Goal: Information Seeking & Learning: Check status

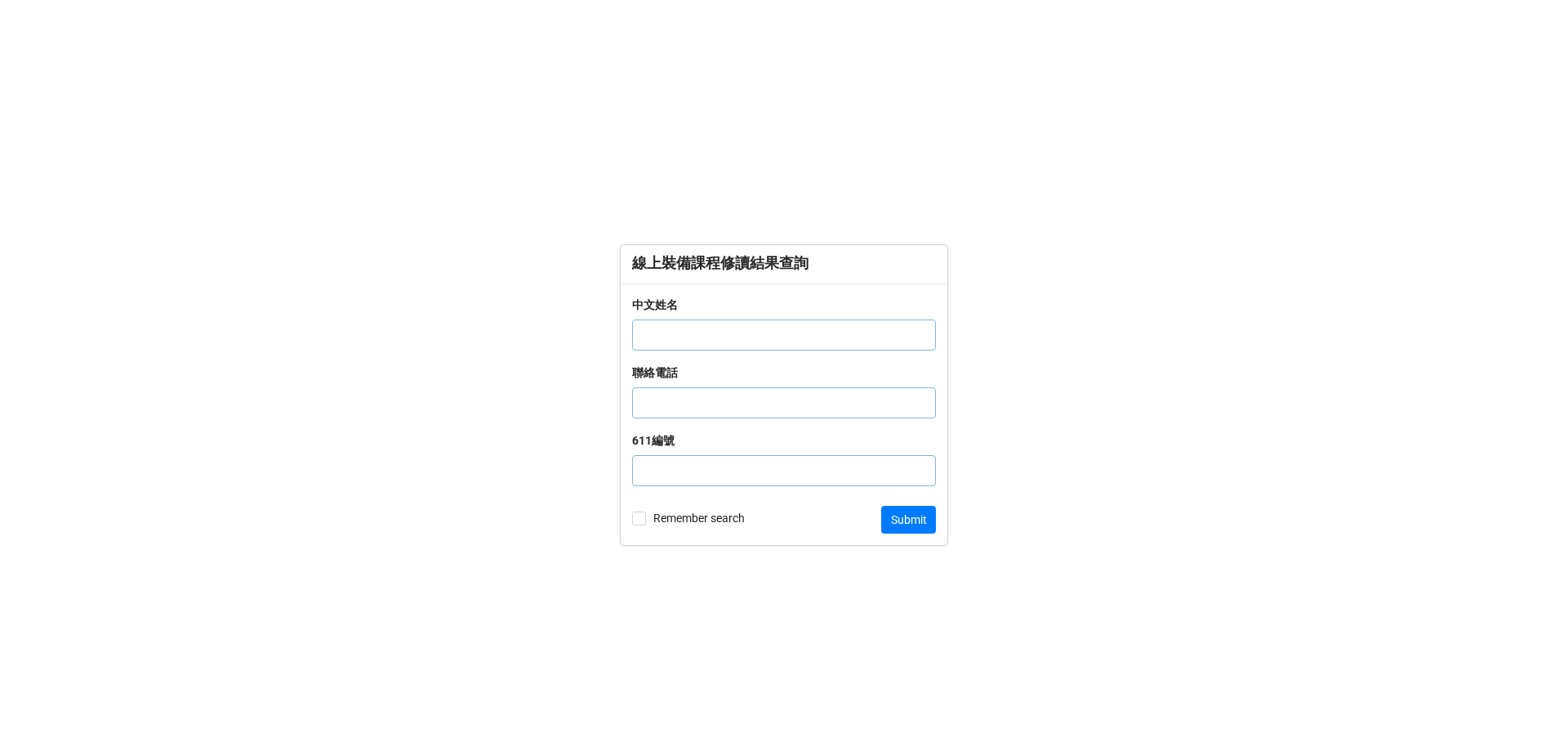
click at [707, 331] on input "text" at bounding box center [784, 334] width 304 height 31
click at [475, 212] on form "線上裝備課程修讀結果查詢 中文姓名 聯絡電話 611編號 Remember search Submit" at bounding box center [784, 395] width 1568 height 686
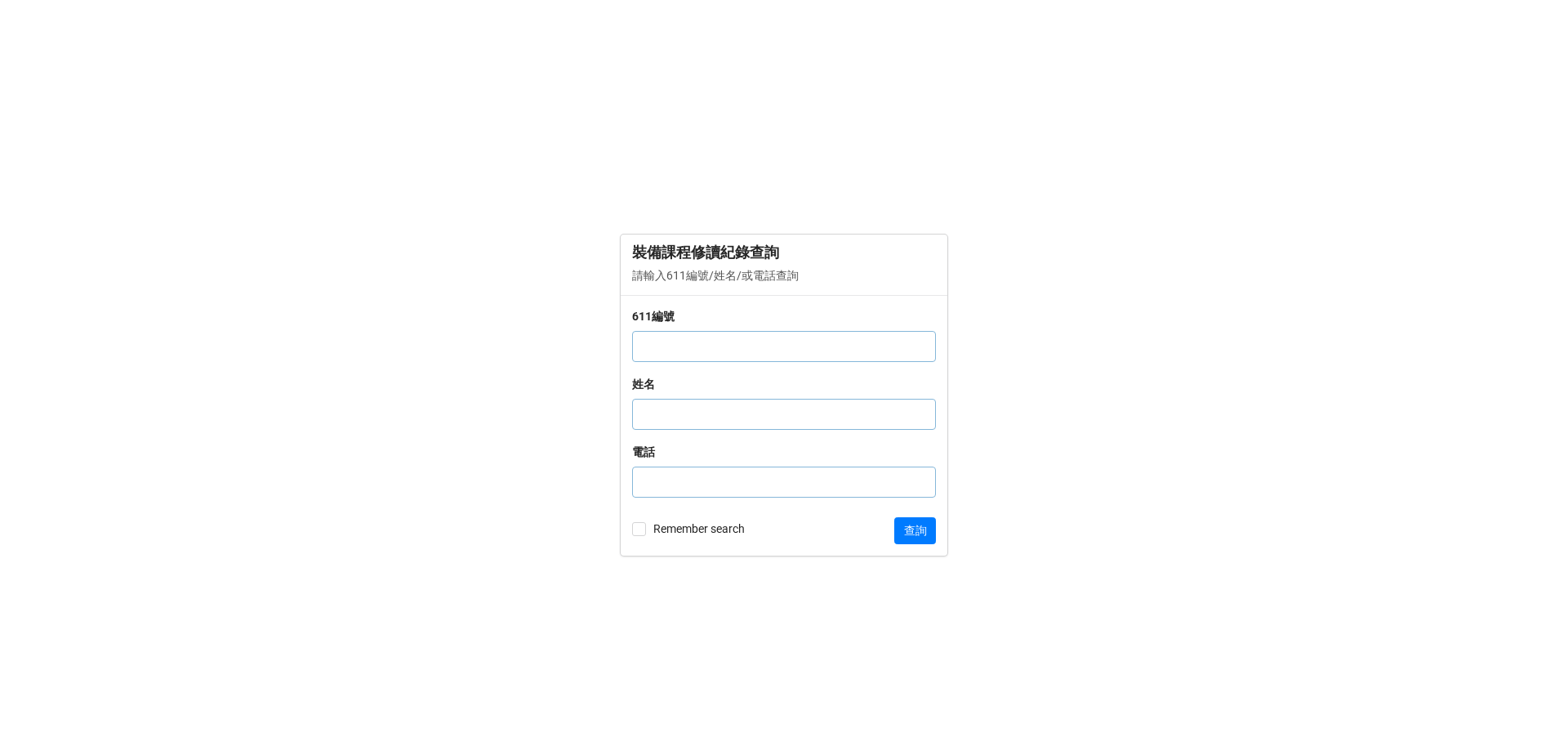
click at [712, 353] on input "text" at bounding box center [784, 346] width 304 height 31
type input "0"
click button "查詢" at bounding box center [914, 532] width 41 height 28
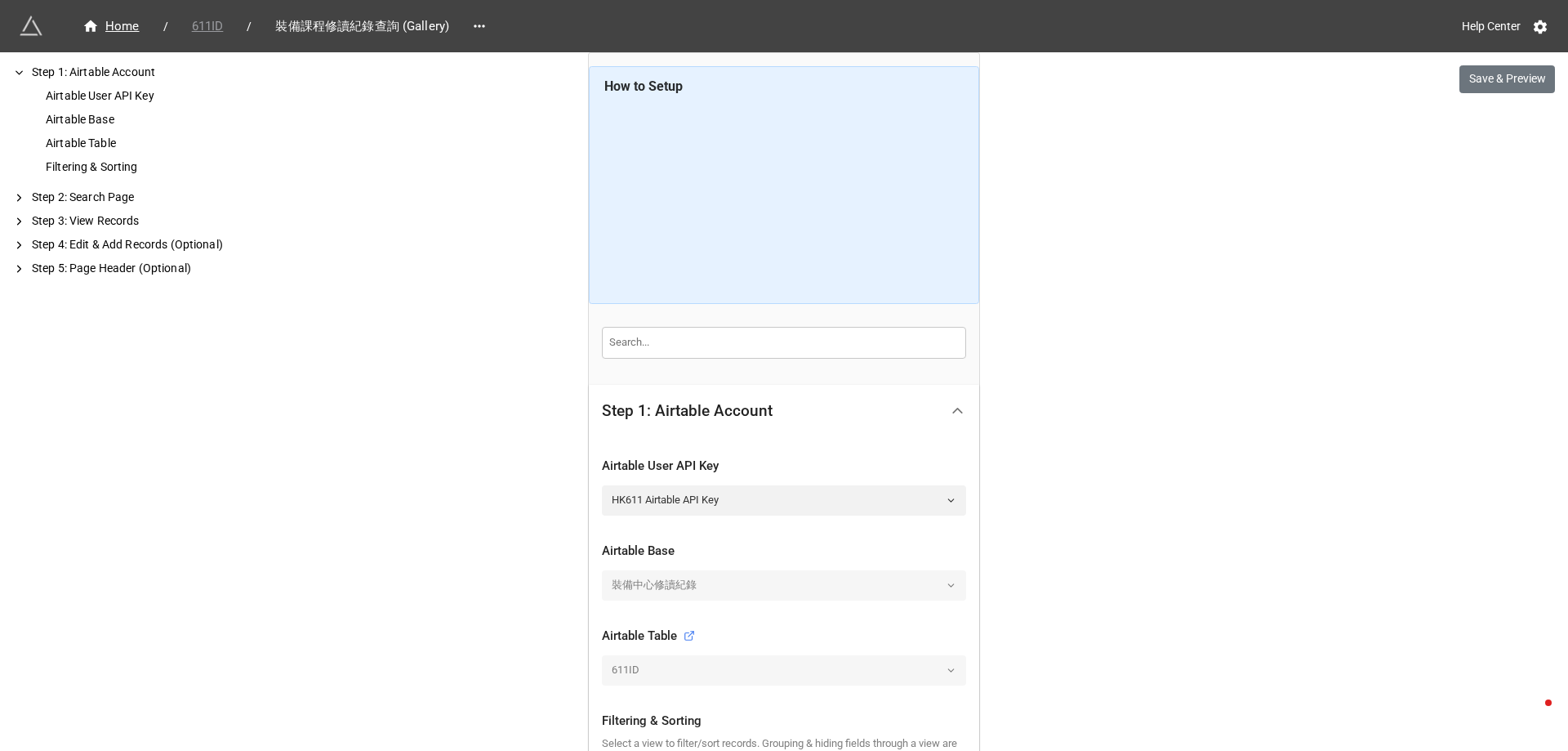
click at [207, 25] on span "611ID" at bounding box center [208, 26] width 51 height 19
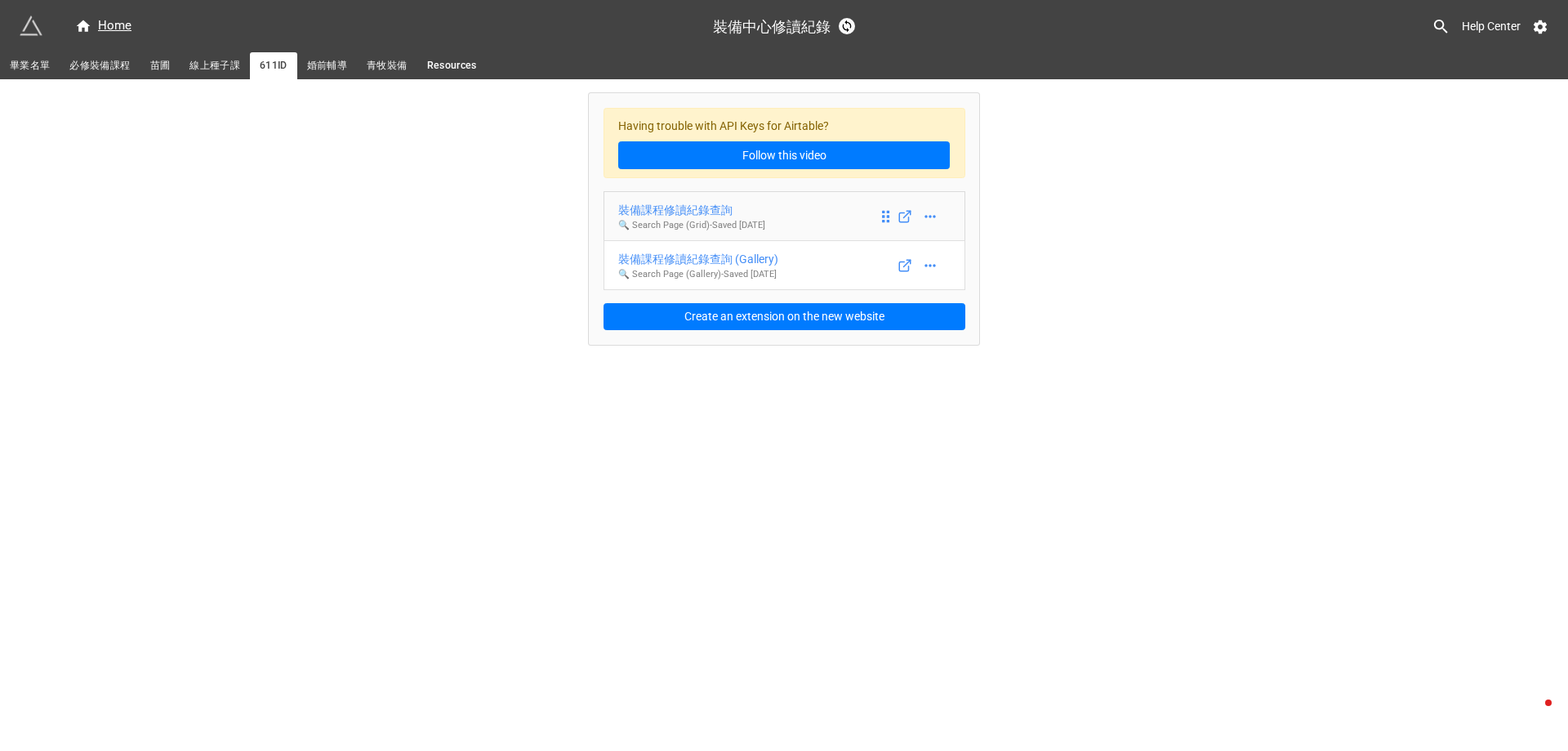
click at [677, 212] on div "裝備課程修讀紀錄查詢" at bounding box center [692, 210] width 147 height 18
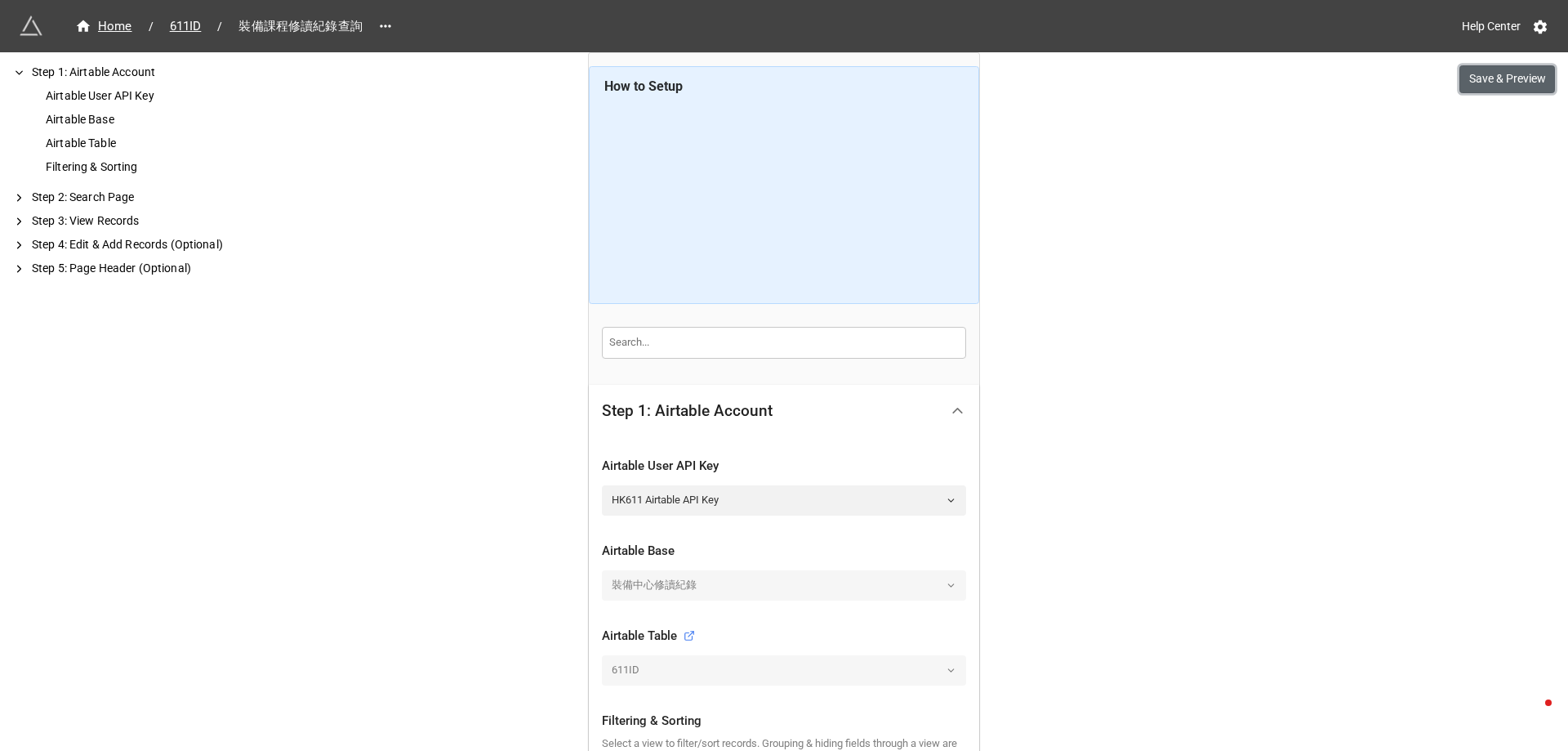
click at [1536, 80] on button "Save & Preview" at bounding box center [1507, 79] width 95 height 28
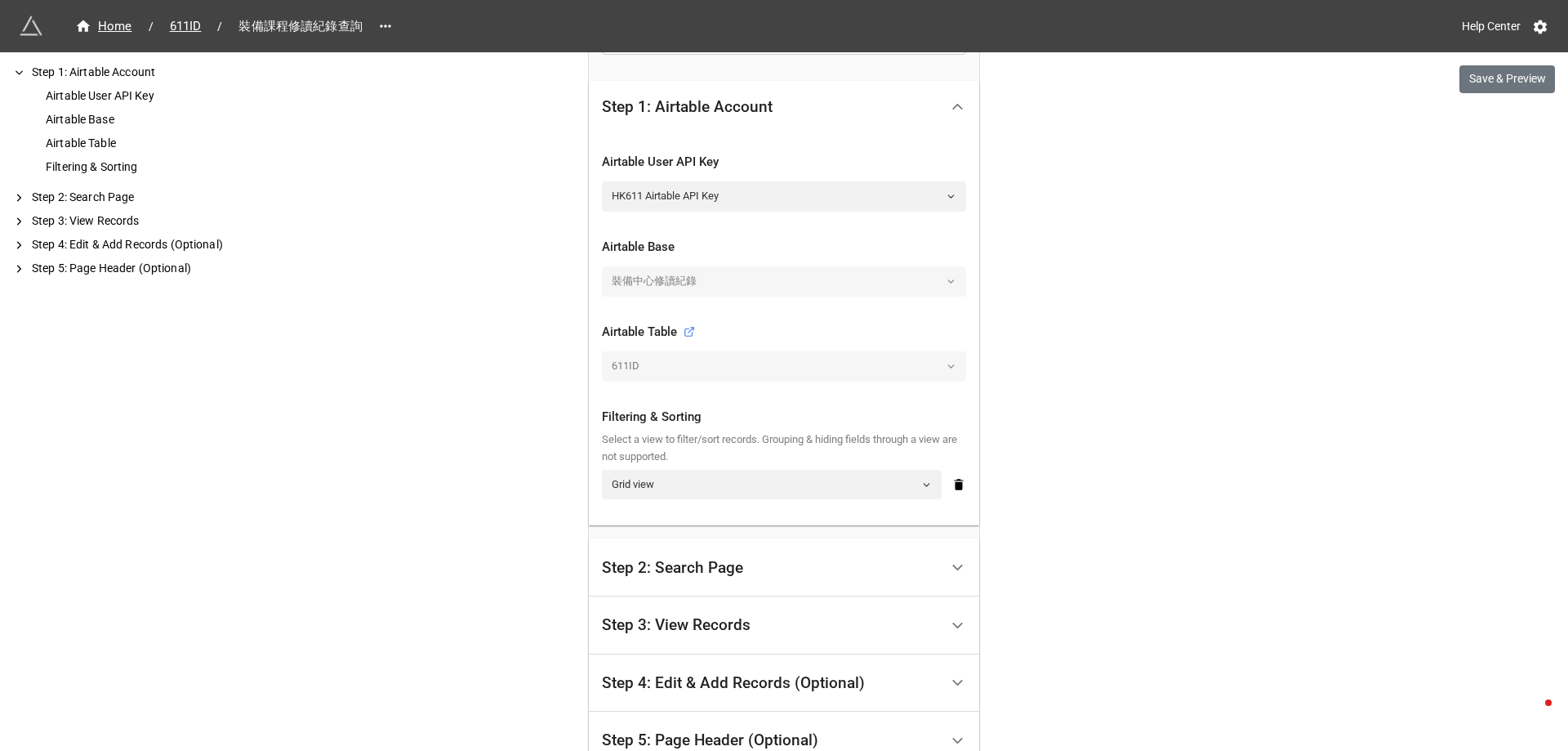
scroll to position [409, 0]
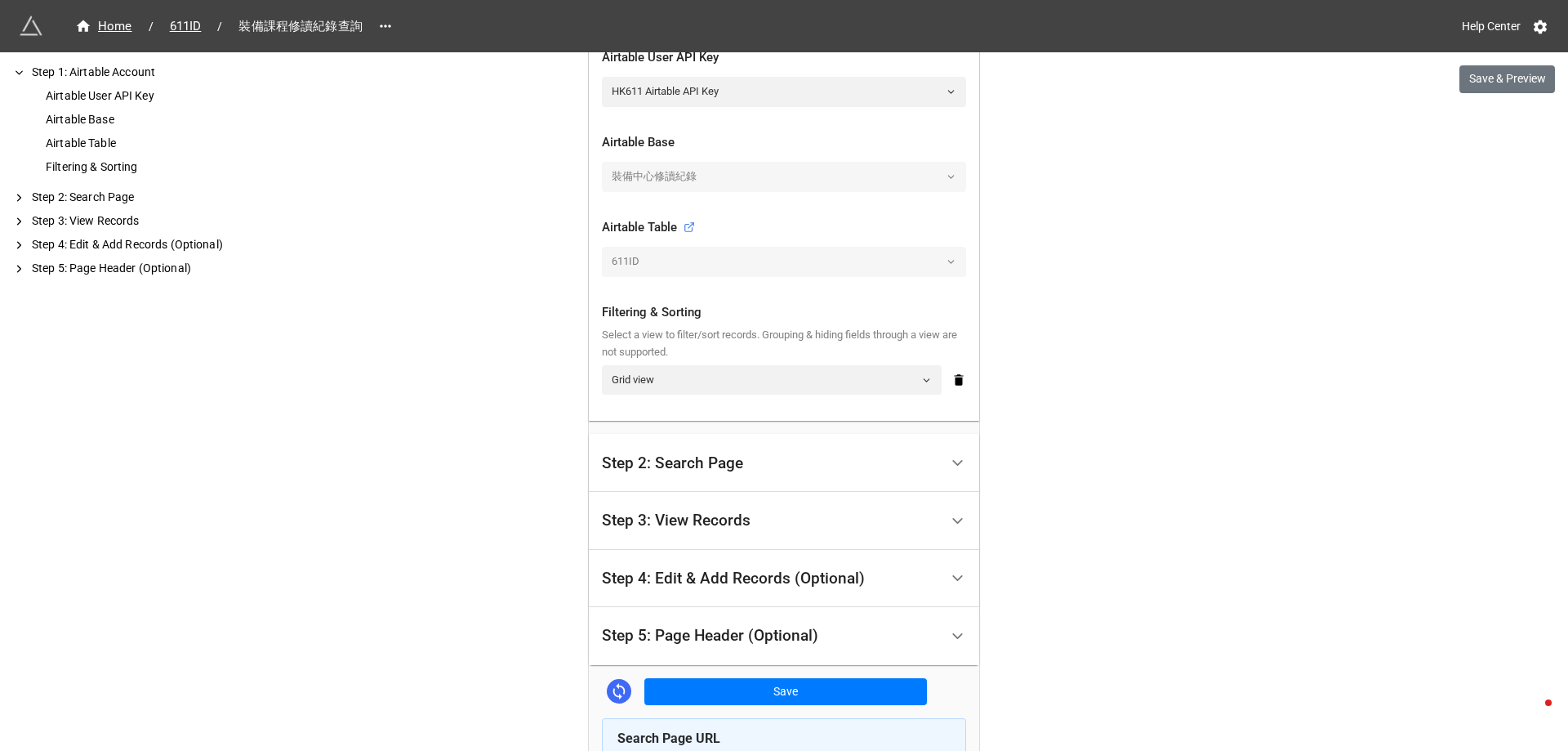
click at [735, 462] on div "Step 2: Search Page" at bounding box center [672, 463] width 141 height 17
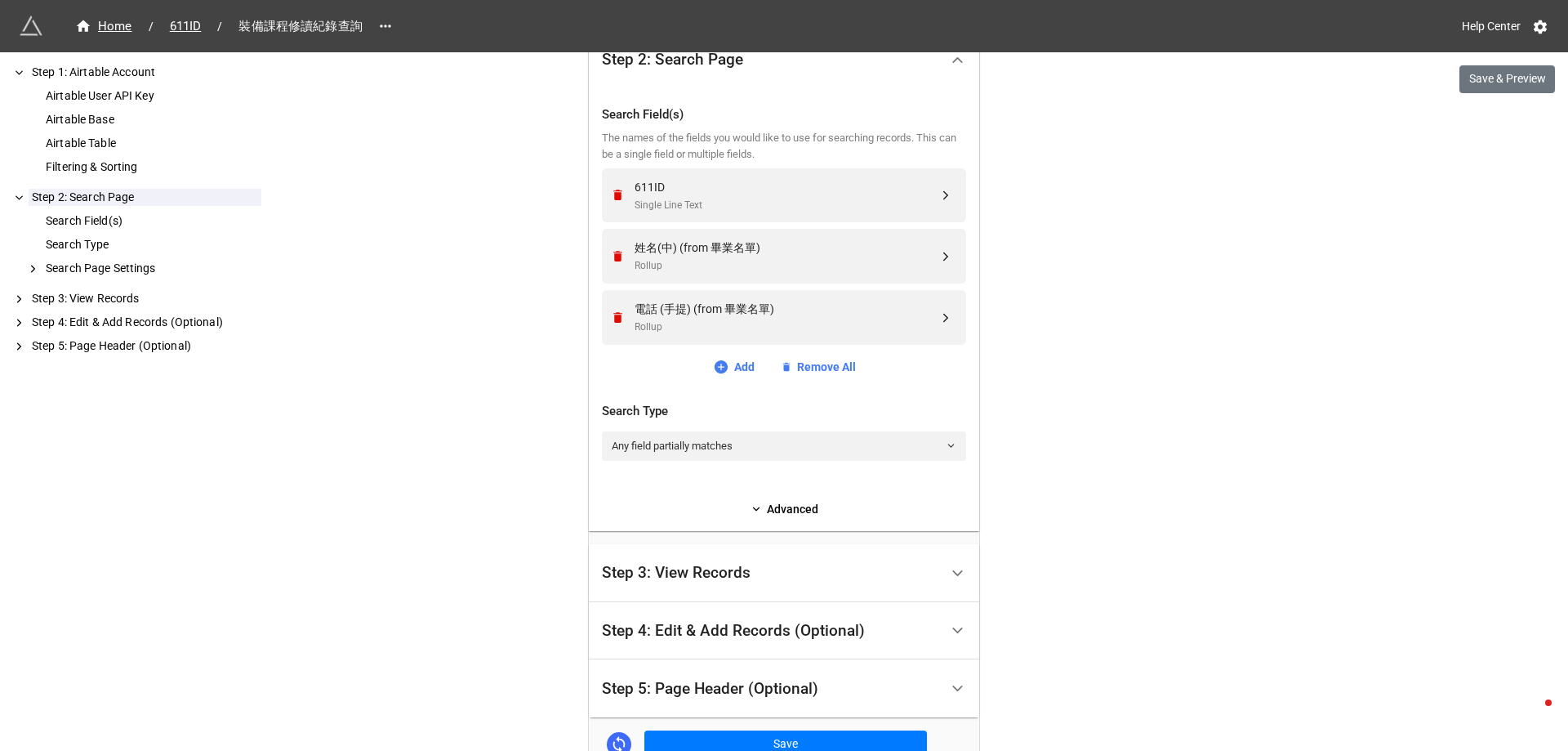
click at [749, 566] on div "Step 3: View Records" at bounding box center [770, 574] width 337 height 39
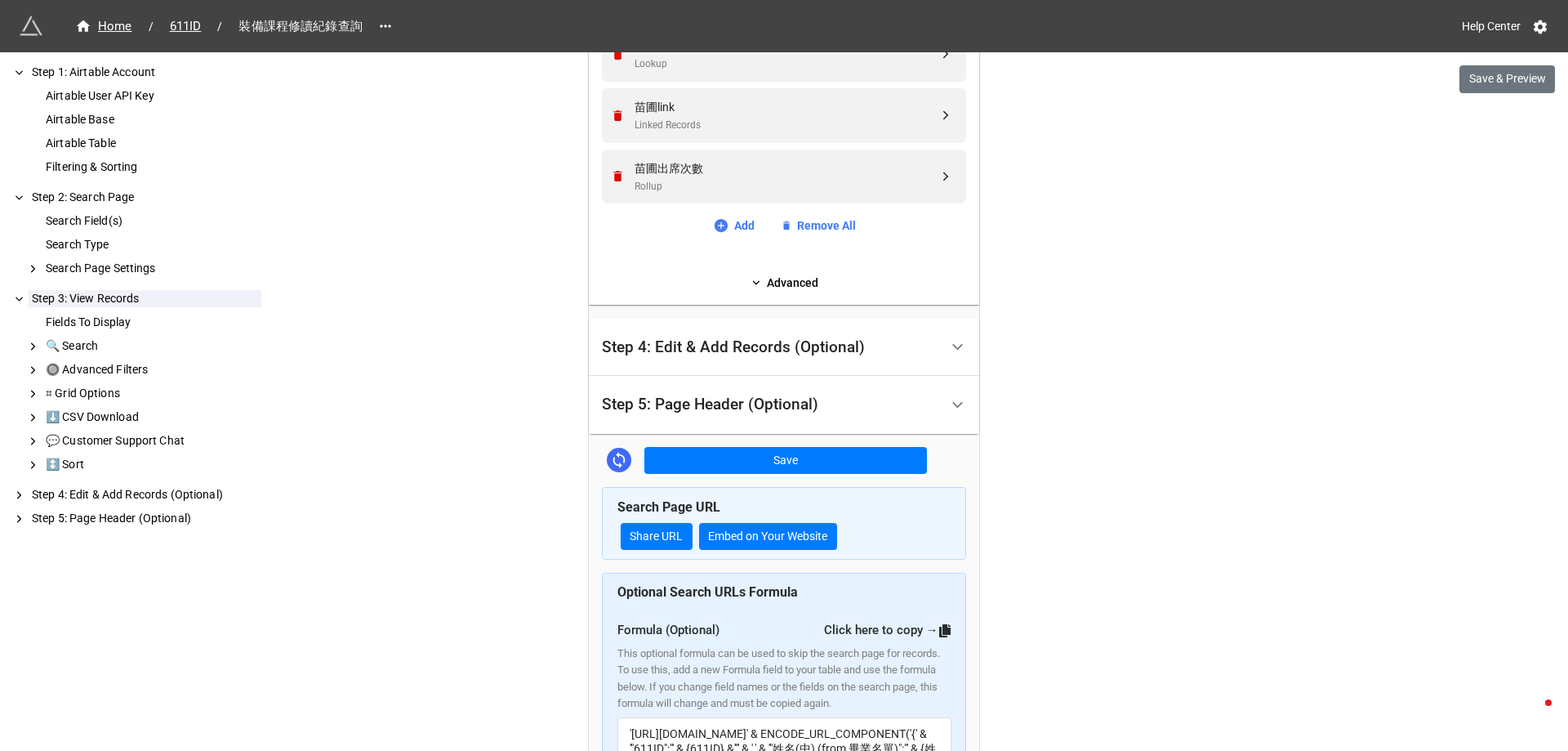
click at [798, 343] on div "Step 4: Edit & Add Records (Optional)" at bounding box center [733, 347] width 263 height 17
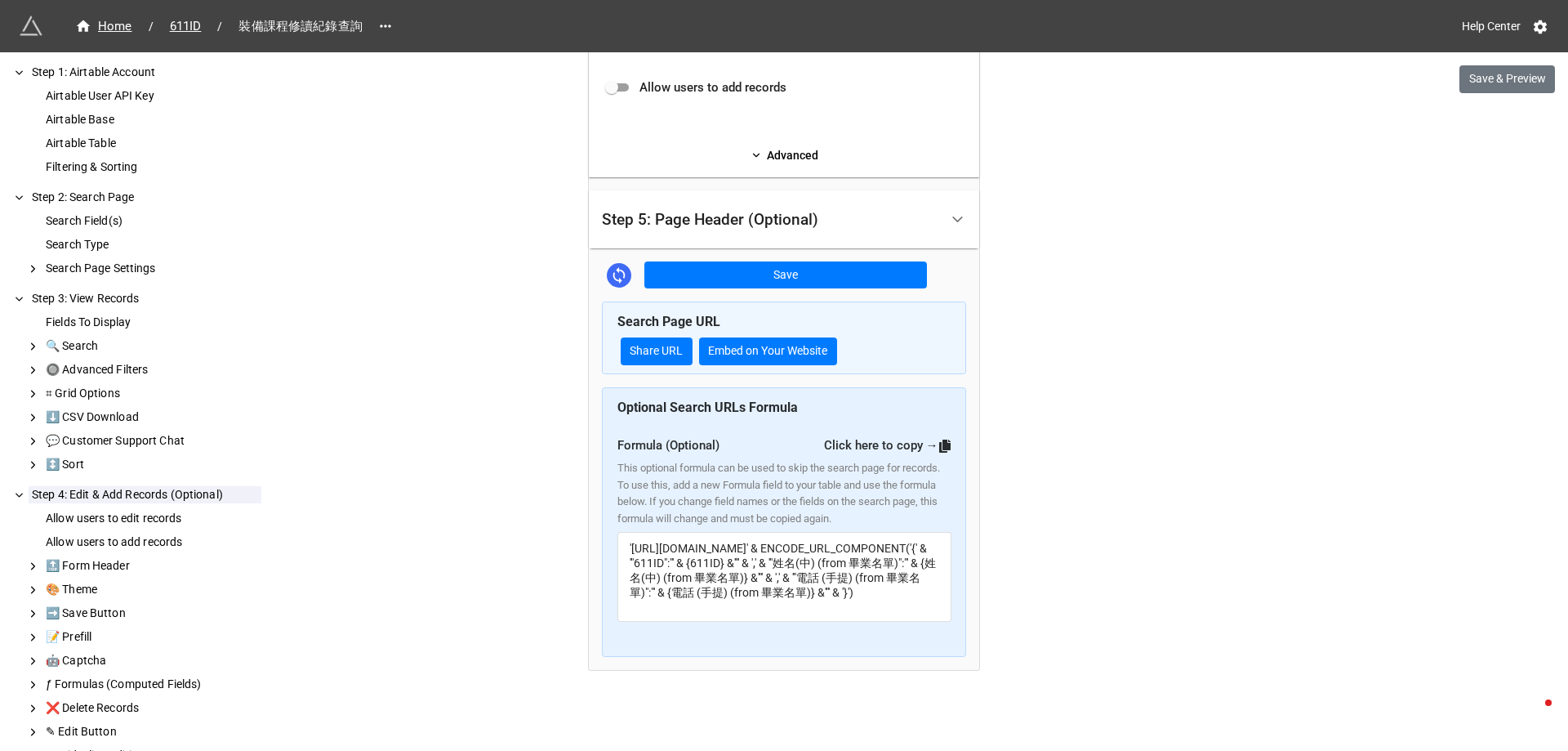
scroll to position [432, 0]
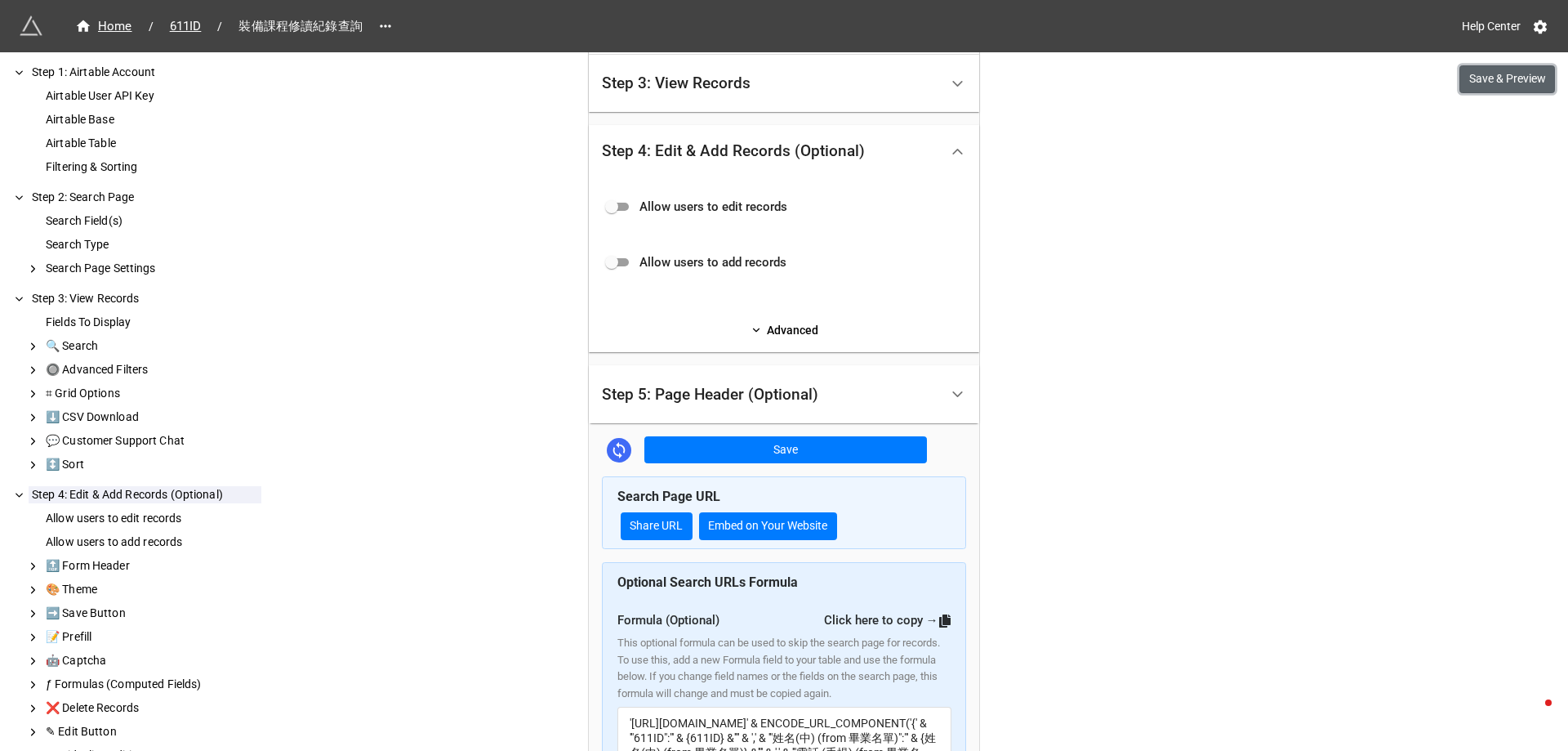
click at [1514, 77] on button "Save & Preview" at bounding box center [1507, 79] width 95 height 28
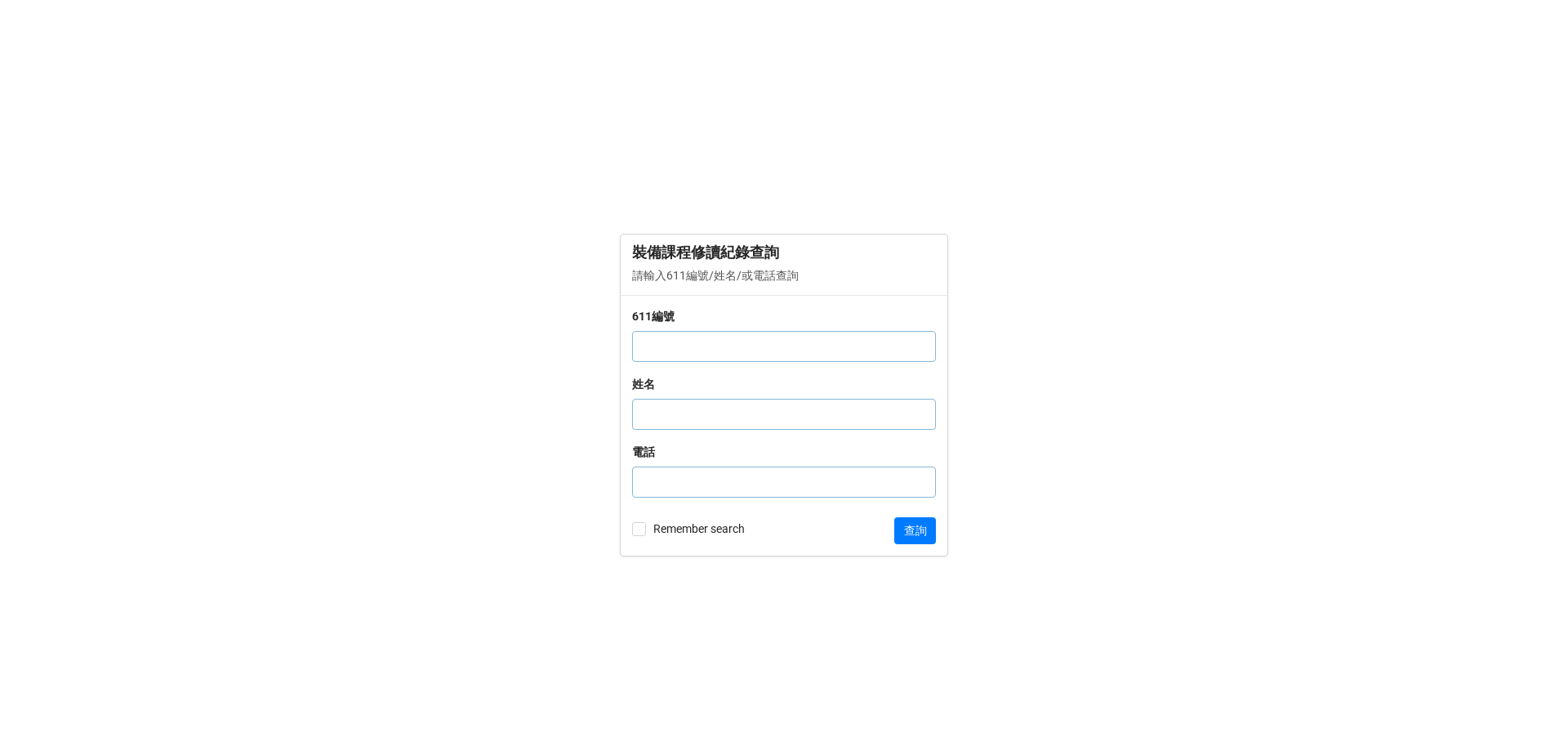
click at [776, 358] on input "text" at bounding box center [784, 346] width 304 height 31
type input "0"
click button "查詢" at bounding box center [914, 532] width 41 height 28
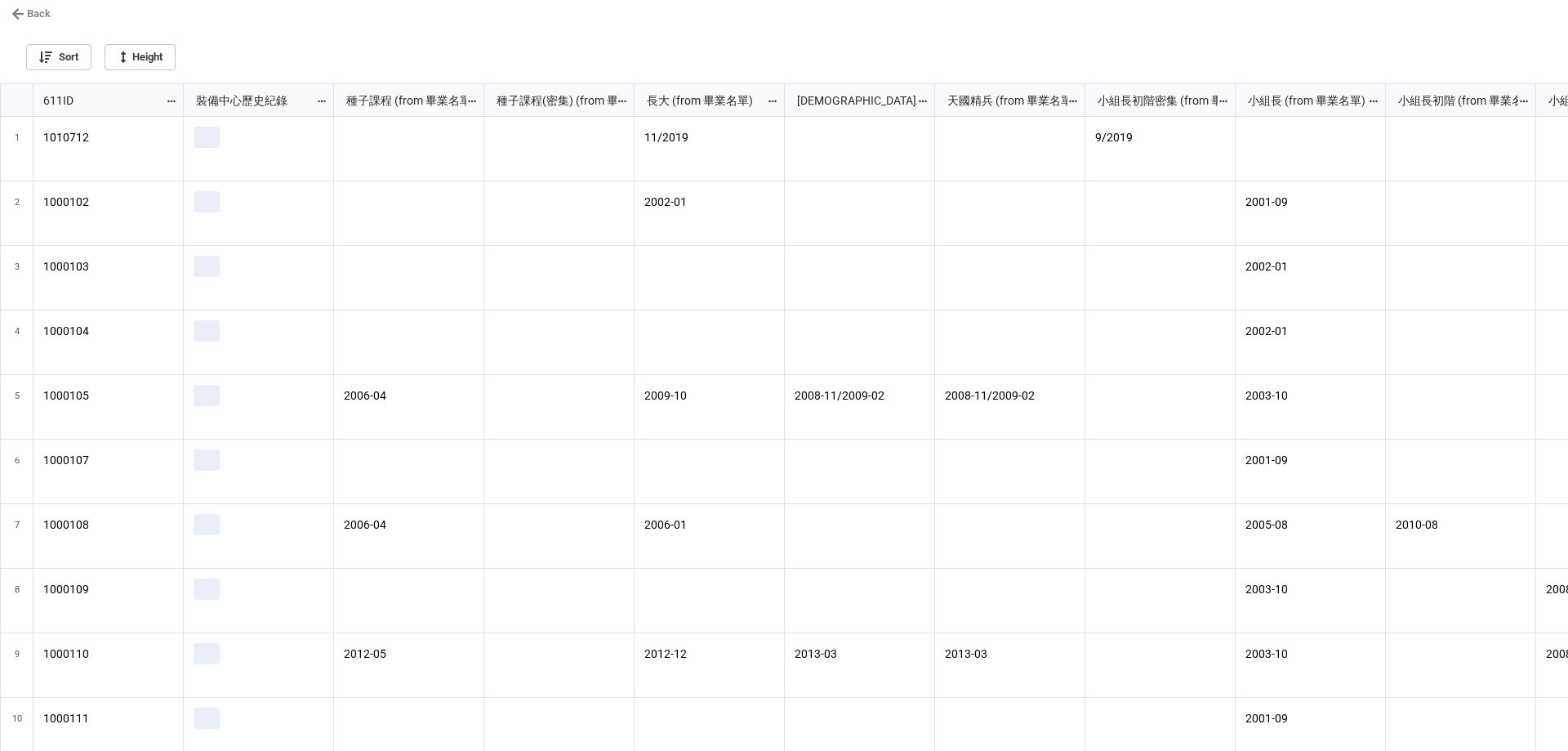
scroll to position [657, 1558]
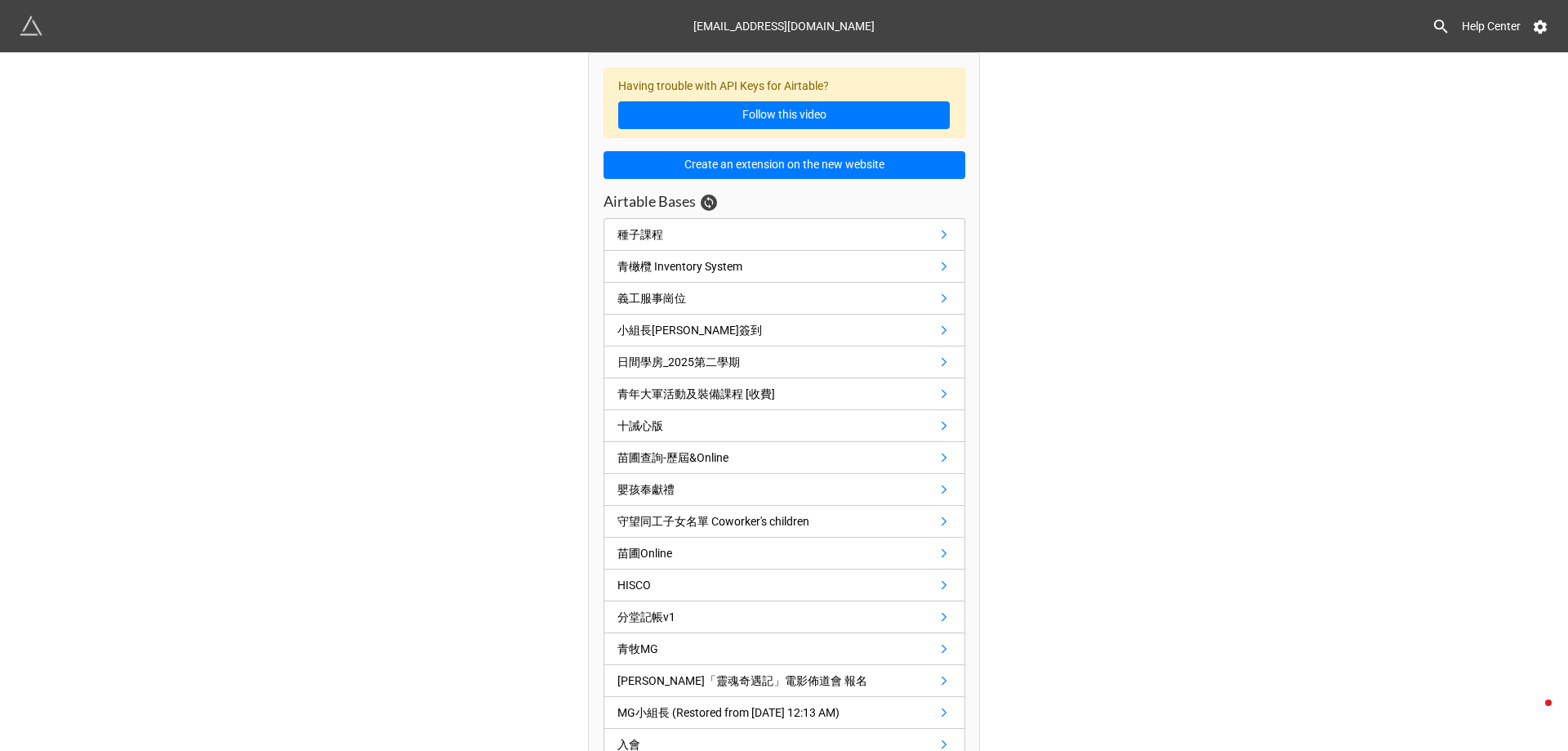
click at [685, 552] on link "苗圃Online" at bounding box center [784, 554] width 362 height 32
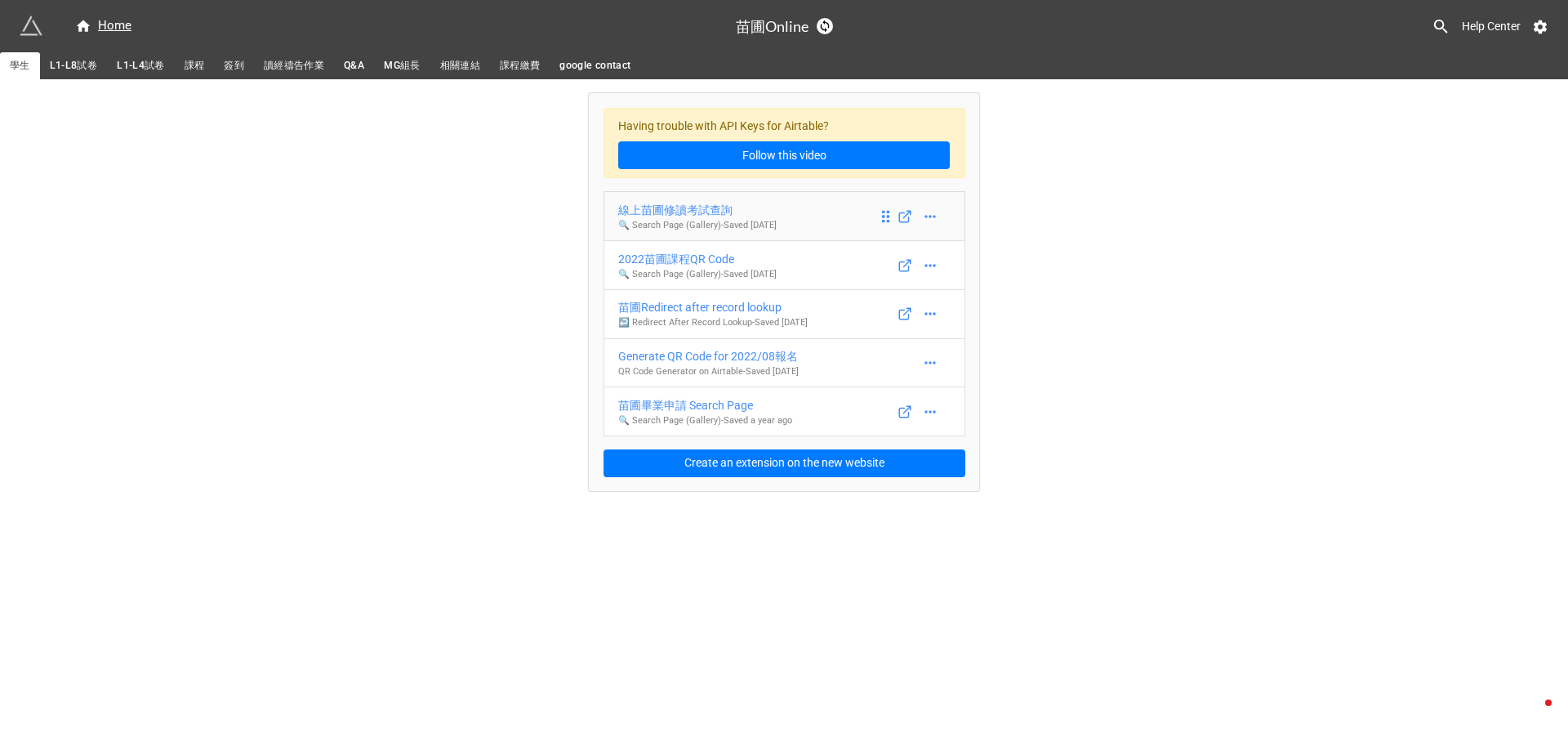
click at [689, 205] on div "線上苗圃修讀考試查詢" at bounding box center [698, 210] width 159 height 18
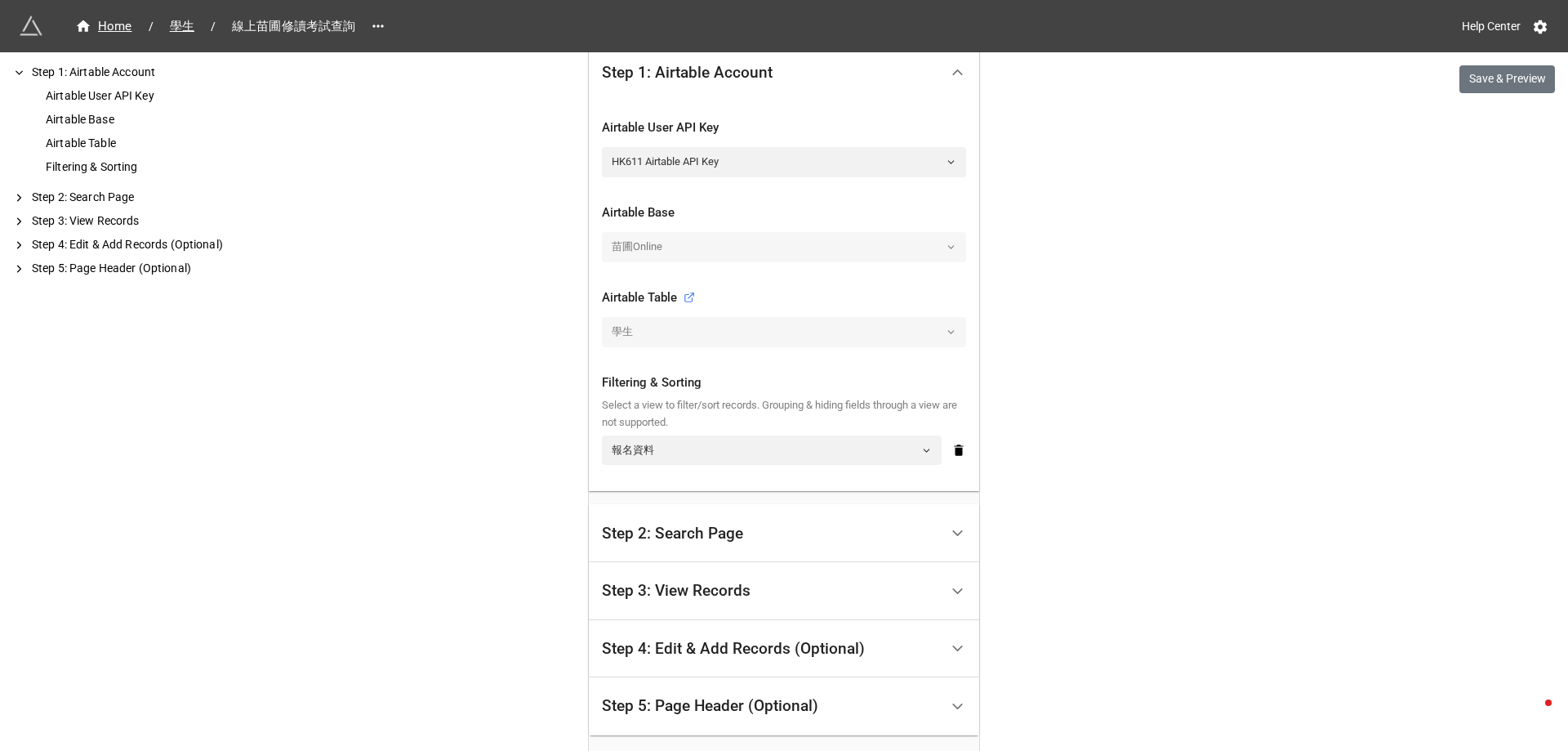
scroll to position [409, 0]
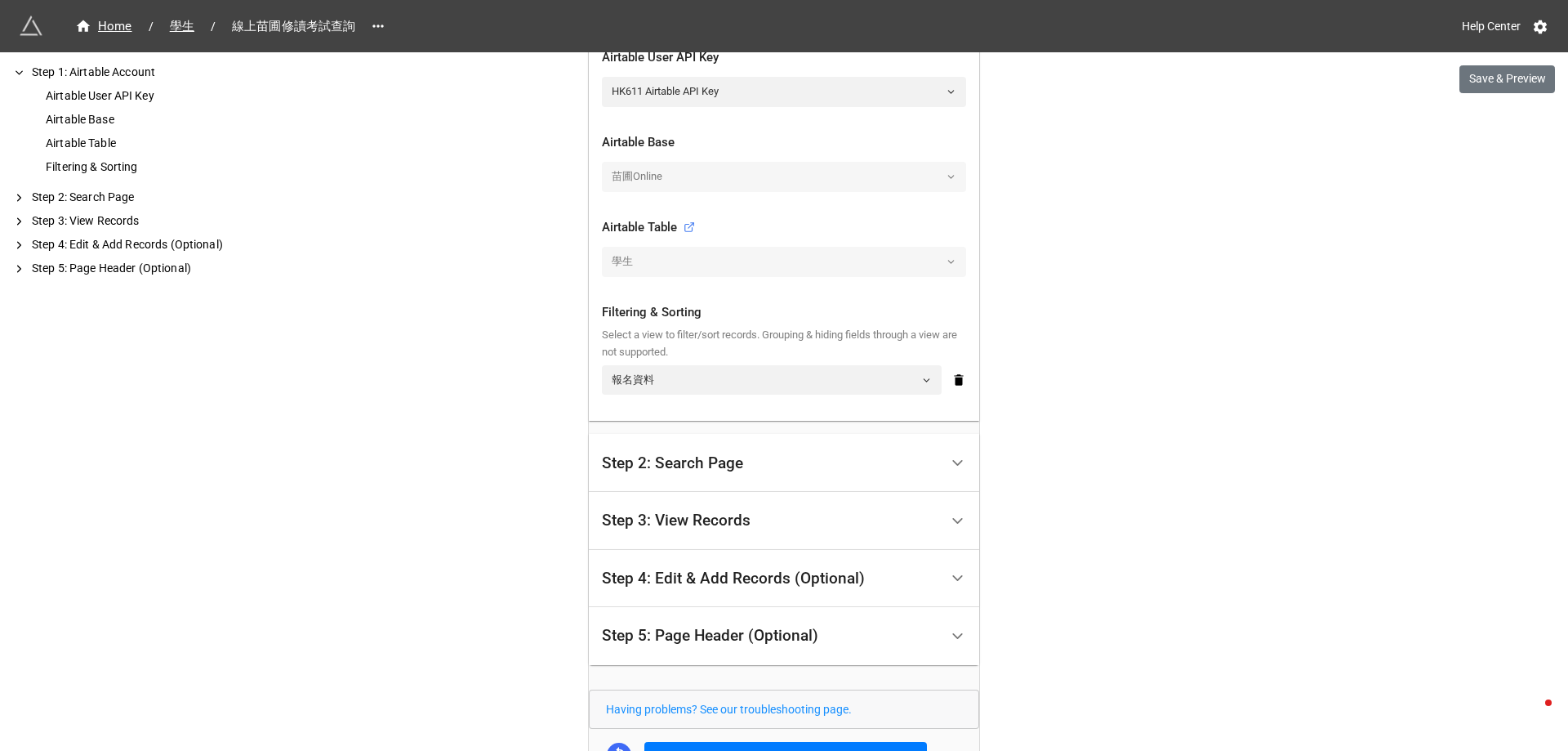
click at [691, 476] on div "Step 2: Search Page" at bounding box center [770, 463] width 337 height 39
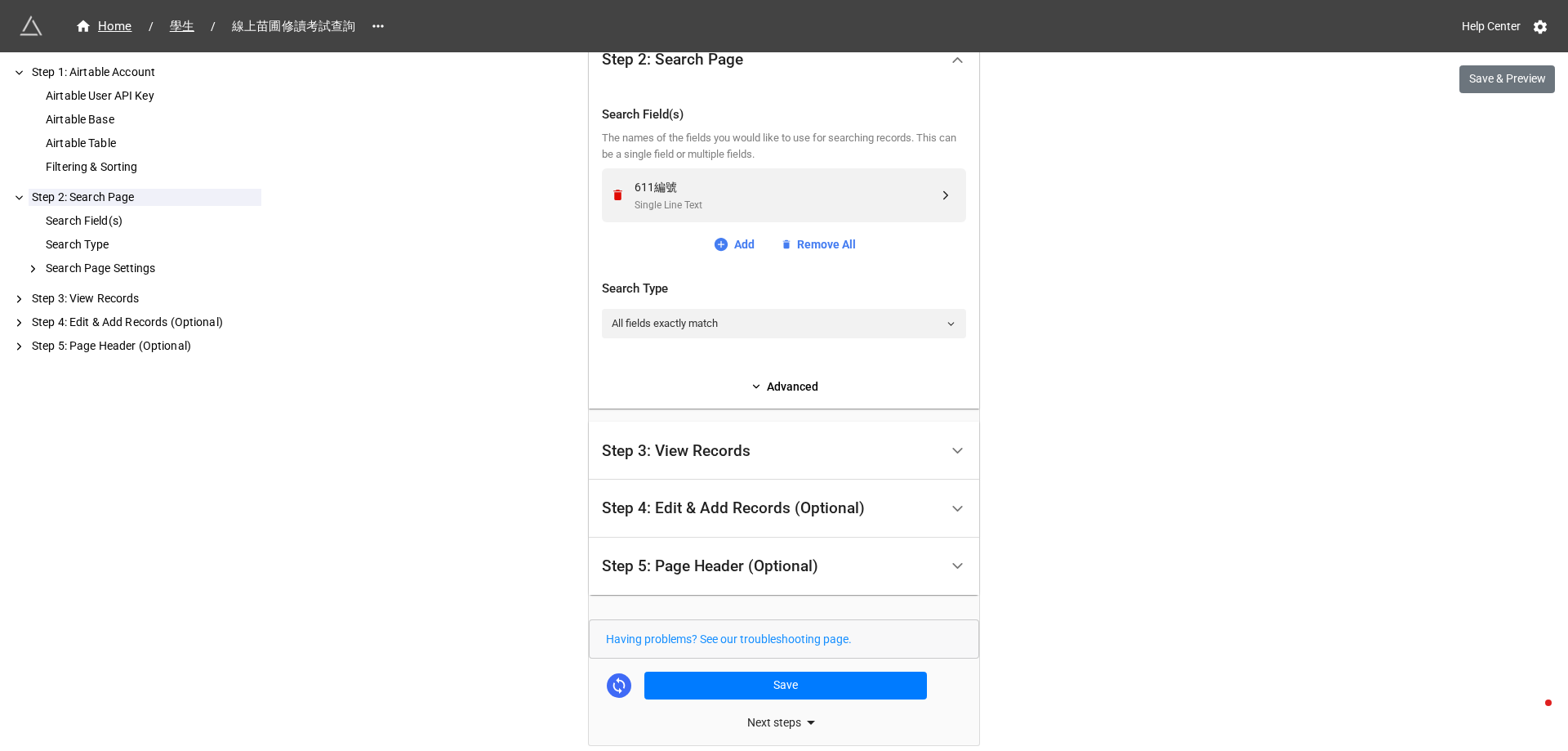
click at [255, 429] on div "Step 1: Airtable Account Airtable User API Key Airtable Base Airtable Table Fil…" at bounding box center [130, 401] width 262 height 699
click at [686, 450] on div "Step 3: View Records" at bounding box center [676, 450] width 149 height 17
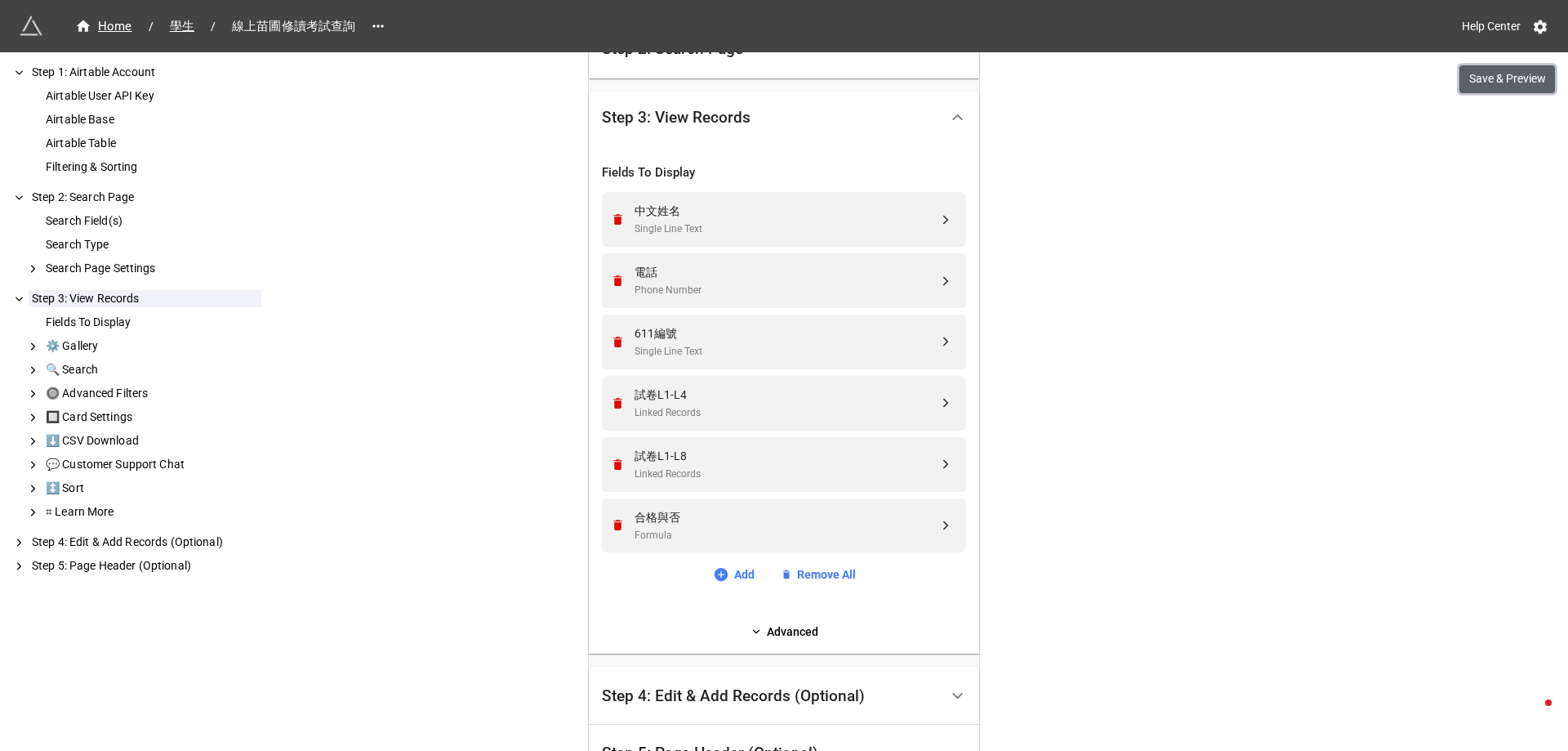
click at [1492, 86] on button "Save & Preview" at bounding box center [1507, 79] width 95 height 28
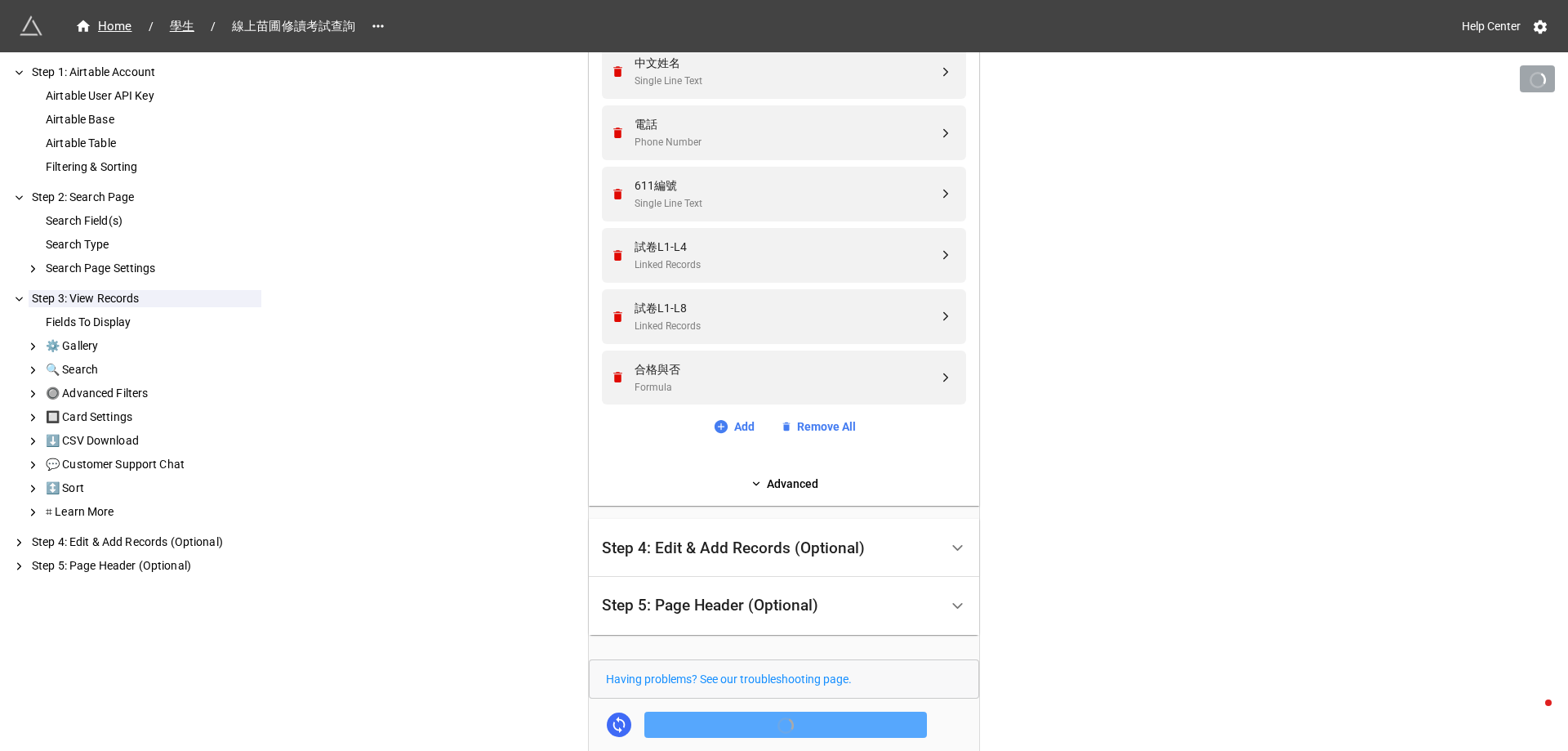
scroll to position [670, 0]
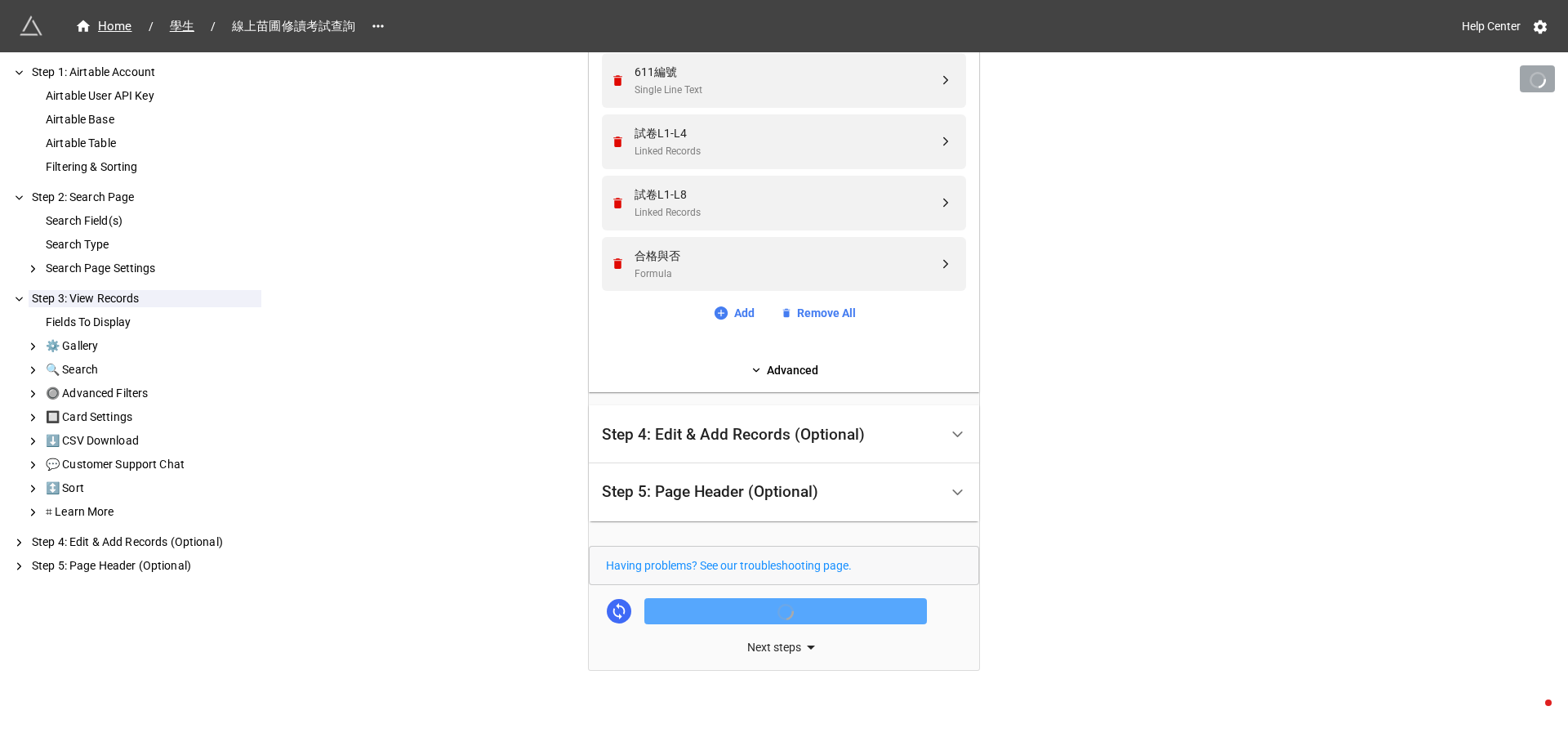
click at [787, 638] on div "Next steps" at bounding box center [783, 647] width 390 height 19
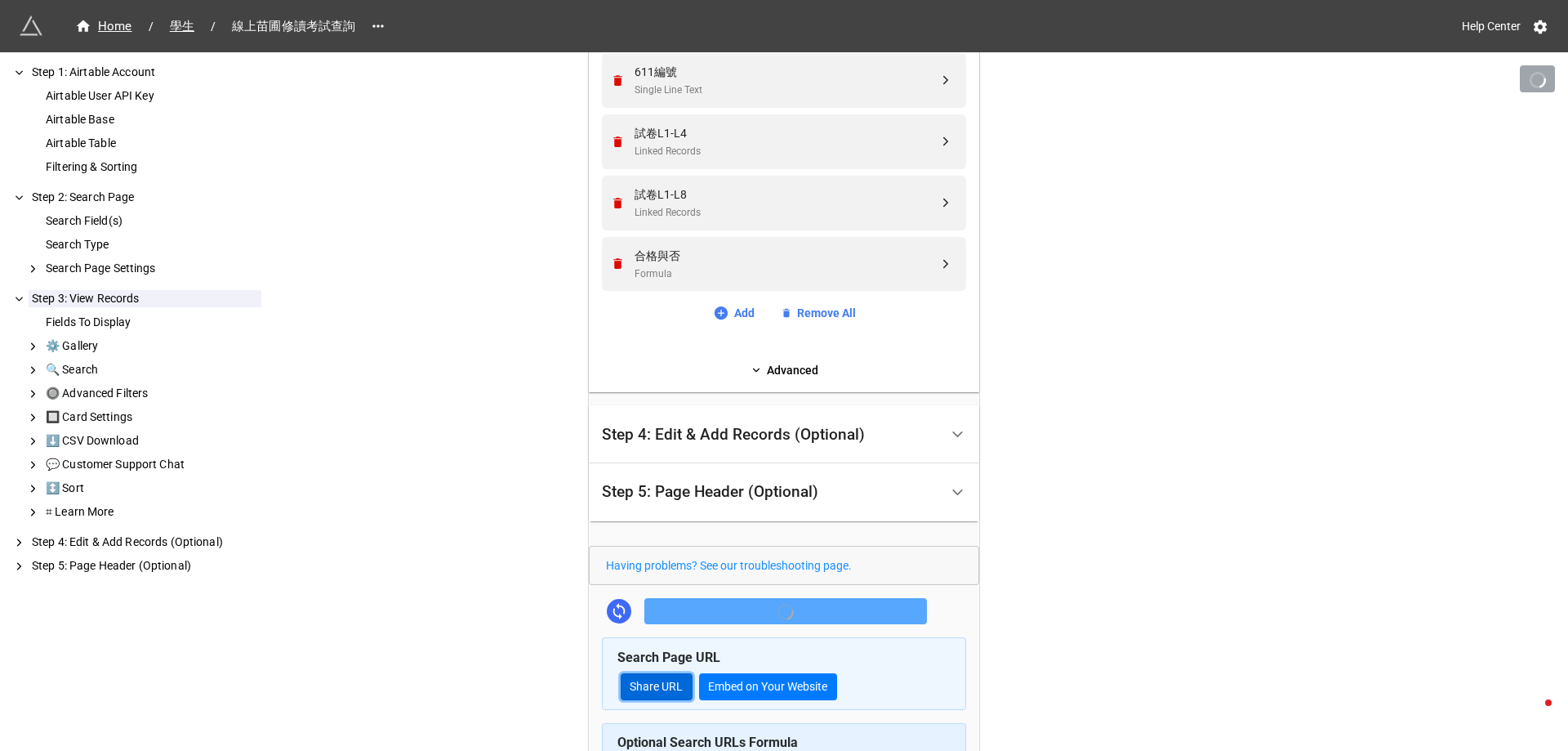
click at [673, 686] on link "Share URL" at bounding box center [657, 688] width 72 height 28
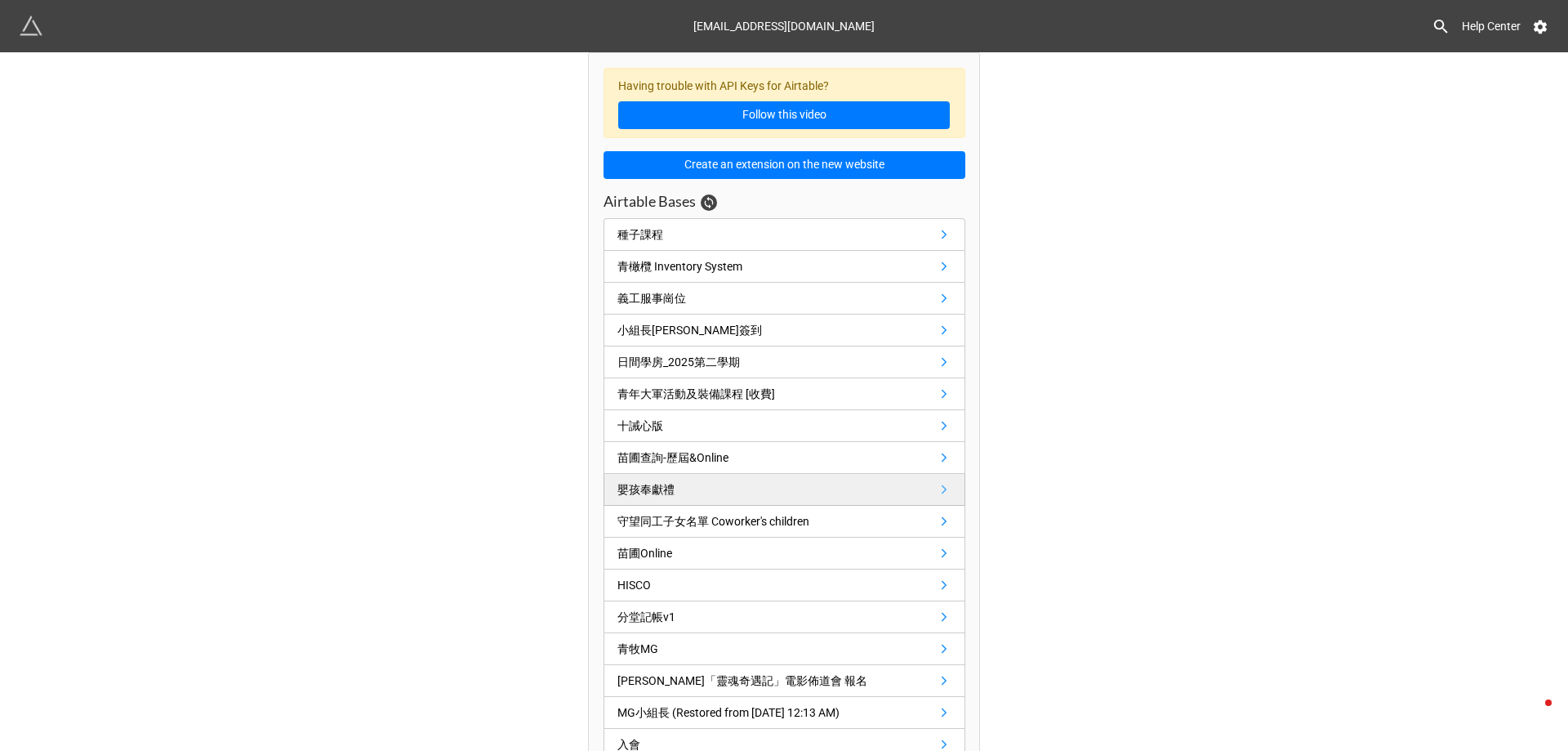
drag, startPoint x: 459, startPoint y: 400, endPoint x: 897, endPoint y: 475, distance: 444.4
click at [789, 214] on div "Airtable Bases" at bounding box center [784, 205] width 362 height 26
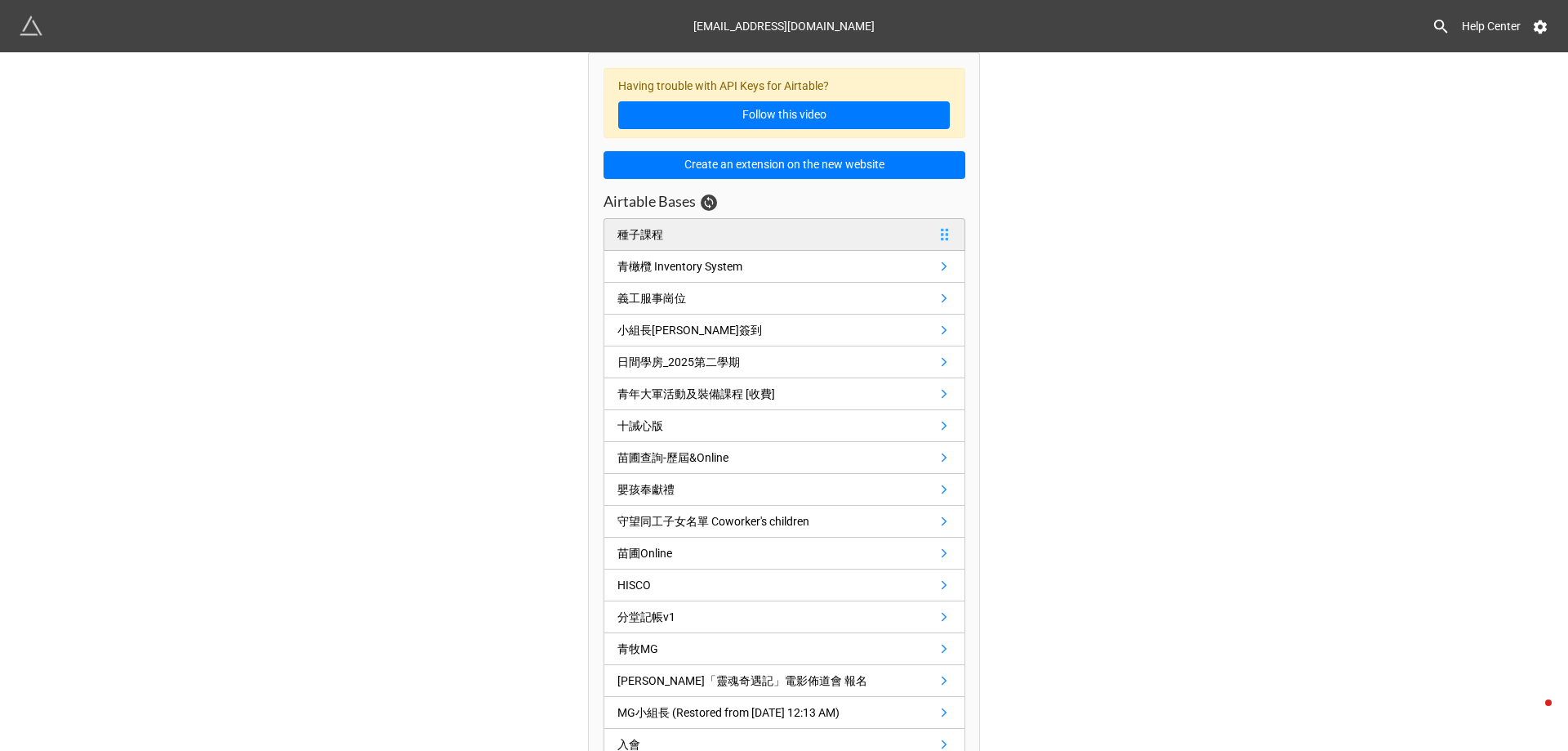
click at [789, 226] on link "種子課程" at bounding box center [784, 234] width 362 height 33
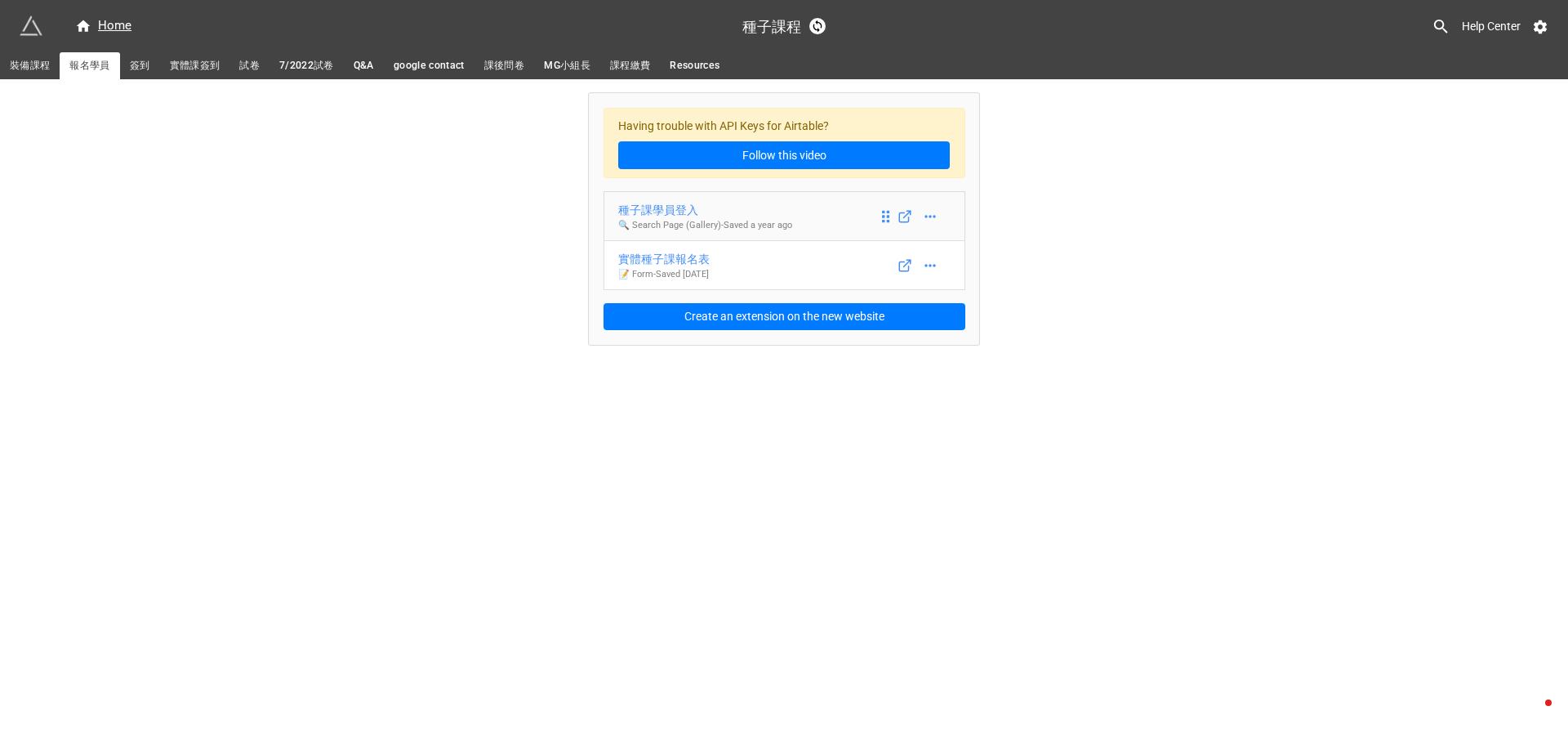
click at [673, 211] on div "種子課學員登入" at bounding box center [705, 210] width 174 height 18
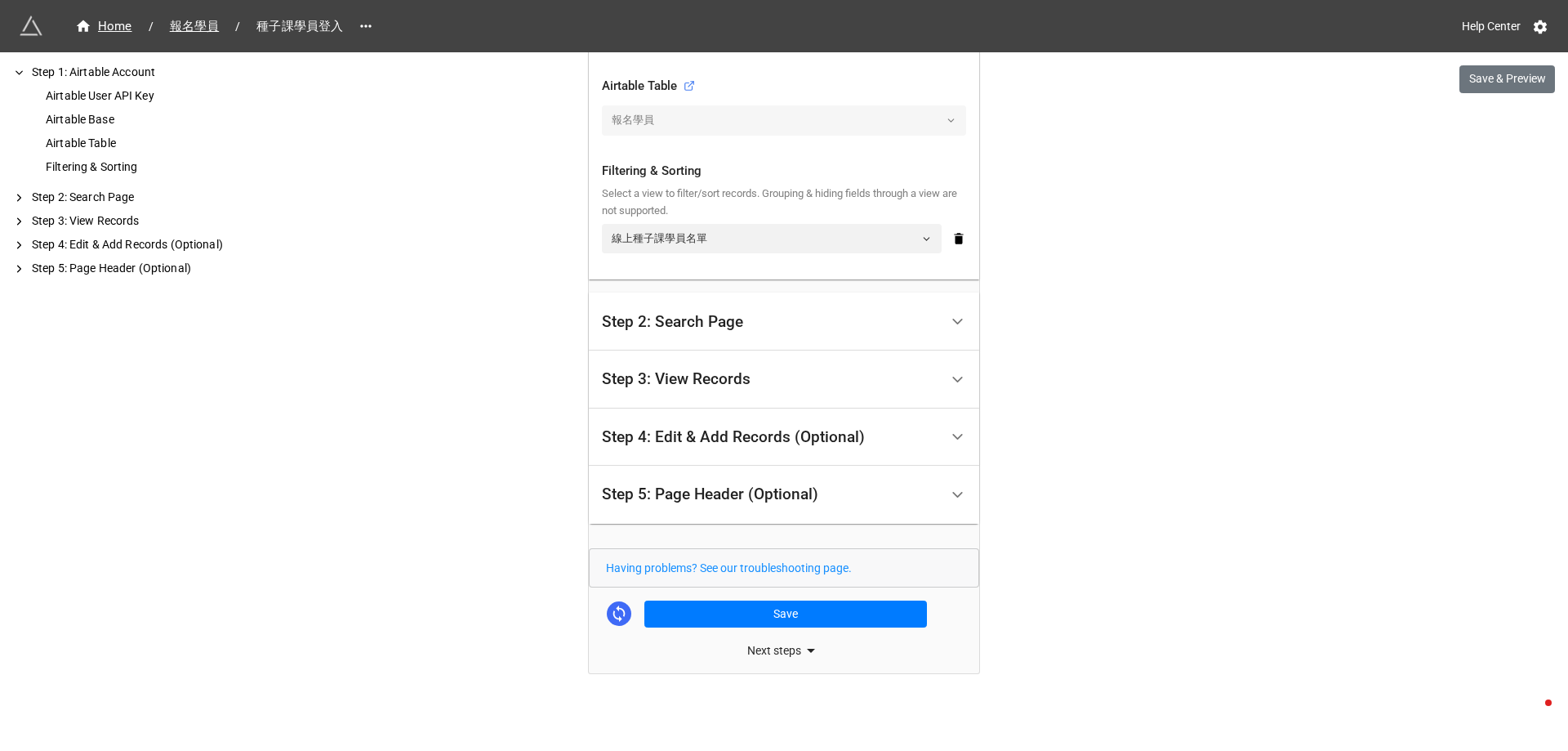
scroll to position [554, 0]
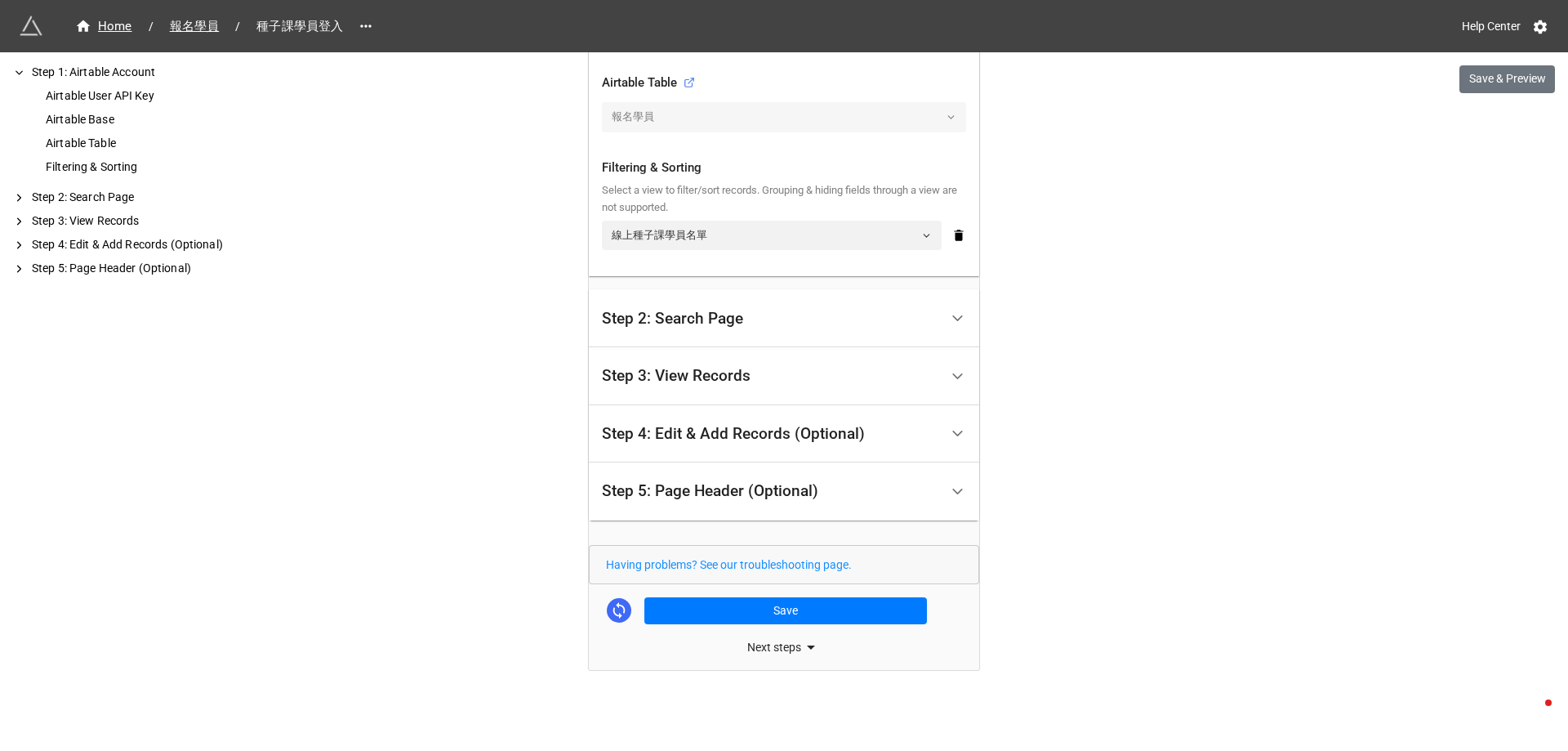
click at [760, 649] on div "Next steps" at bounding box center [783, 647] width 390 height 19
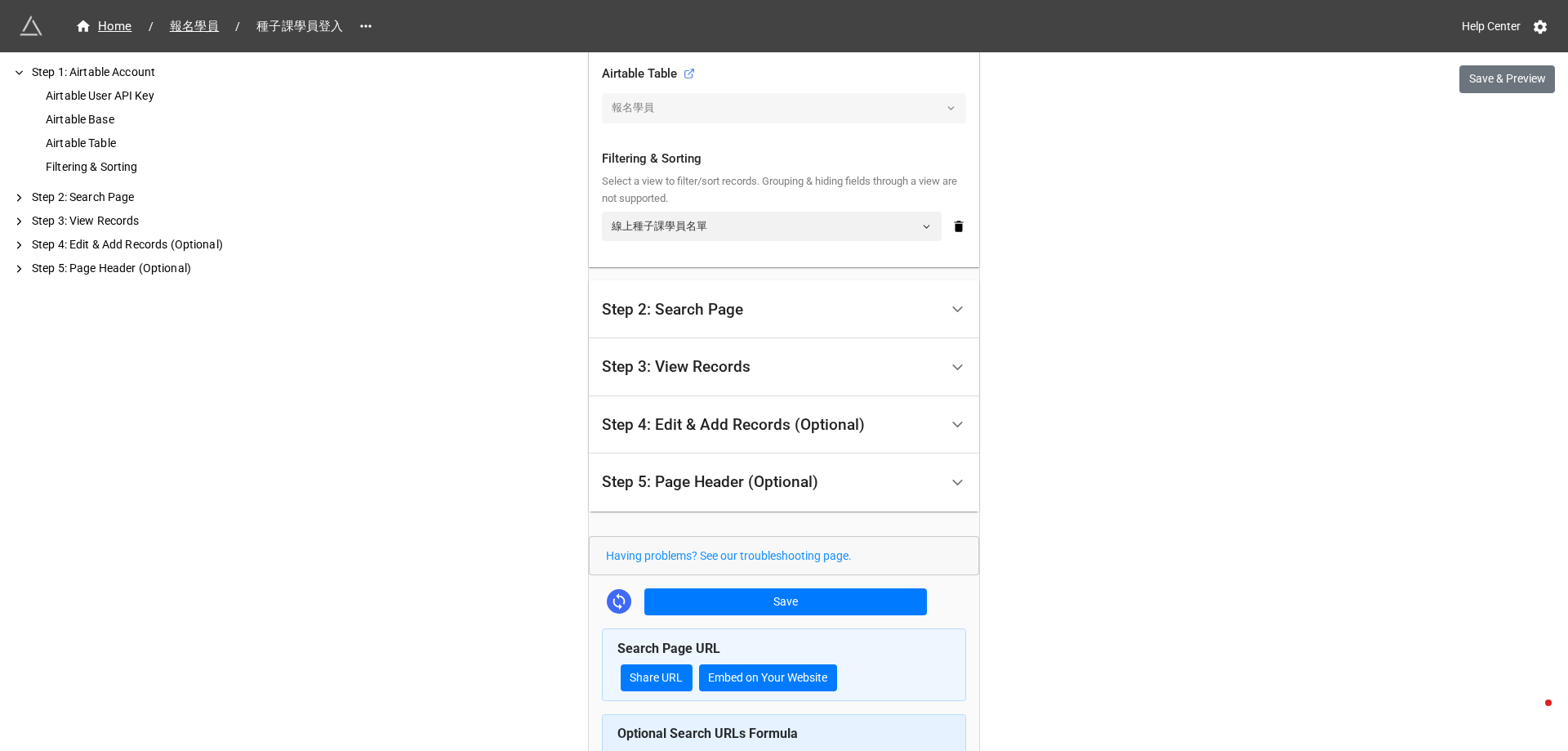
click at [742, 307] on div "Step 2: Search Page" at bounding box center [770, 309] width 337 height 39
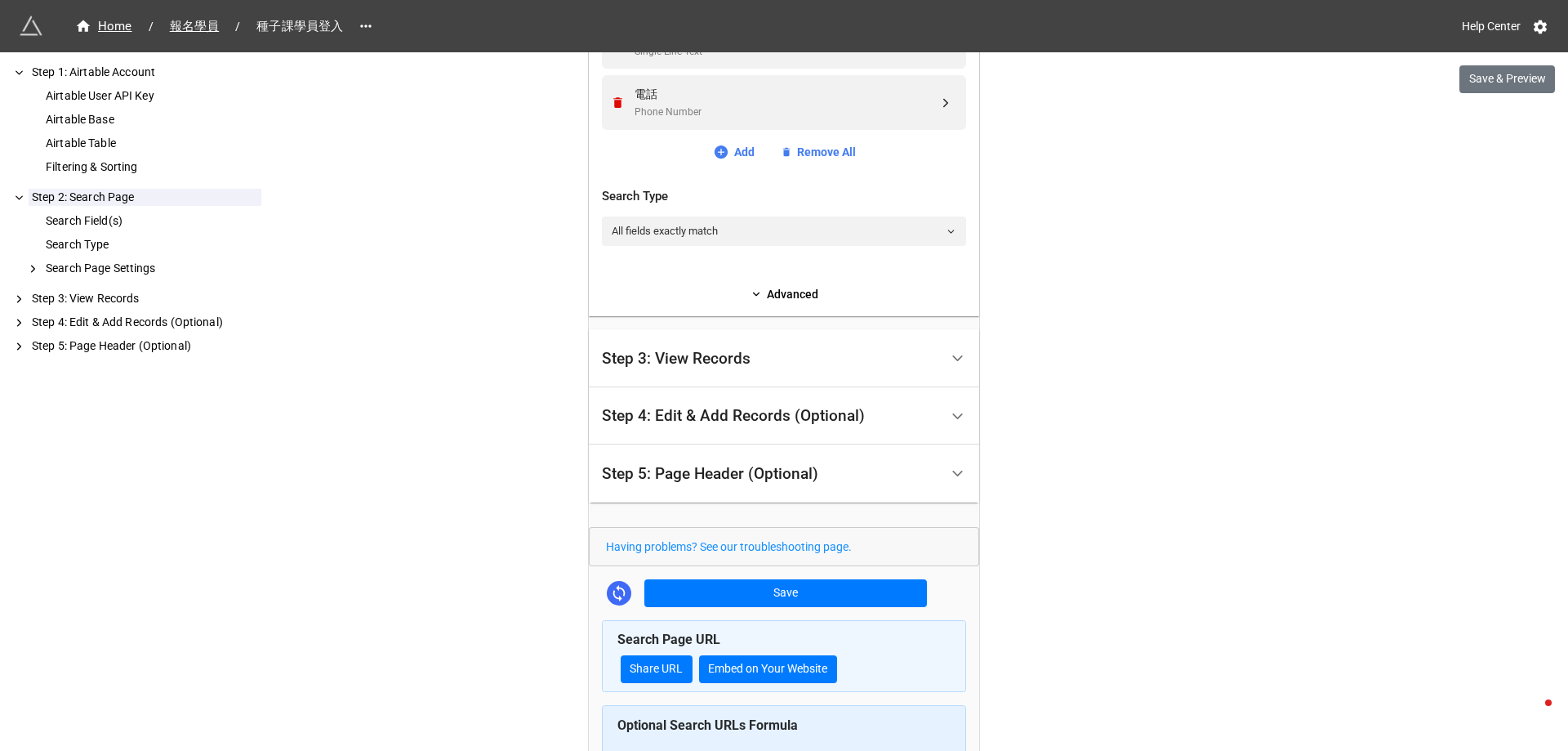
scroll to position [496, 0]
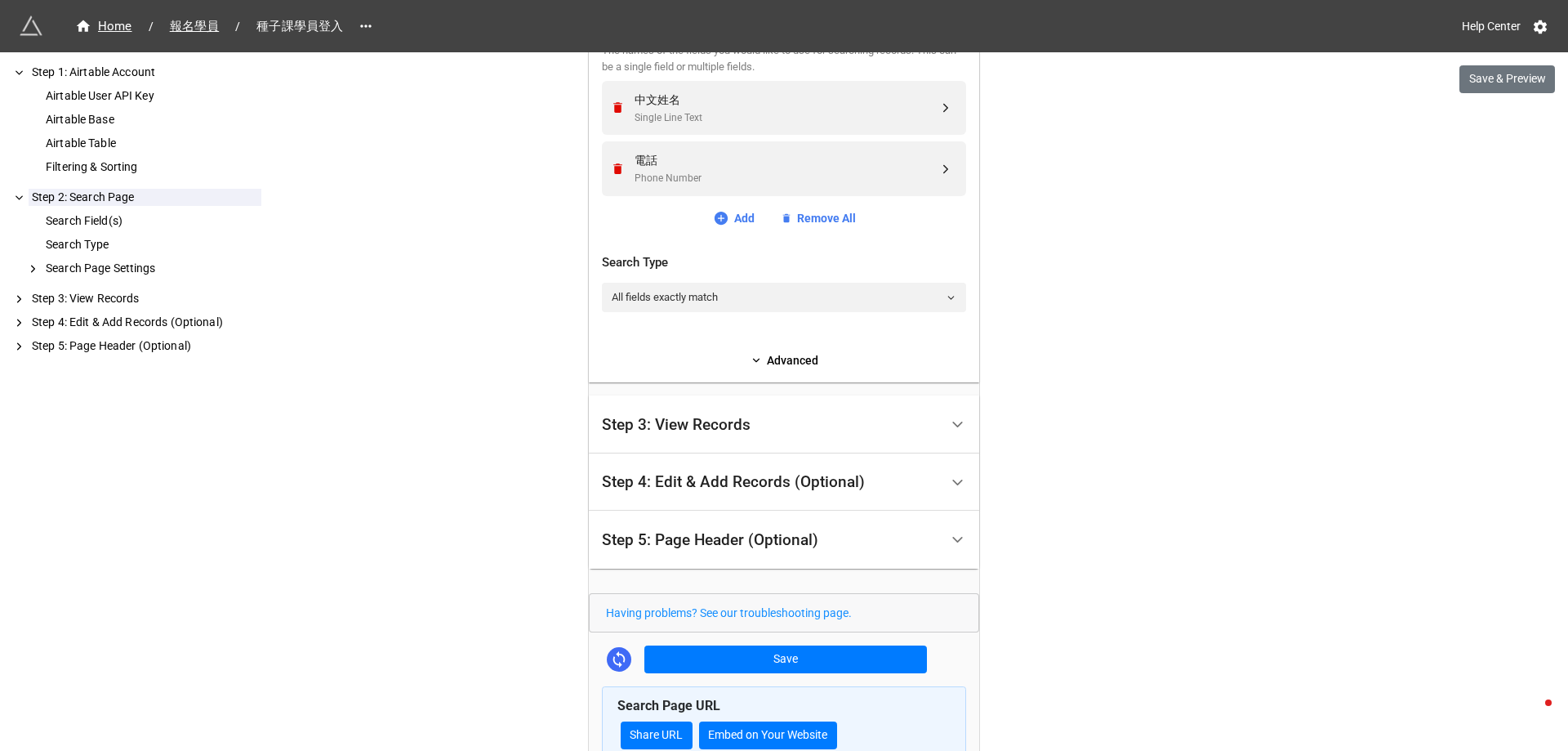
click at [743, 425] on div "Step 3: View Records" at bounding box center [676, 425] width 149 height 17
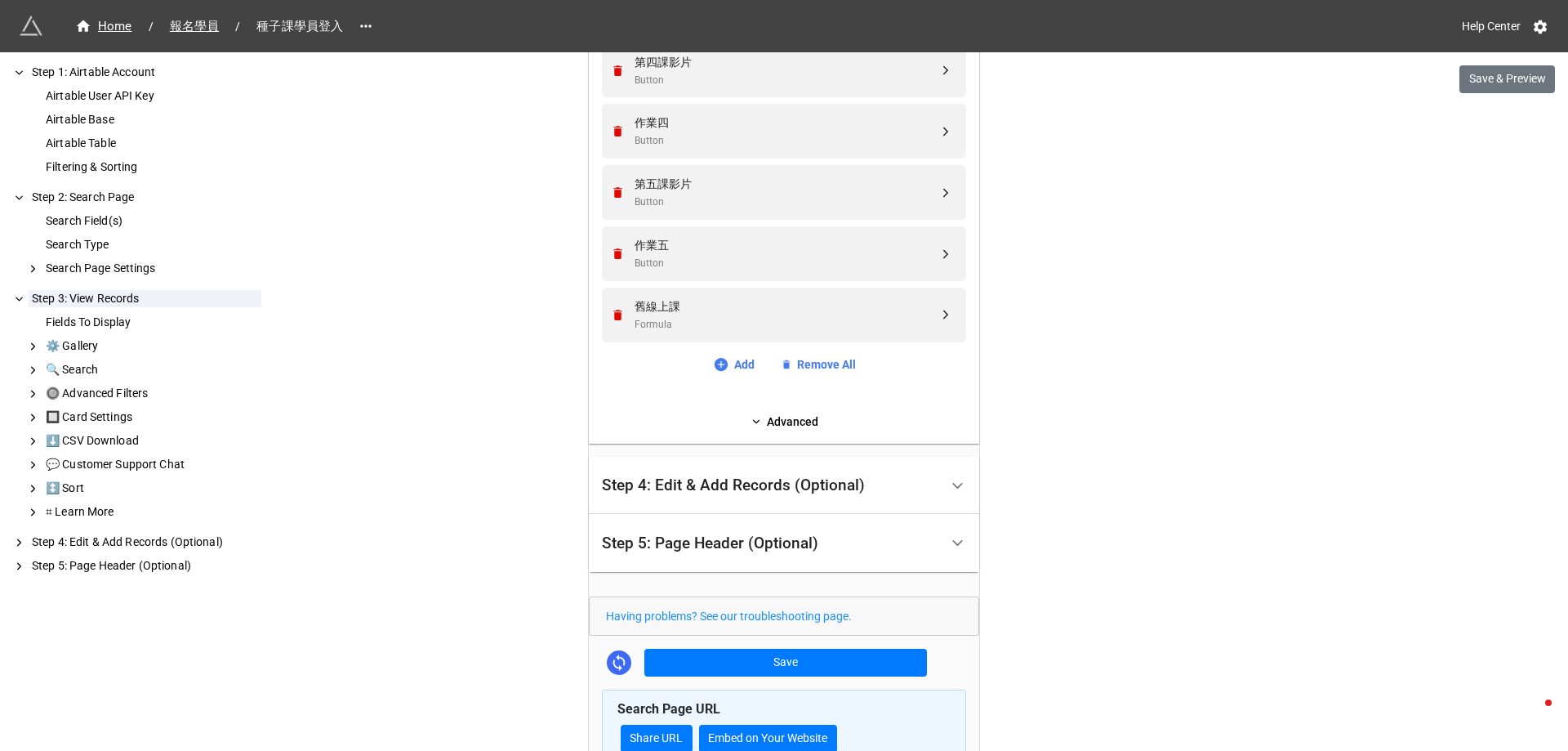
scroll to position [1231, 0]
click at [1498, 77] on button "Save & Preview" at bounding box center [1507, 79] width 95 height 28
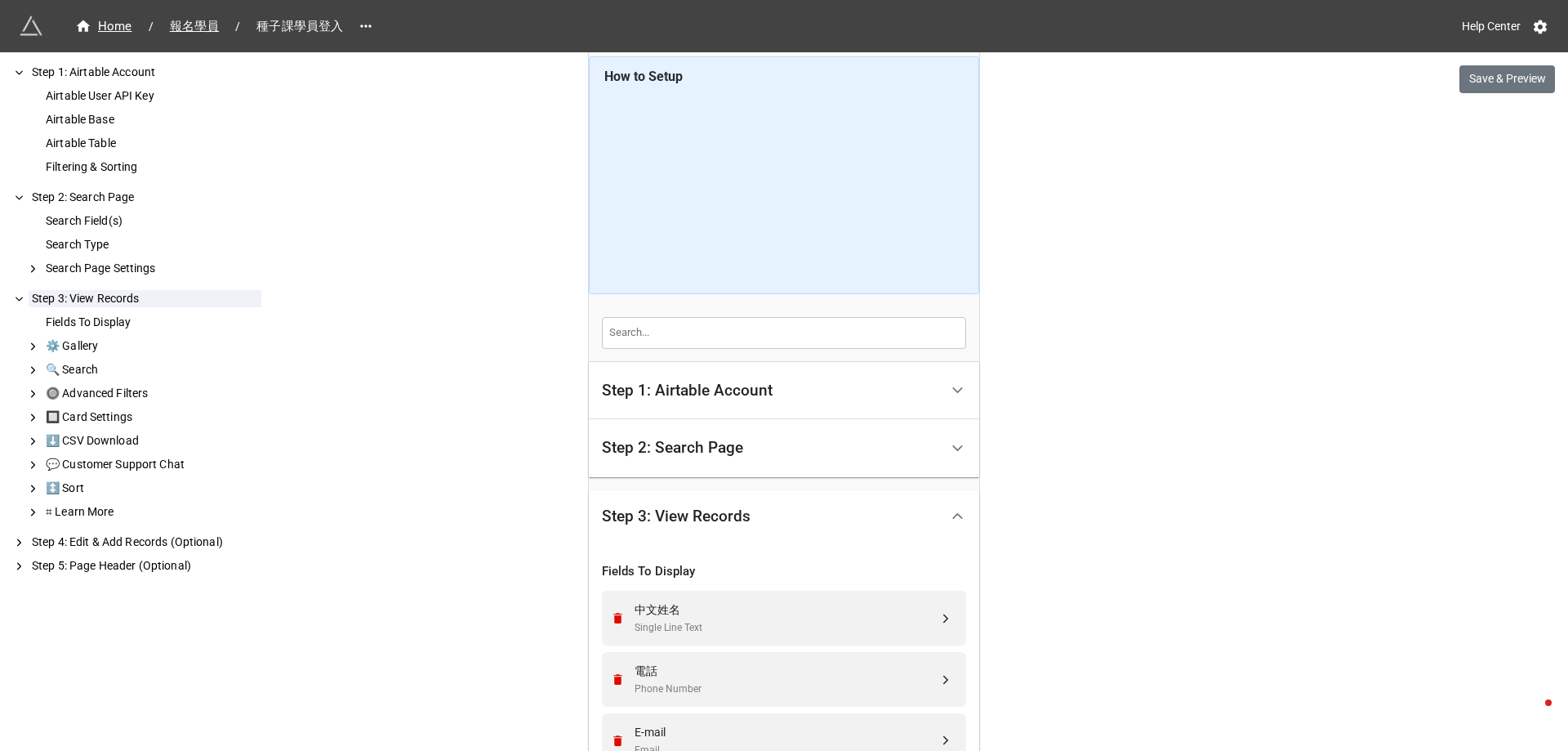
scroll to position [0, 0]
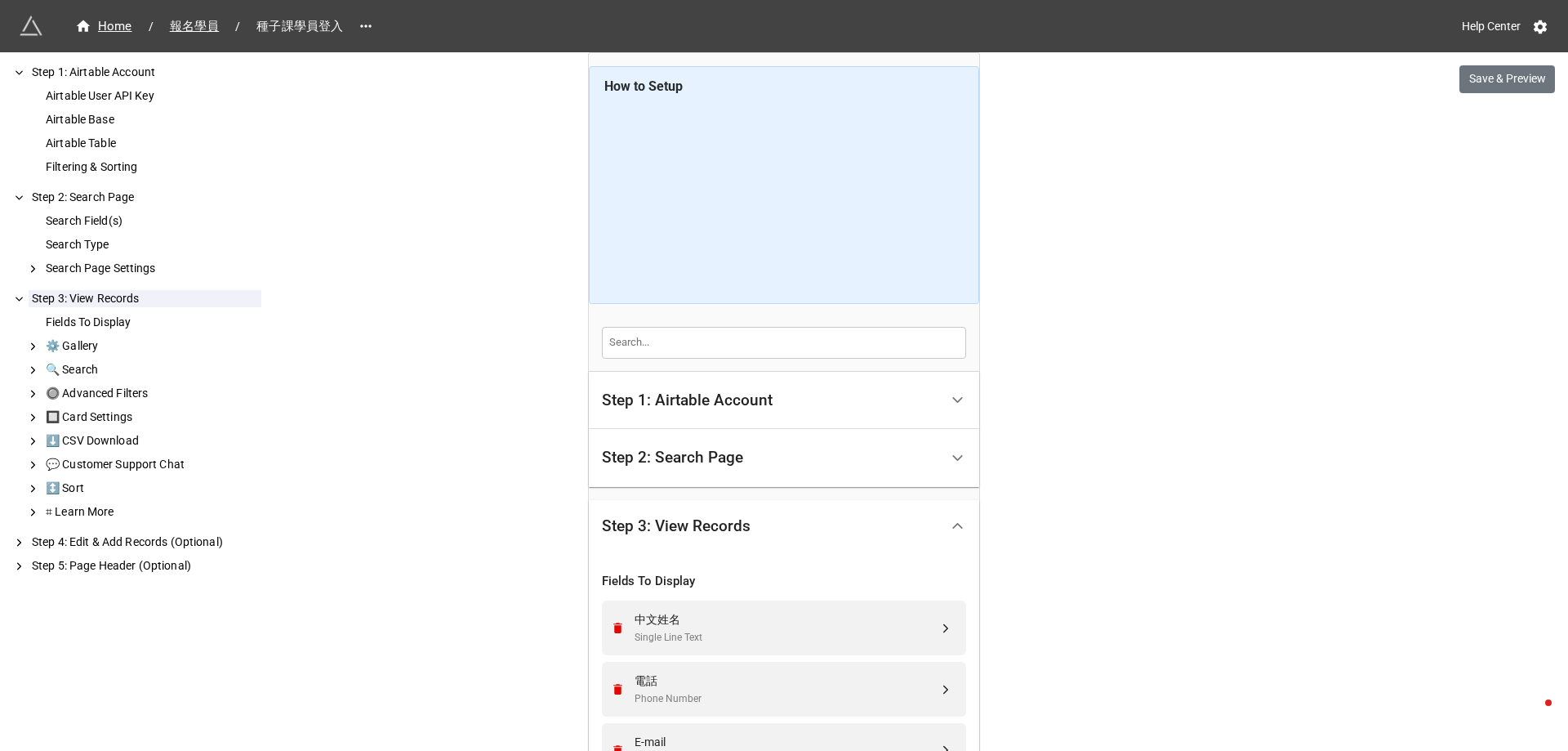
drag, startPoint x: 545, startPoint y: 413, endPoint x: 270, endPoint y: 48, distance: 457.0
click at [203, 21] on span "報名學員" at bounding box center [195, 26] width 70 height 19
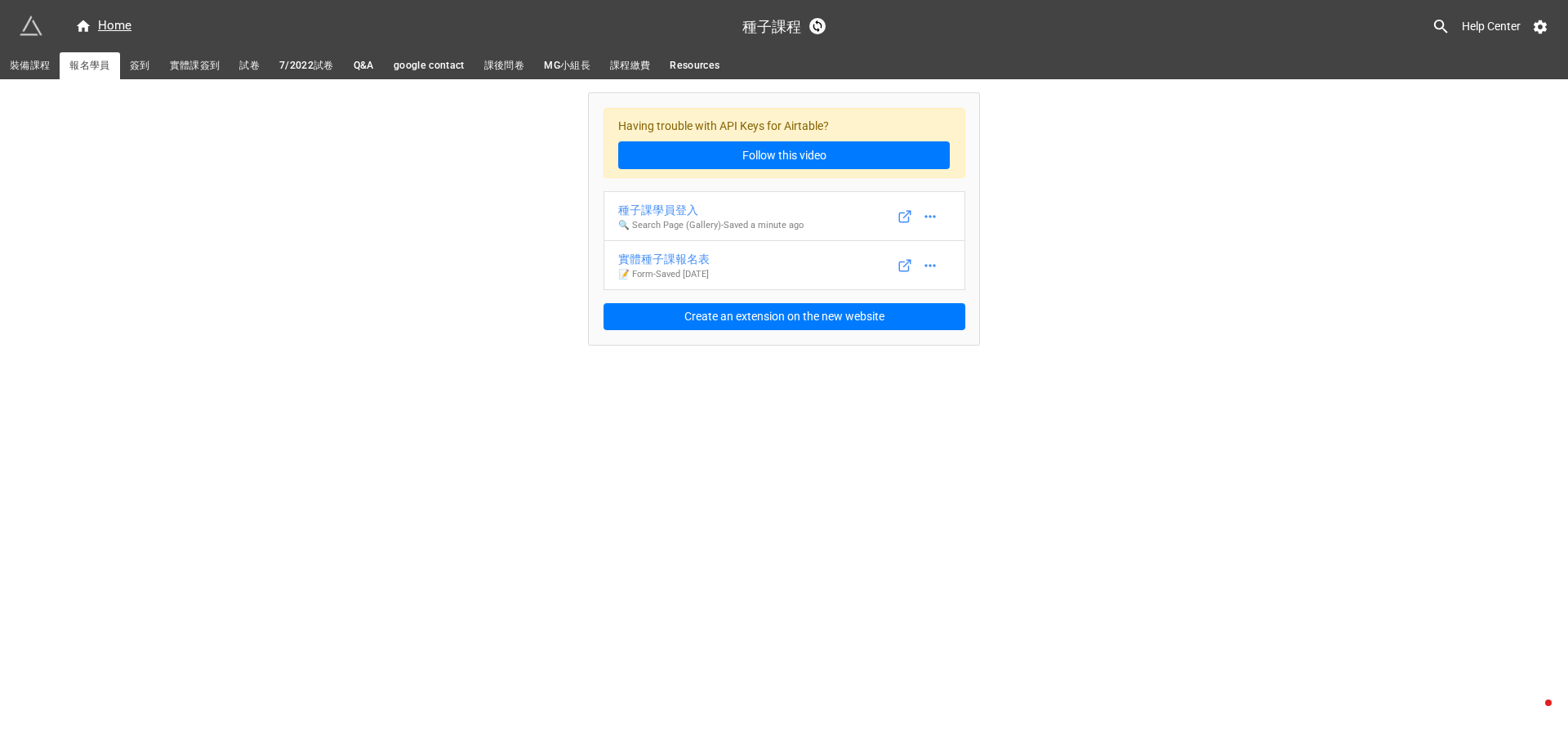
click at [676, 463] on div "Home 種子課程 Help Center 裝備課程 報名學員 簽到 實體課簽到 試卷 7/2022試卷 Q&A google contact 課後問卷 MG…" at bounding box center [784, 376] width 1568 height 751
click at [344, 62] on link "7/2022試卷" at bounding box center [307, 65] width 74 height 27
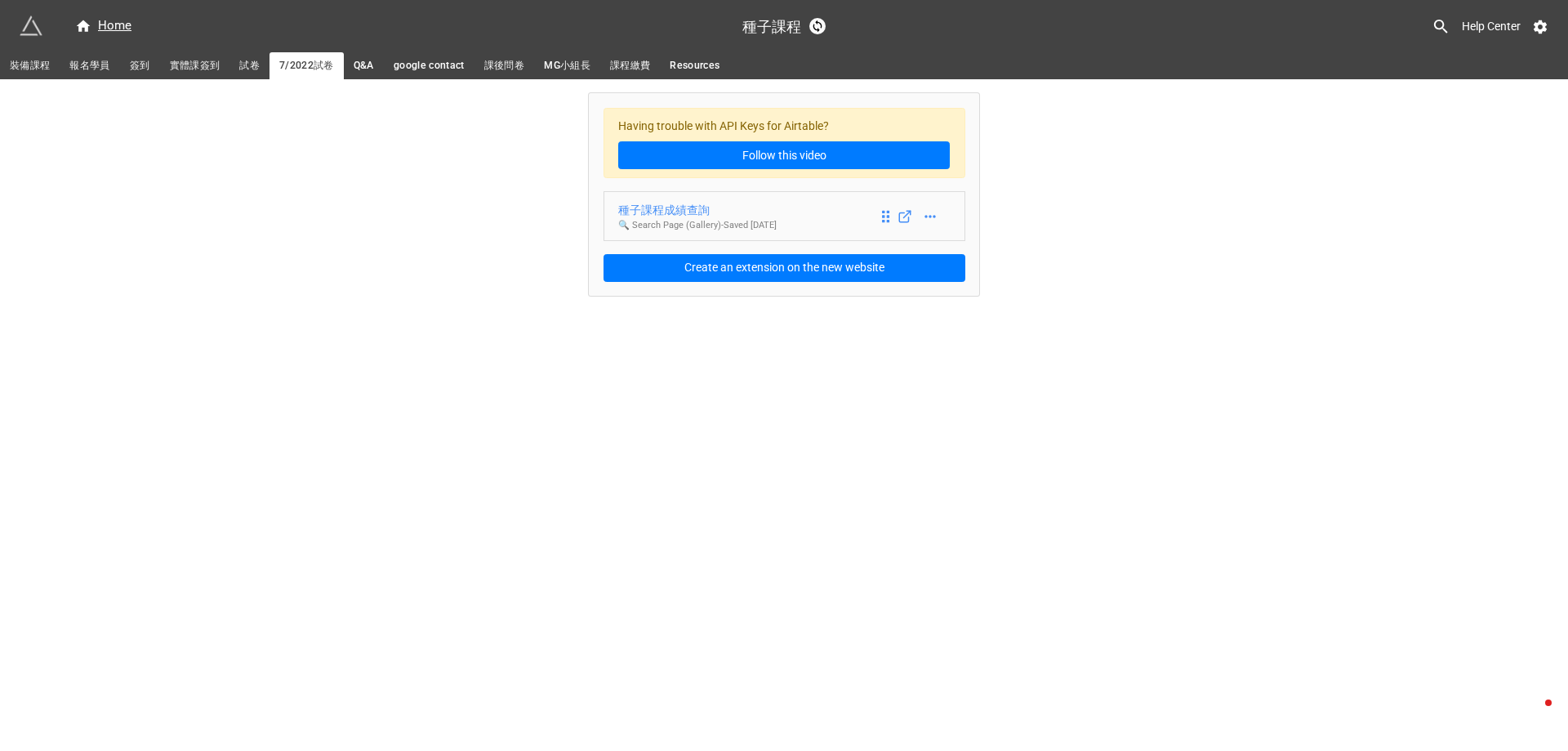
click at [680, 211] on div "種子課程成績查詢" at bounding box center [698, 210] width 159 height 18
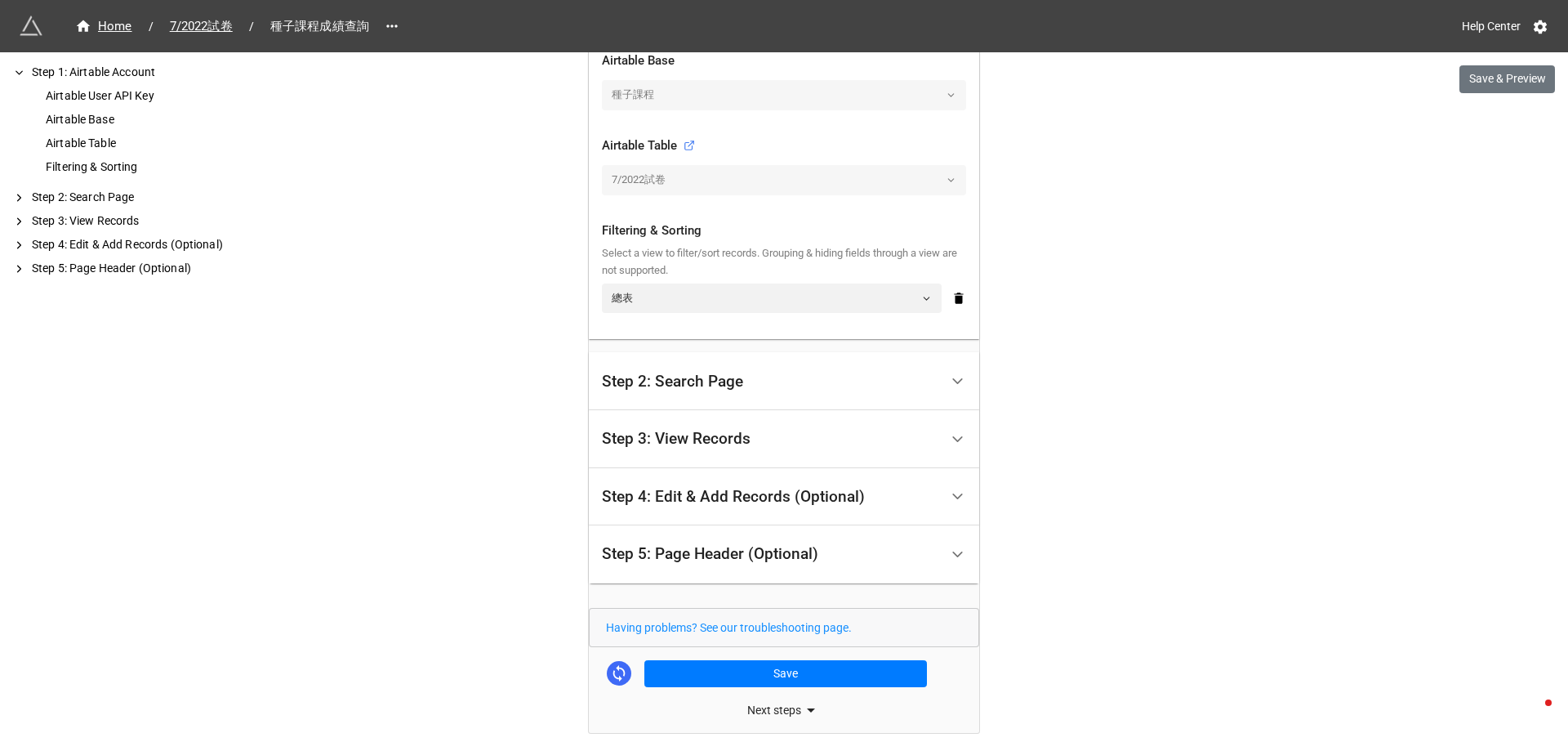
scroll to position [554, 0]
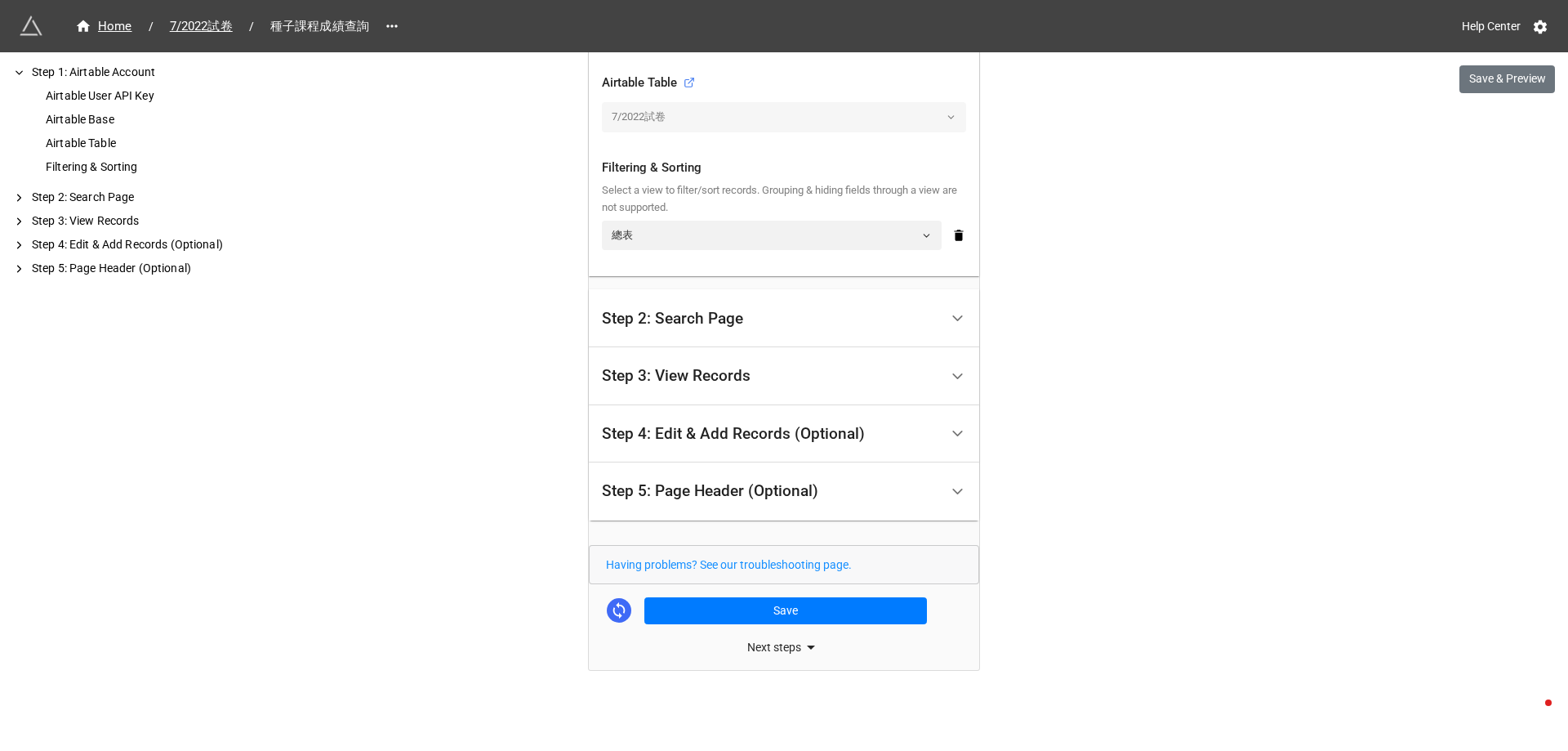
click at [722, 320] on div "Step 2: Search Page" at bounding box center [672, 318] width 141 height 17
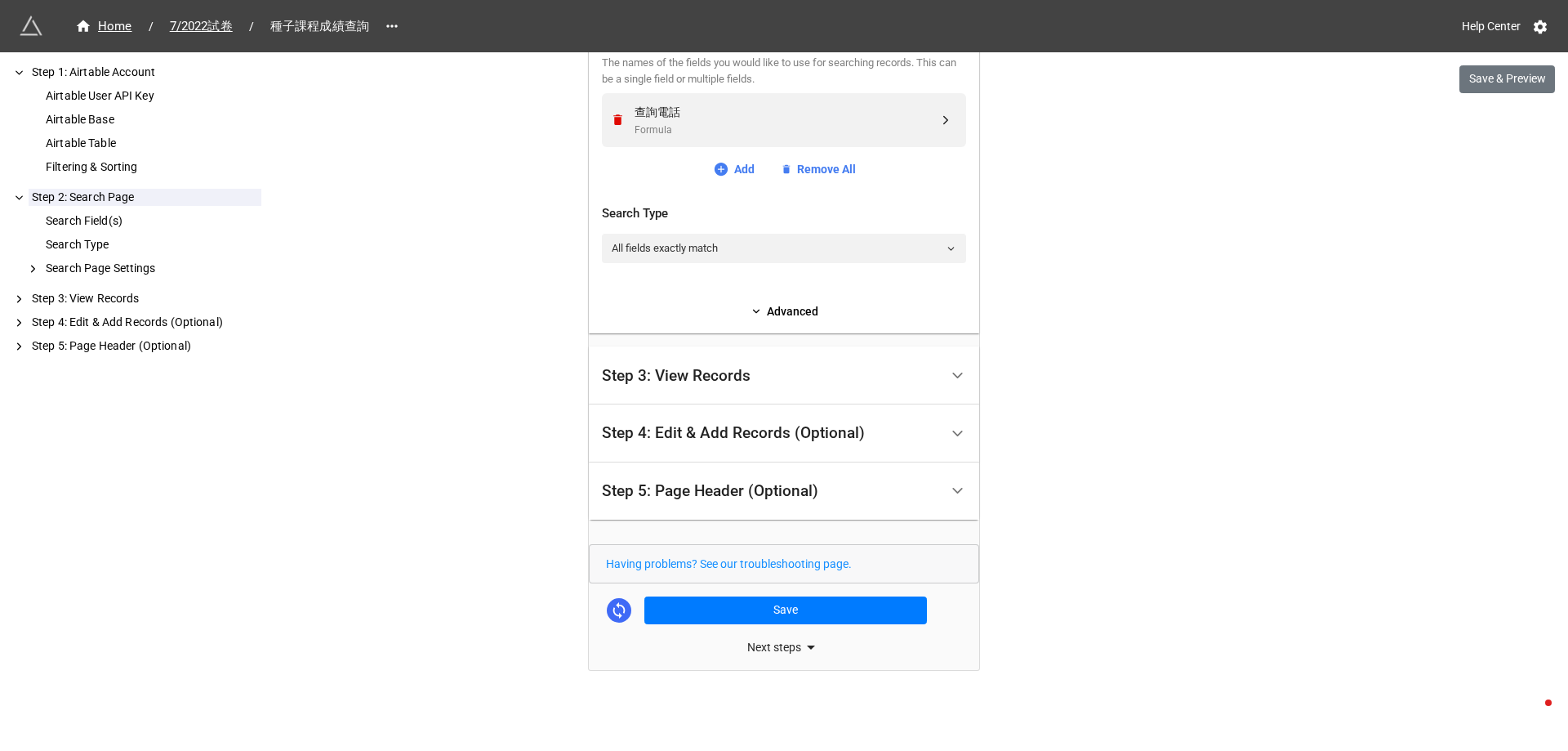
scroll to position [160, 0]
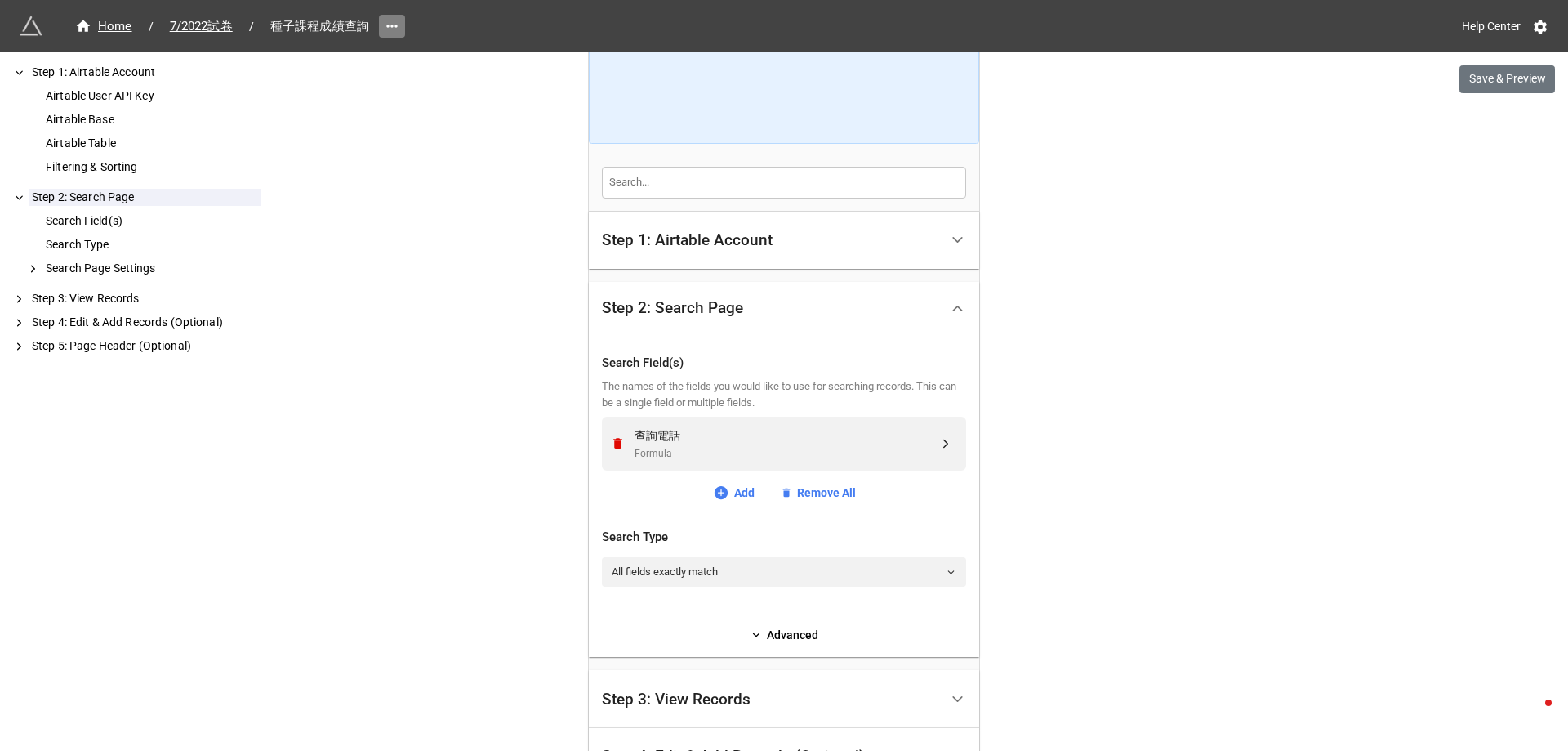
drag, startPoint x: 384, startPoint y: 270, endPoint x: 387, endPoint y: 17, distance: 253.0
click at [383, 265] on div "Home / 7/2022試卷 / 種子課程成績查詢 Help Center Save & Preview How to Setup Step 1: Airt…" at bounding box center [784, 457] width 1568 height 1235
drag, startPoint x: 415, startPoint y: 502, endPoint x: 447, endPoint y: 442, distance: 68.0
click at [416, 494] on div "Home / 7/2022試卷 / 種子課程成績查詢 Help Center Save & Preview How to Setup Step 1: Airt…" at bounding box center [784, 457] width 1568 height 1235
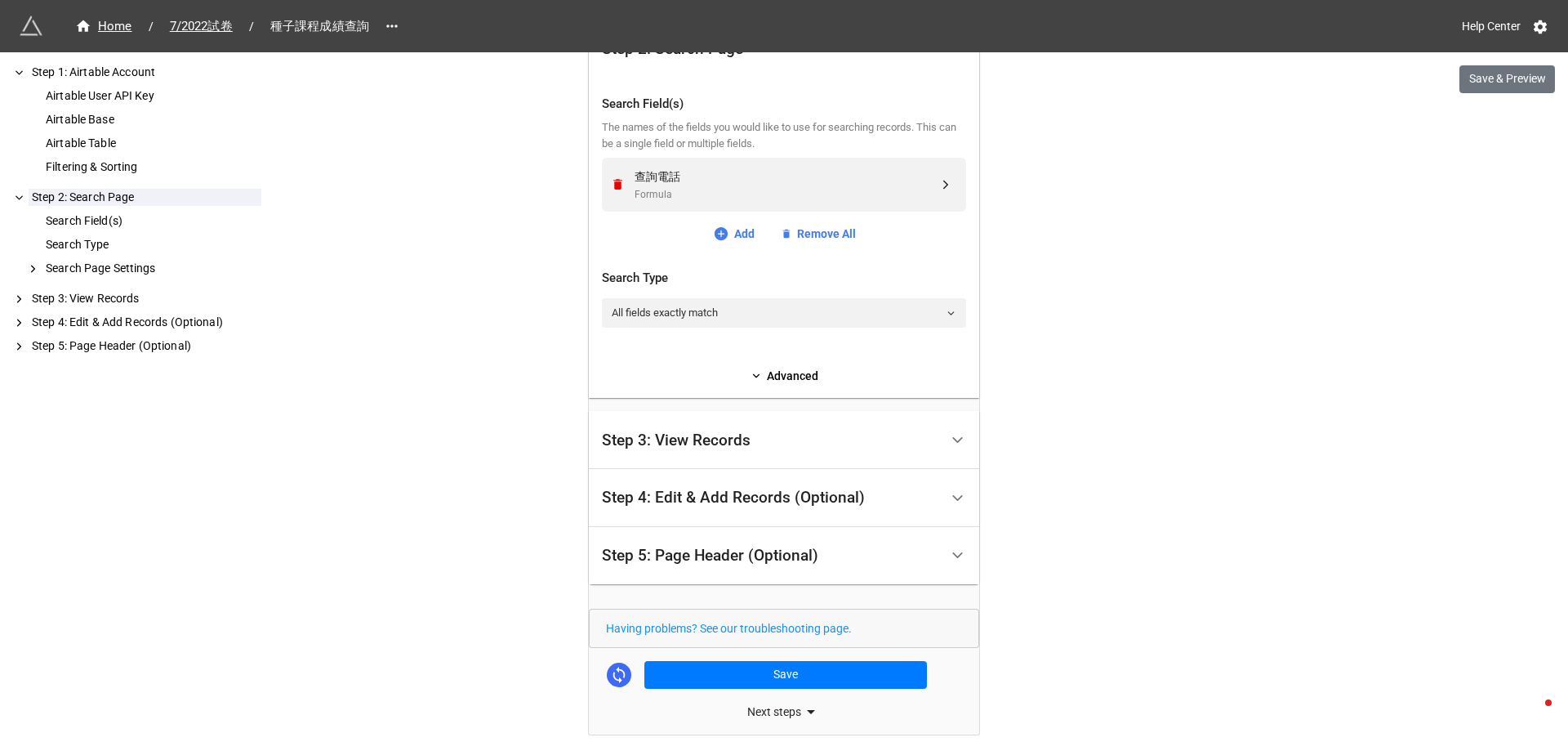
scroll to position [484, 0]
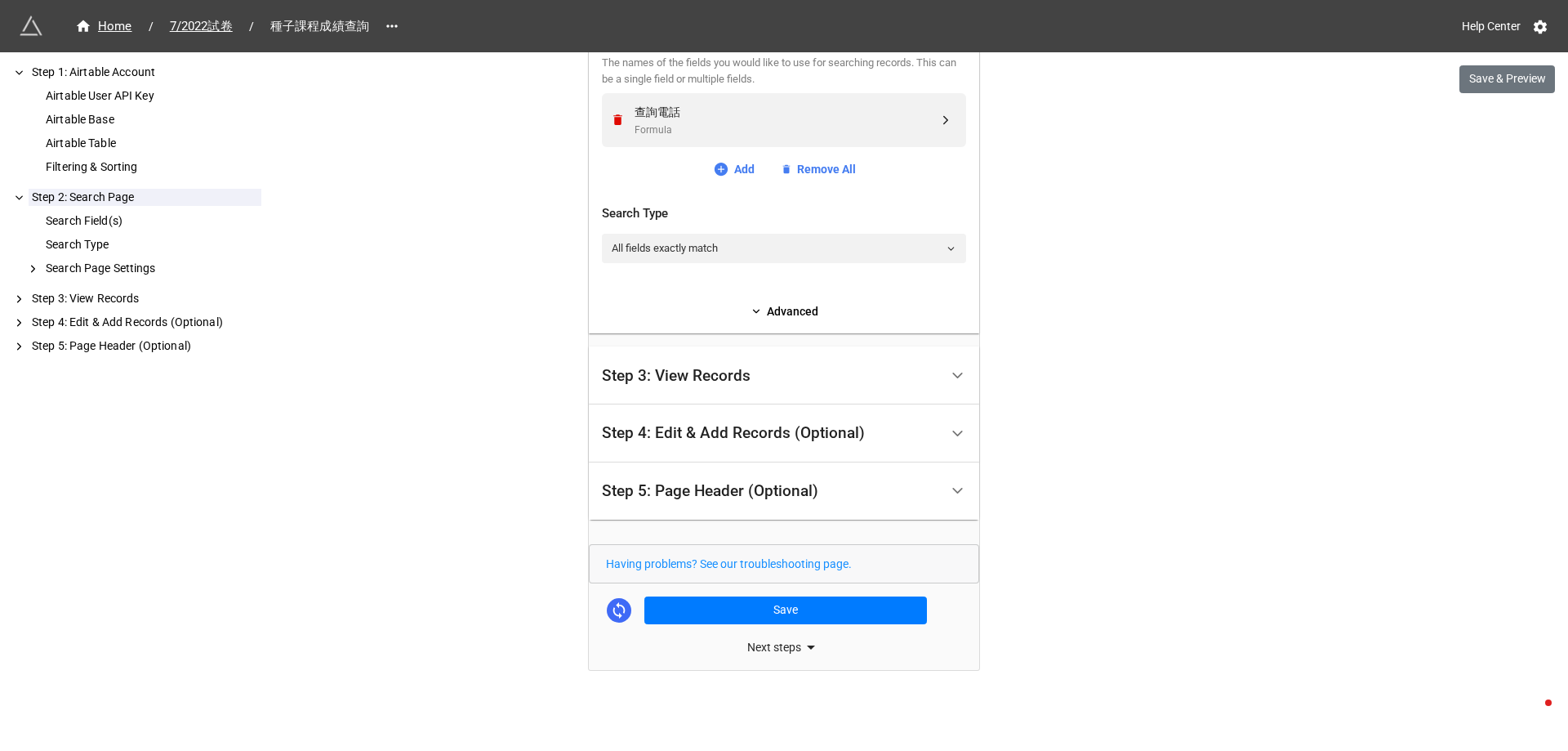
click at [785, 645] on div "Next steps" at bounding box center [783, 647] width 390 height 19
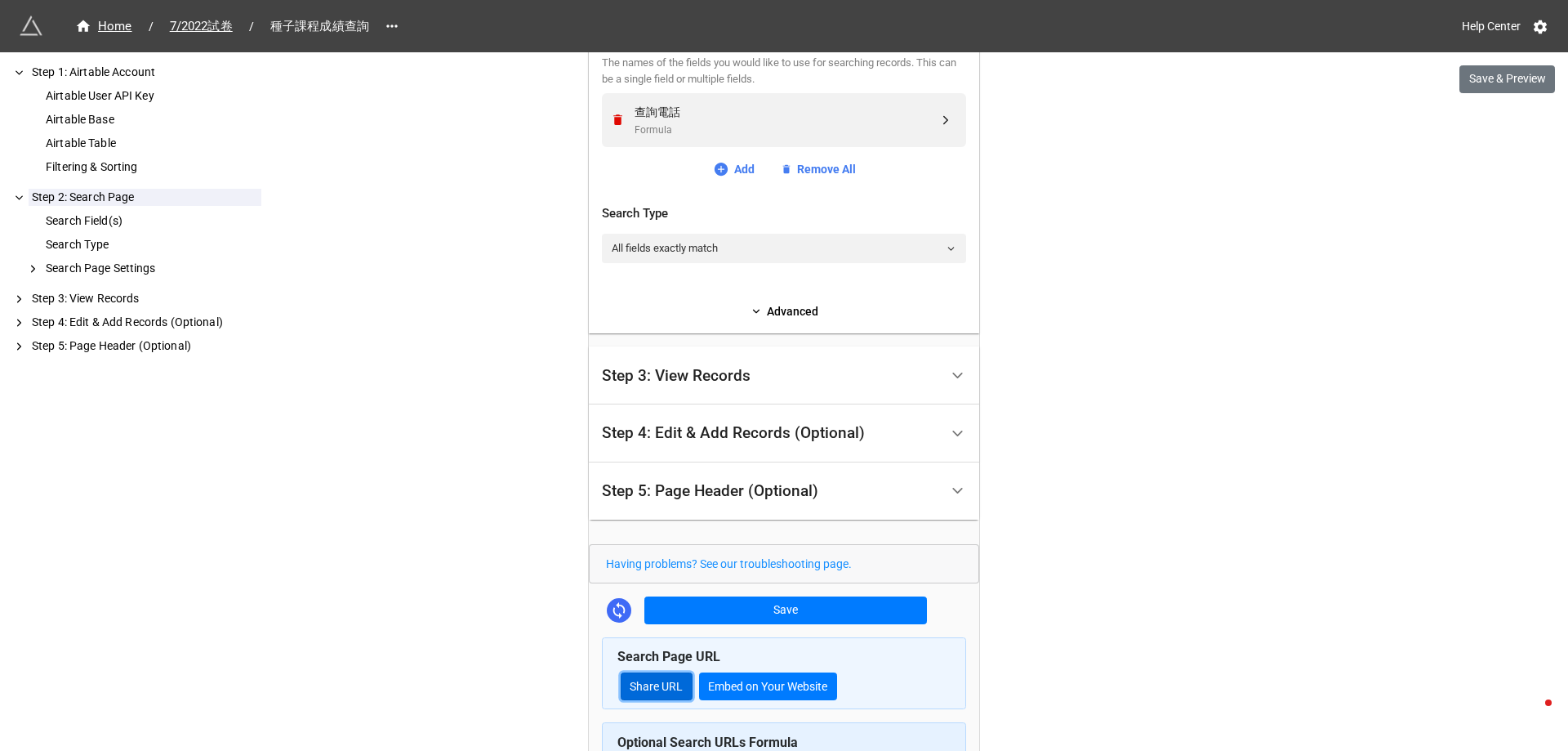
click at [657, 688] on link "Share URL" at bounding box center [657, 687] width 72 height 28
drag, startPoint x: 438, startPoint y: 249, endPoint x: 507, endPoint y: 4, distance: 254.5
click at [440, 243] on div "Home / 7/2022試卷 / 種子課程成績查詢 Help Center Save & Preview How to Setup Step 1: Airt…" at bounding box center [784, 301] width 1568 height 1571
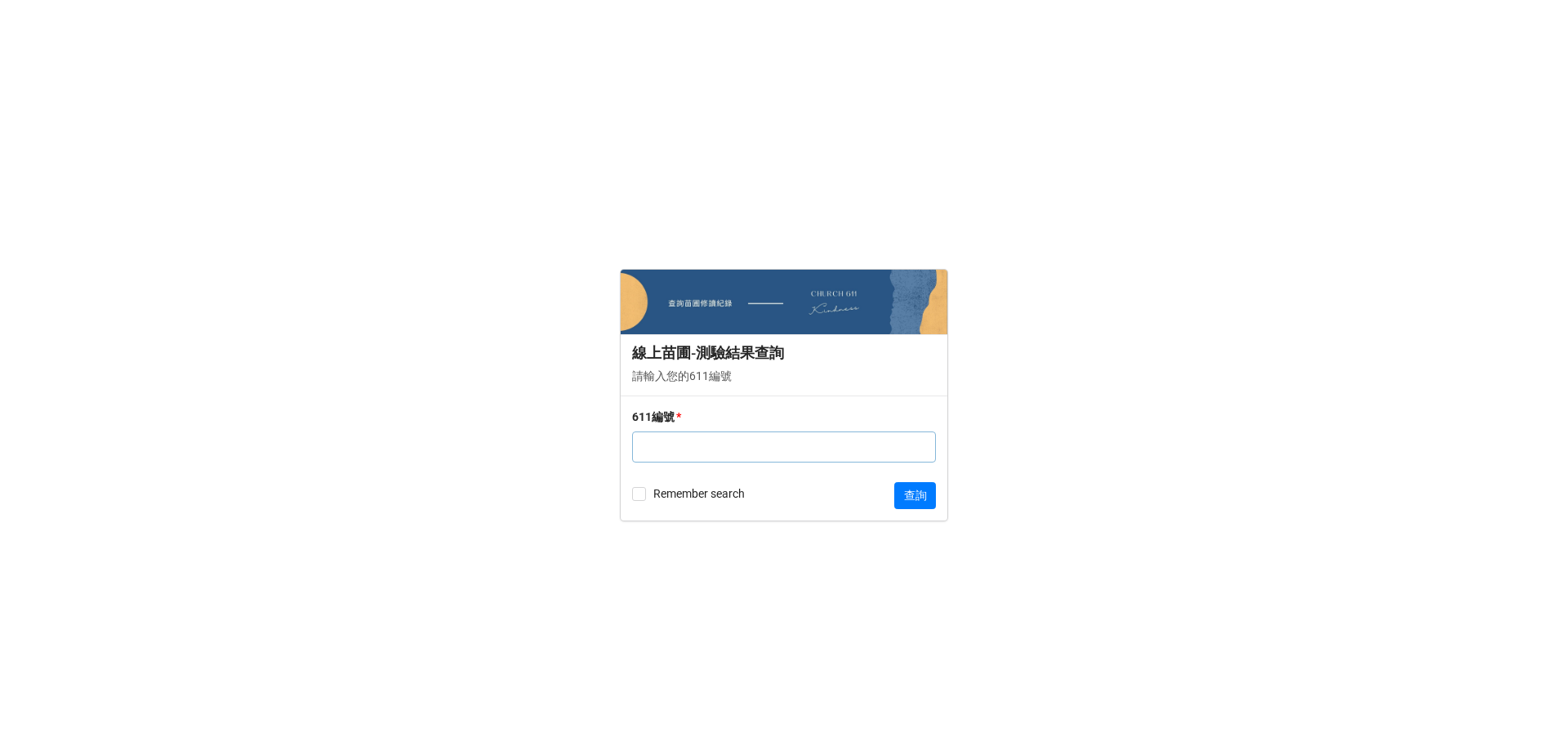
click at [573, 602] on form "線上苗圃-測驗結果查詢 請輸入您的611編號 611編號 * Remember search 查詢" at bounding box center [784, 395] width 1568 height 686
drag, startPoint x: 545, startPoint y: 51, endPoint x: 582, endPoint y: 29, distance: 43.0
click at [548, 51] on div "線上苗圃-測驗結果查詢 請輸入您的611編號 611編號 * Remember search 查詢" at bounding box center [784, 376] width 1568 height 751
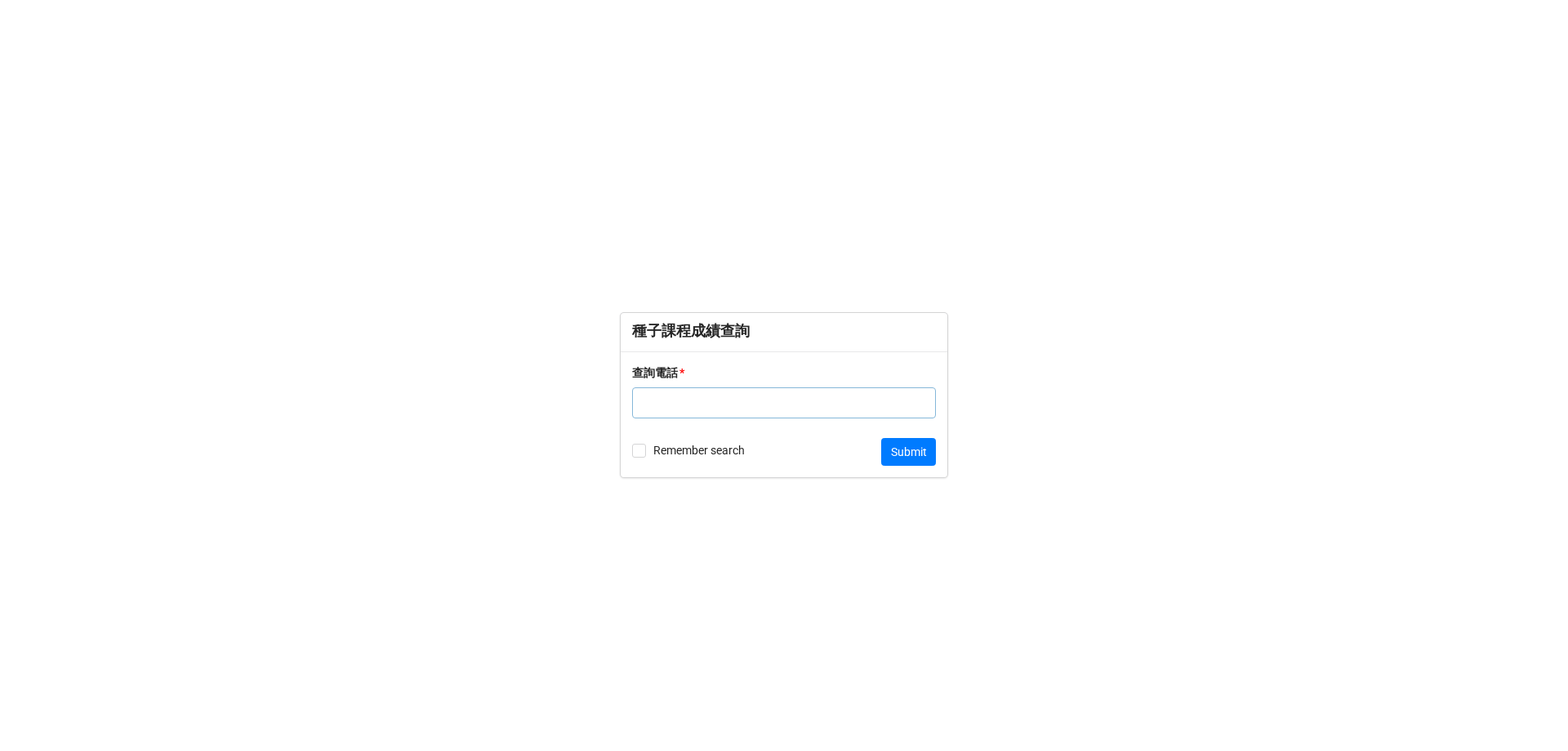
drag, startPoint x: 730, startPoint y: 405, endPoint x: 699, endPoint y: 405, distance: 31.0
click at [731, 405] on input "text" at bounding box center [784, 402] width 304 height 31
drag, startPoint x: 317, startPoint y: 443, endPoint x: 337, endPoint y: 425, distance: 26.9
click at [319, 443] on form "種子課程成績查詢 查詢電話 * Remember search Submit" at bounding box center [784, 395] width 1568 height 686
click at [733, 404] on input "text" at bounding box center [784, 402] width 304 height 31
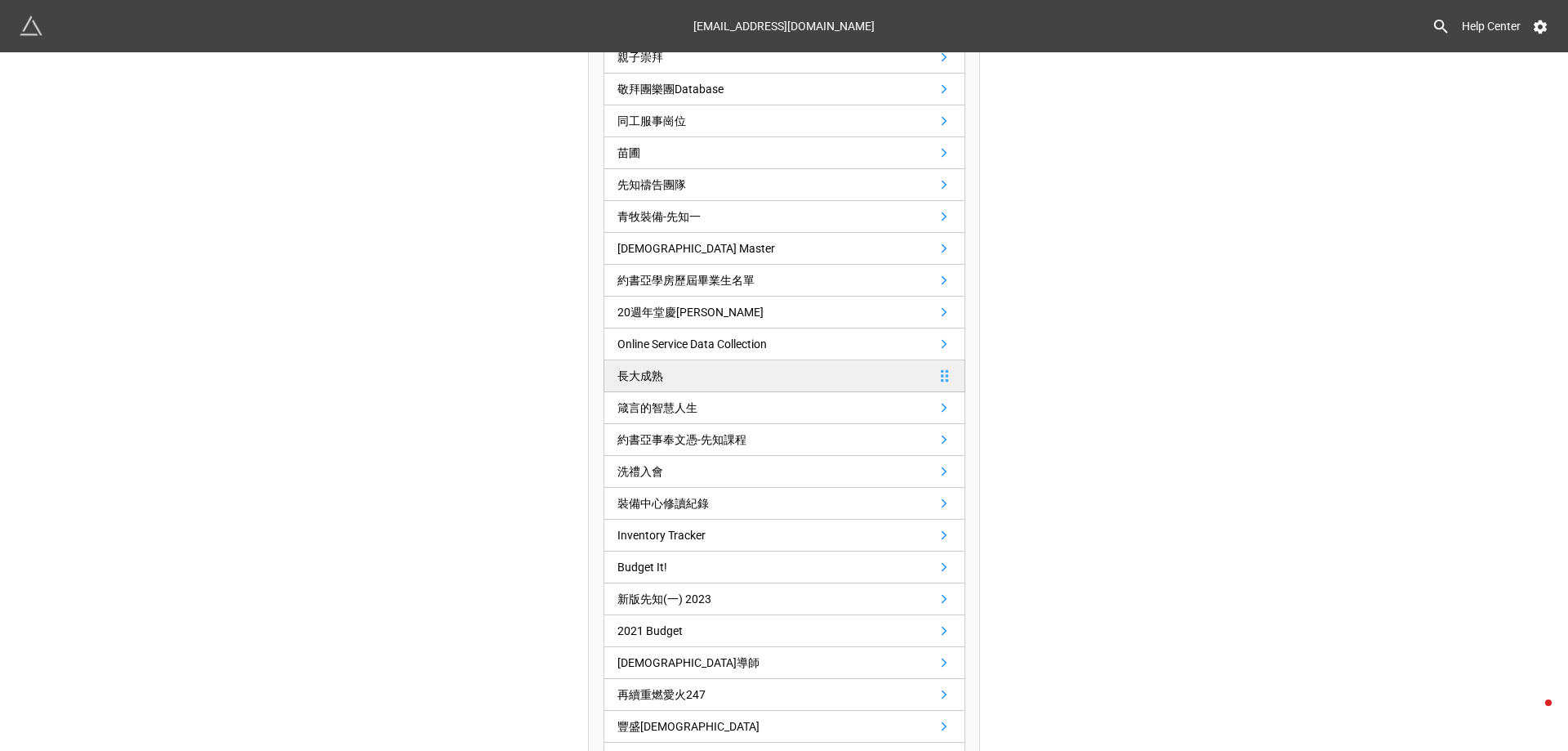
click at [749, 381] on link "長大成熟" at bounding box center [784, 376] width 362 height 32
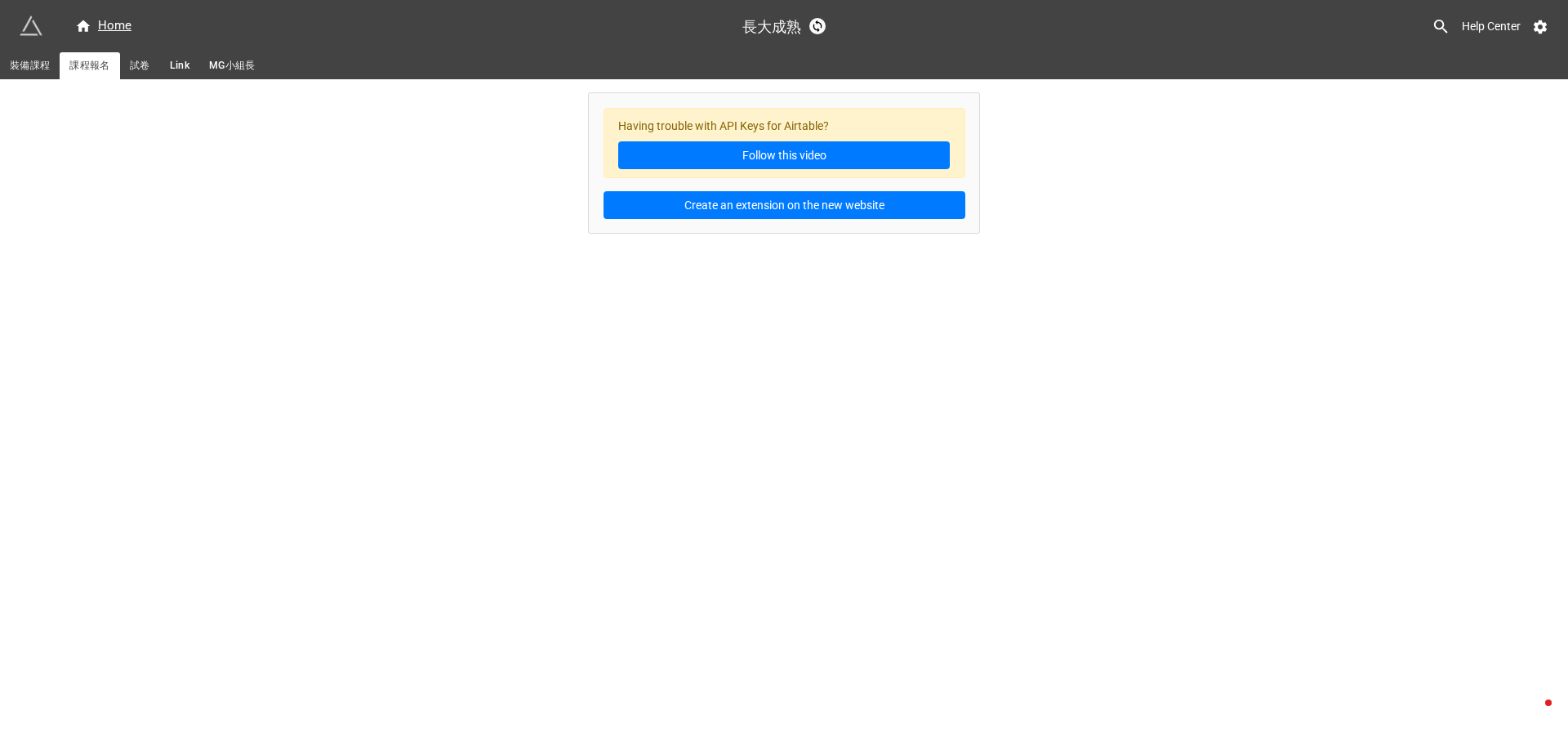
click at [146, 56] on link "試卷" at bounding box center [139, 65] width 40 height 27
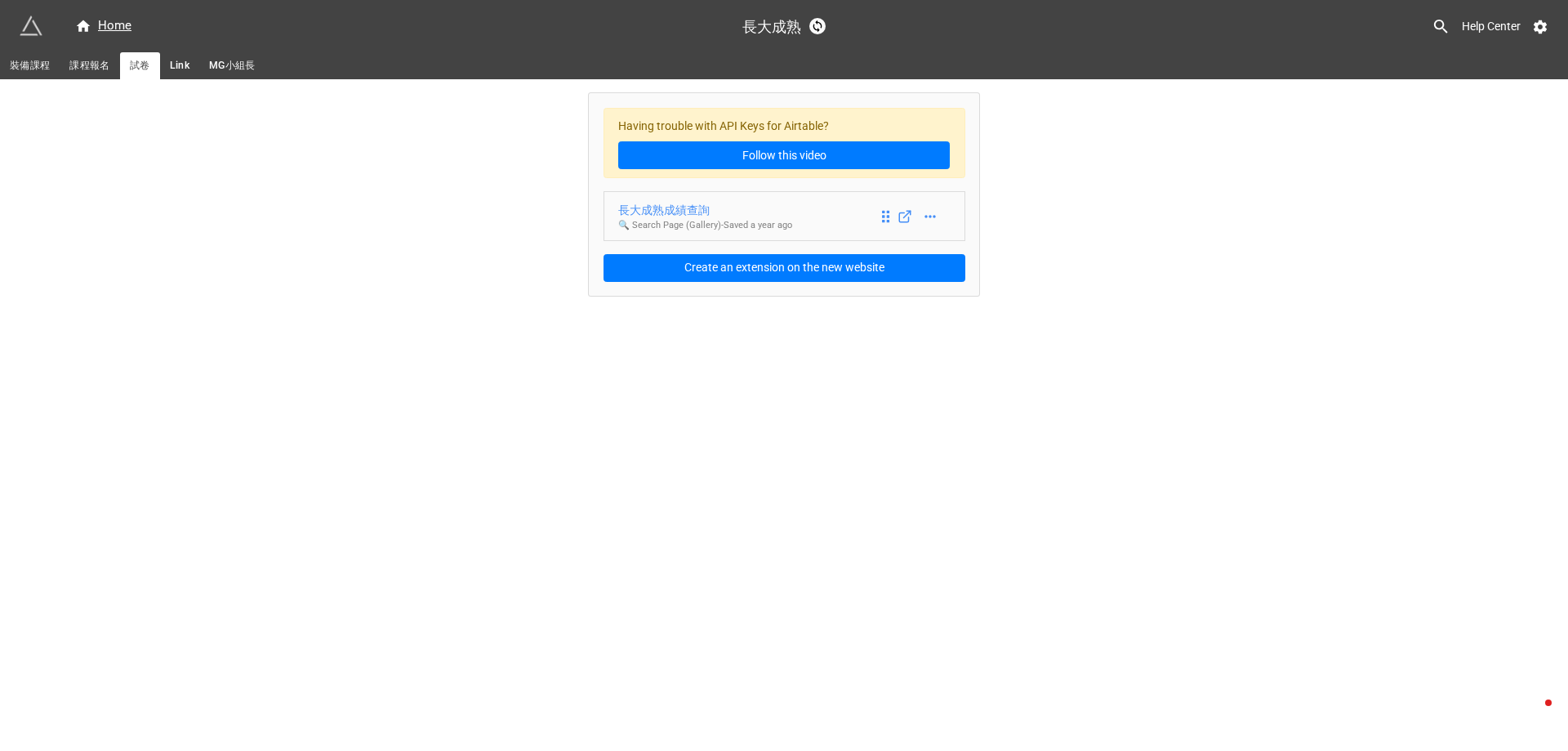
click at [666, 207] on div "長大成熟成績查詢" at bounding box center [705, 210] width 174 height 18
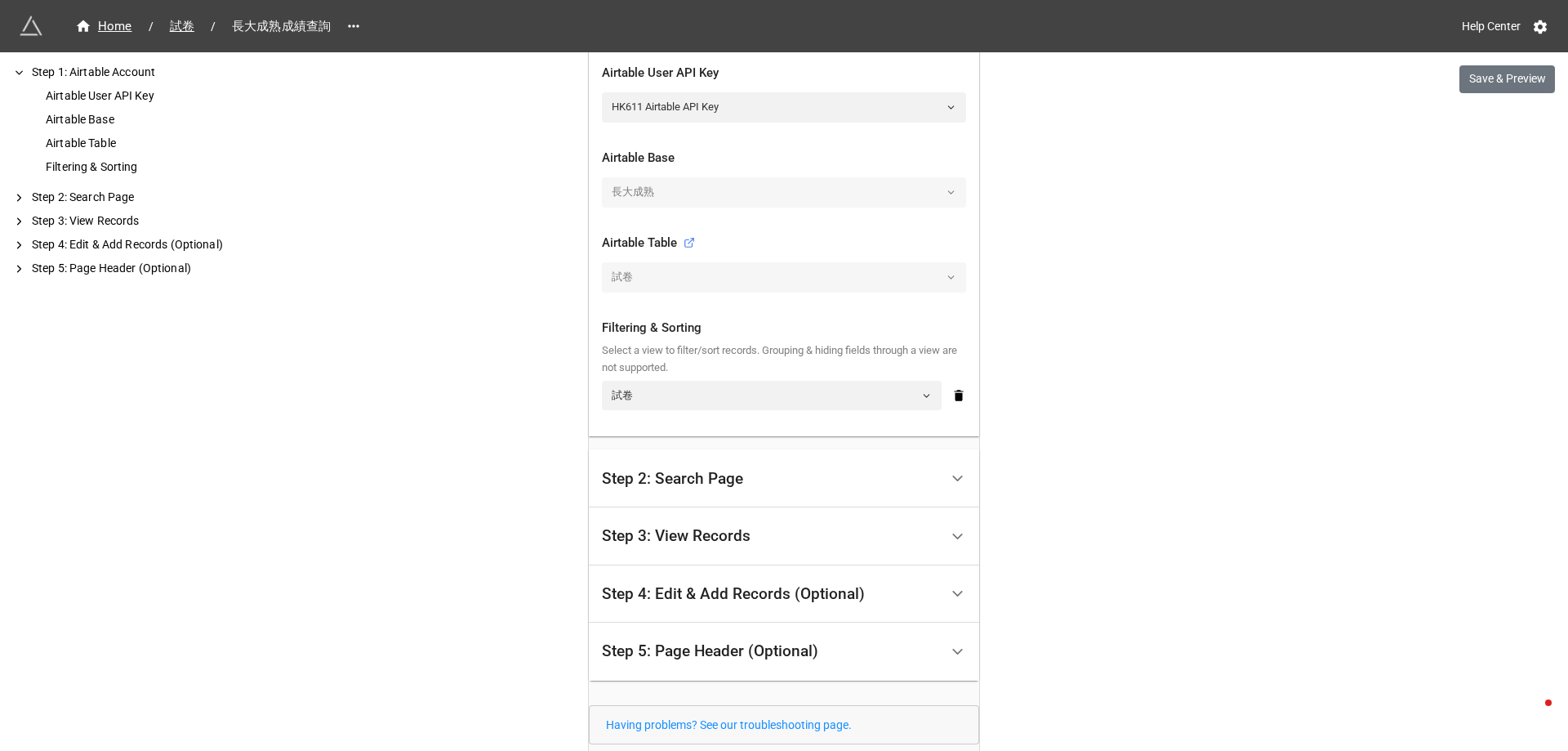
scroll to position [554, 0]
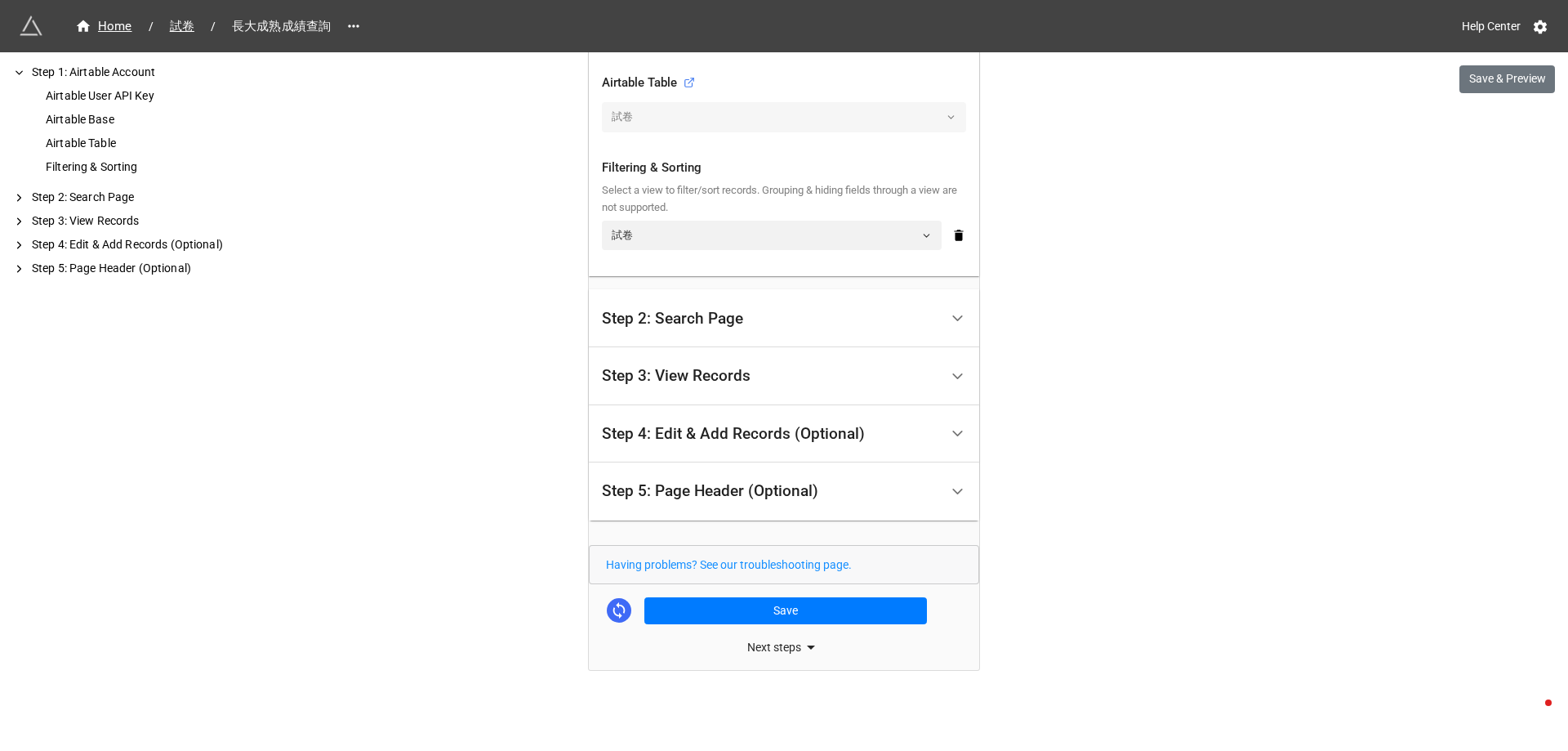
click at [777, 649] on div "Next steps" at bounding box center [783, 647] width 390 height 19
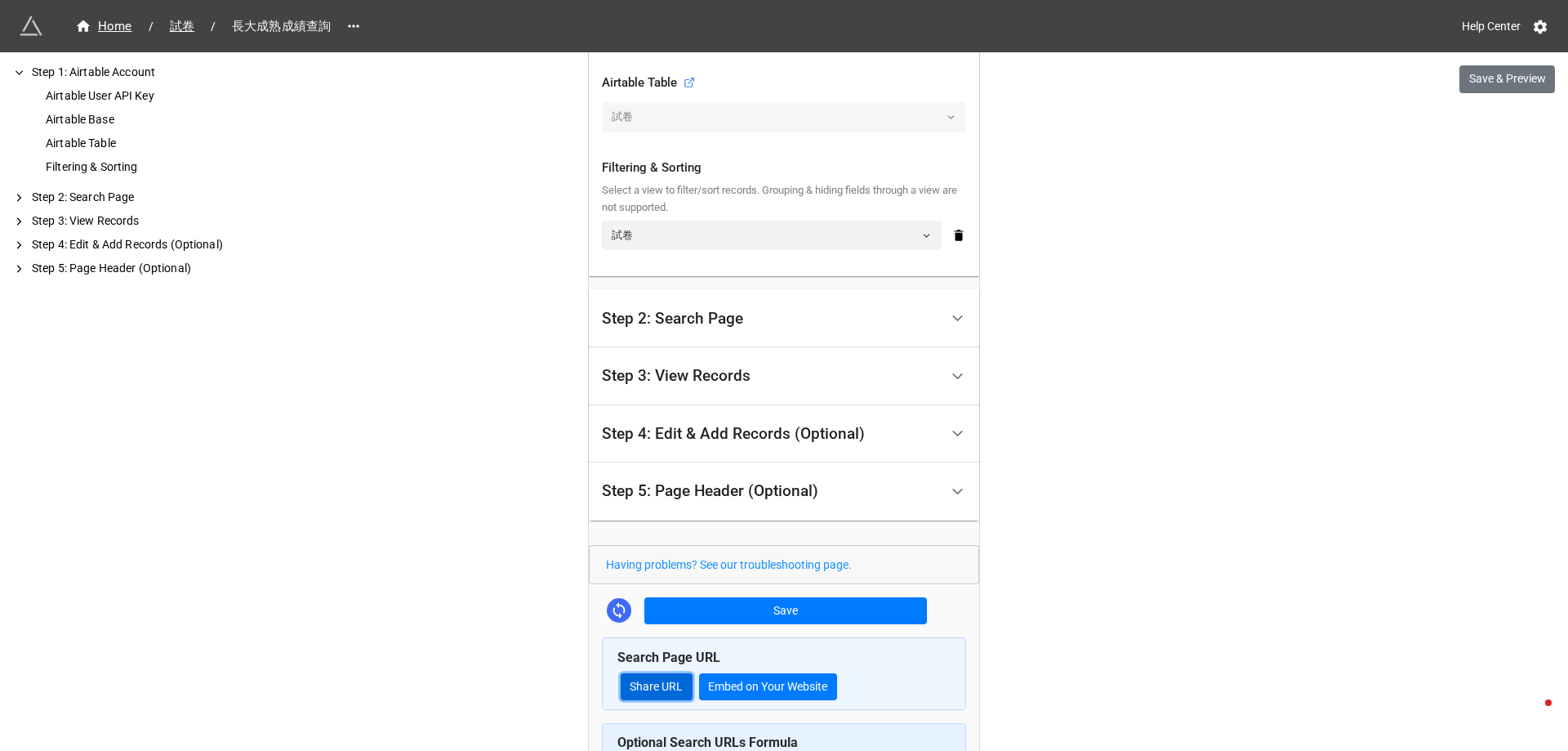
click at [648, 688] on link "Share URL" at bounding box center [657, 688] width 72 height 28
click at [711, 371] on div "Step 3: View Records" at bounding box center [676, 376] width 149 height 17
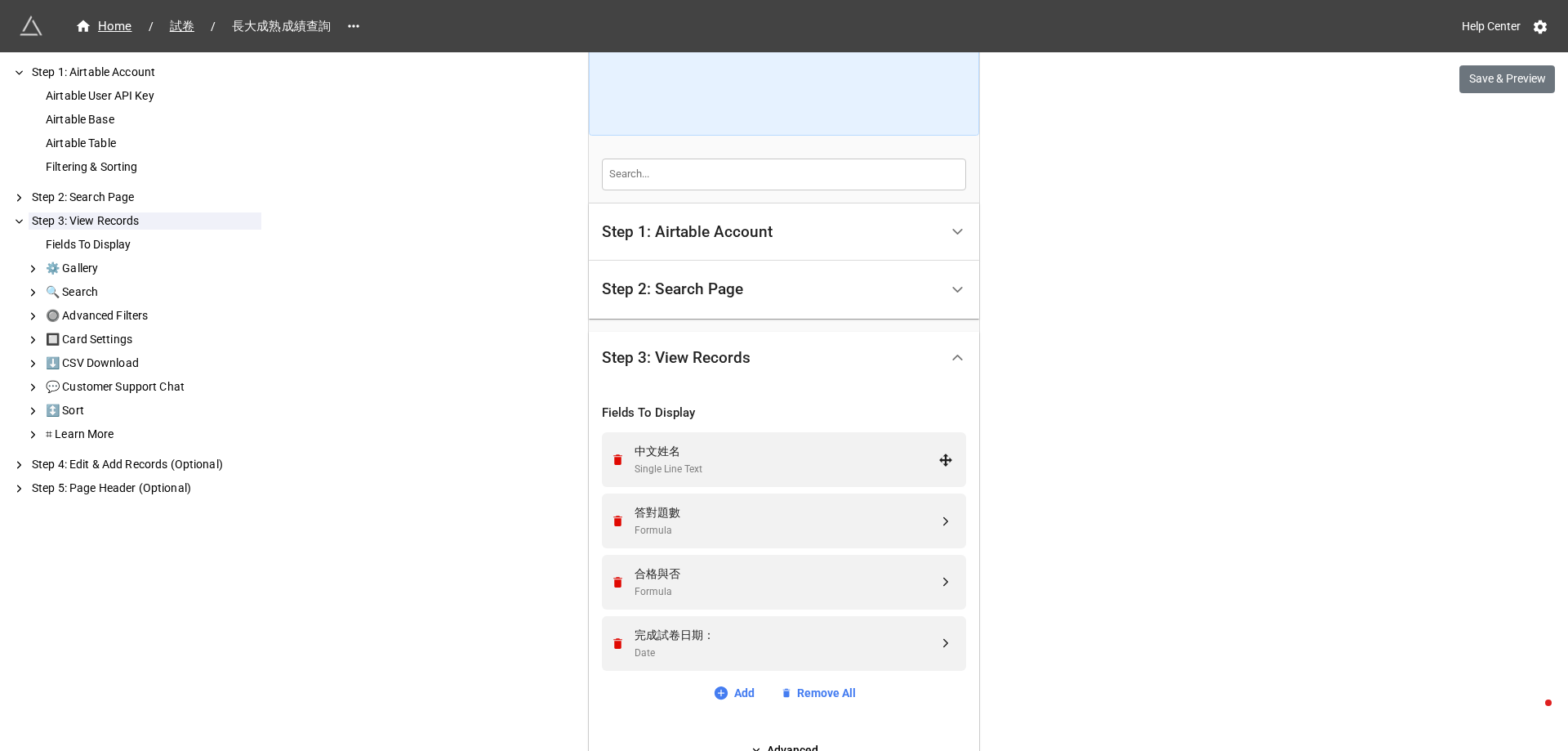
scroll to position [148, 0]
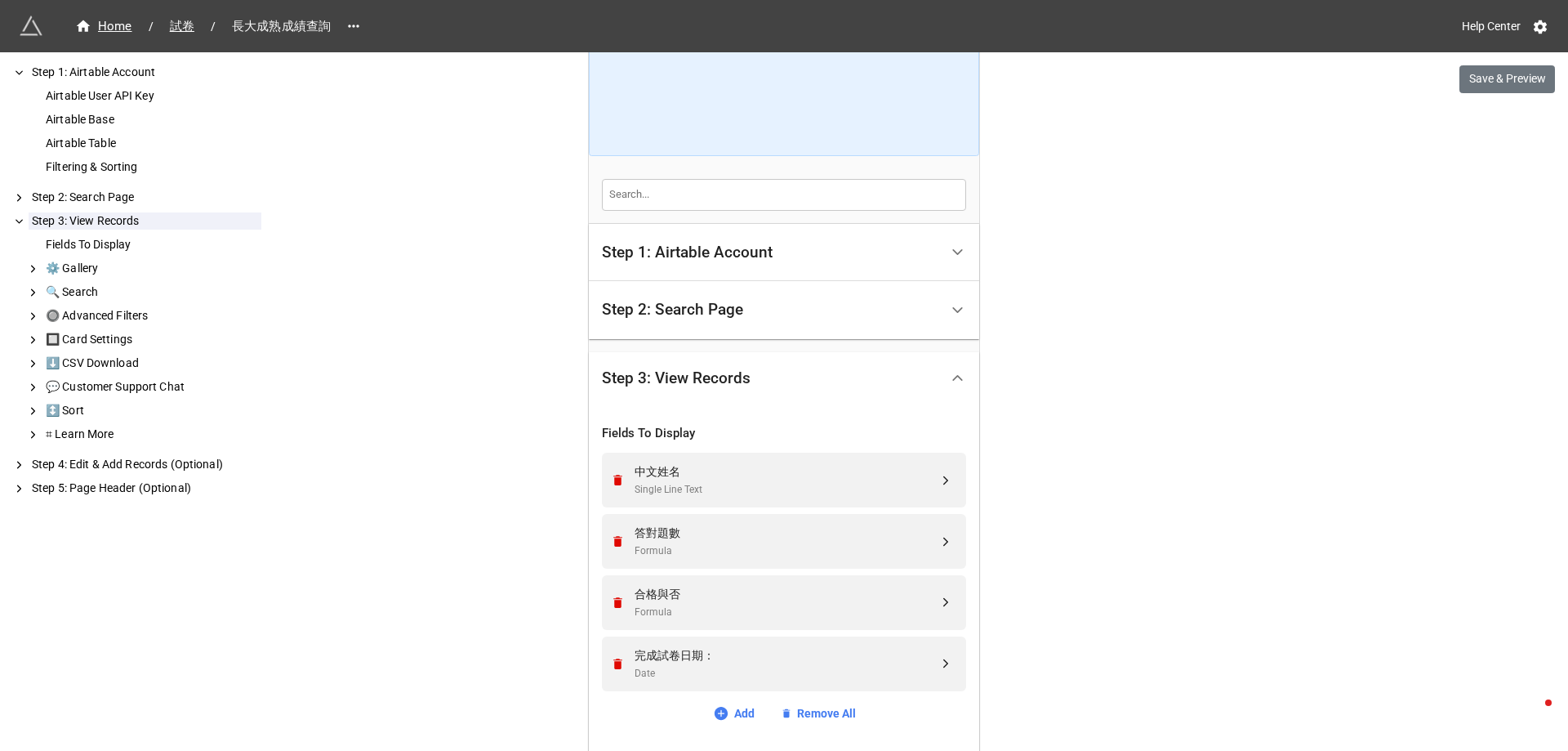
click at [702, 305] on div "Step 2: Search Page" at bounding box center [672, 309] width 141 height 17
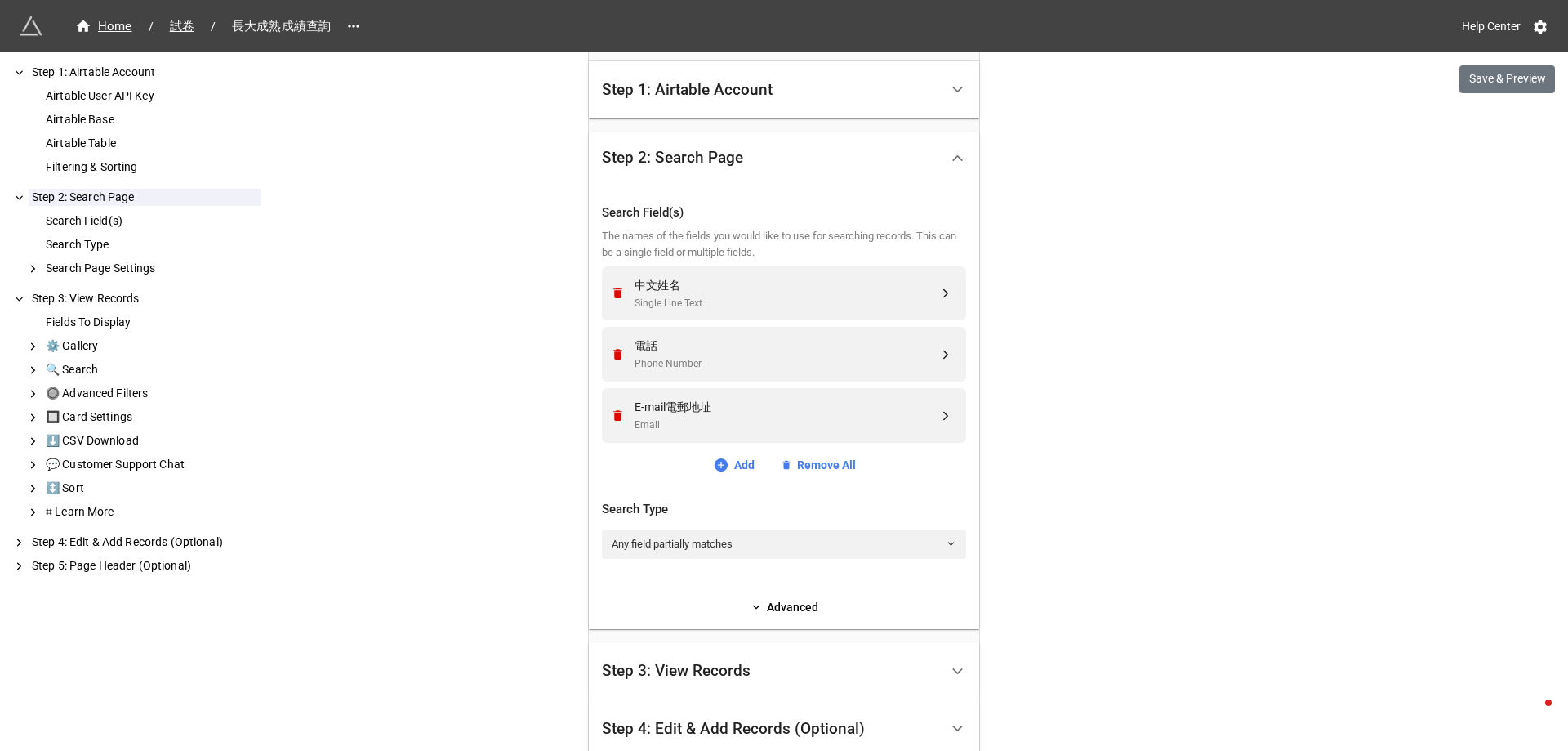
scroll to position [311, 0]
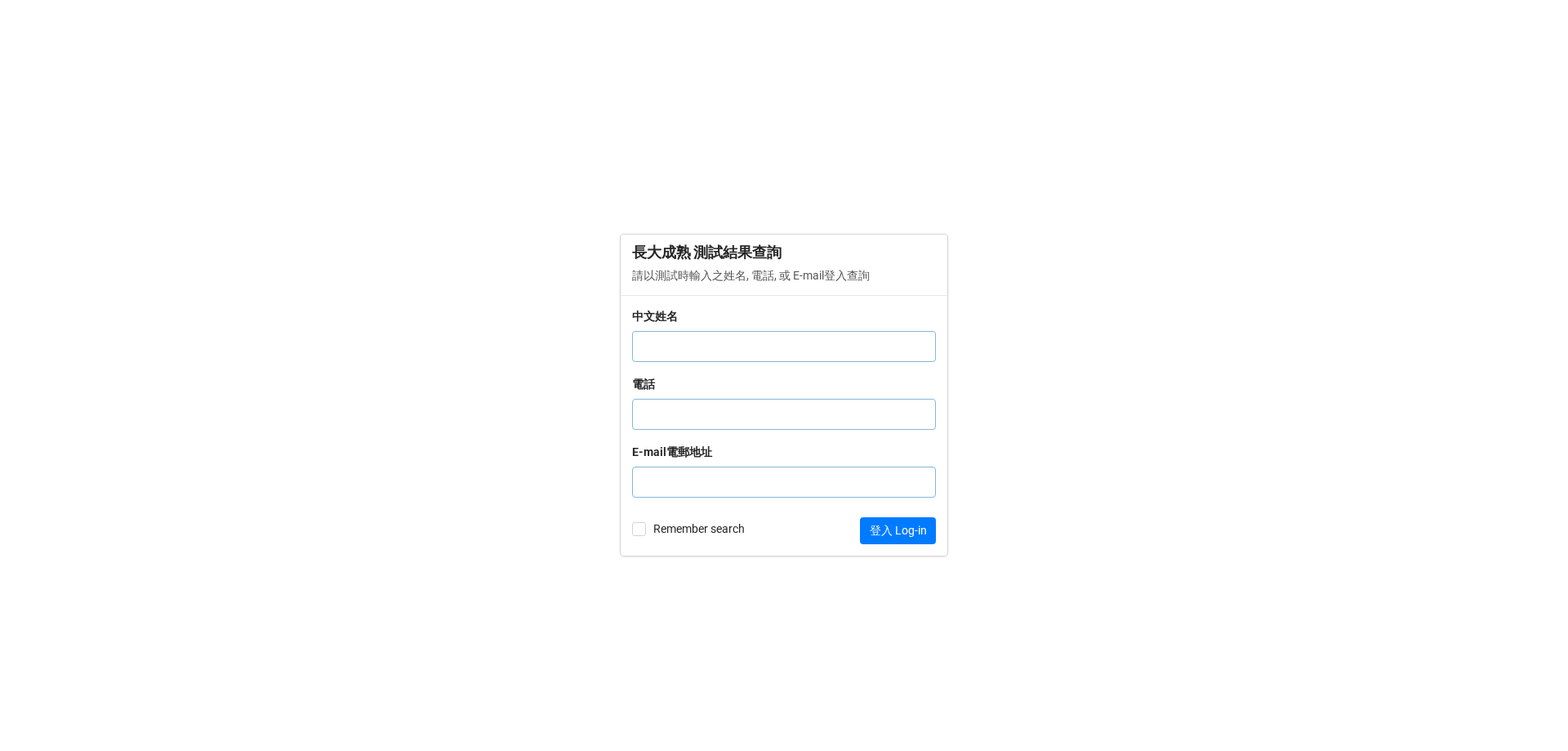
click at [704, 349] on input "text" at bounding box center [784, 346] width 304 height 31
drag, startPoint x: 890, startPoint y: 275, endPoint x: 626, endPoint y: 272, distance: 264.0
click at [626, 272] on div "長大成熟 測試結果查詢 請以測試時輸入之姓名, 電話, 或 E-mail登入查詢" at bounding box center [784, 264] width 327 height 61
copy p "請以測試時輸入之姓名, 電話, 或 E-mail登入查詢"
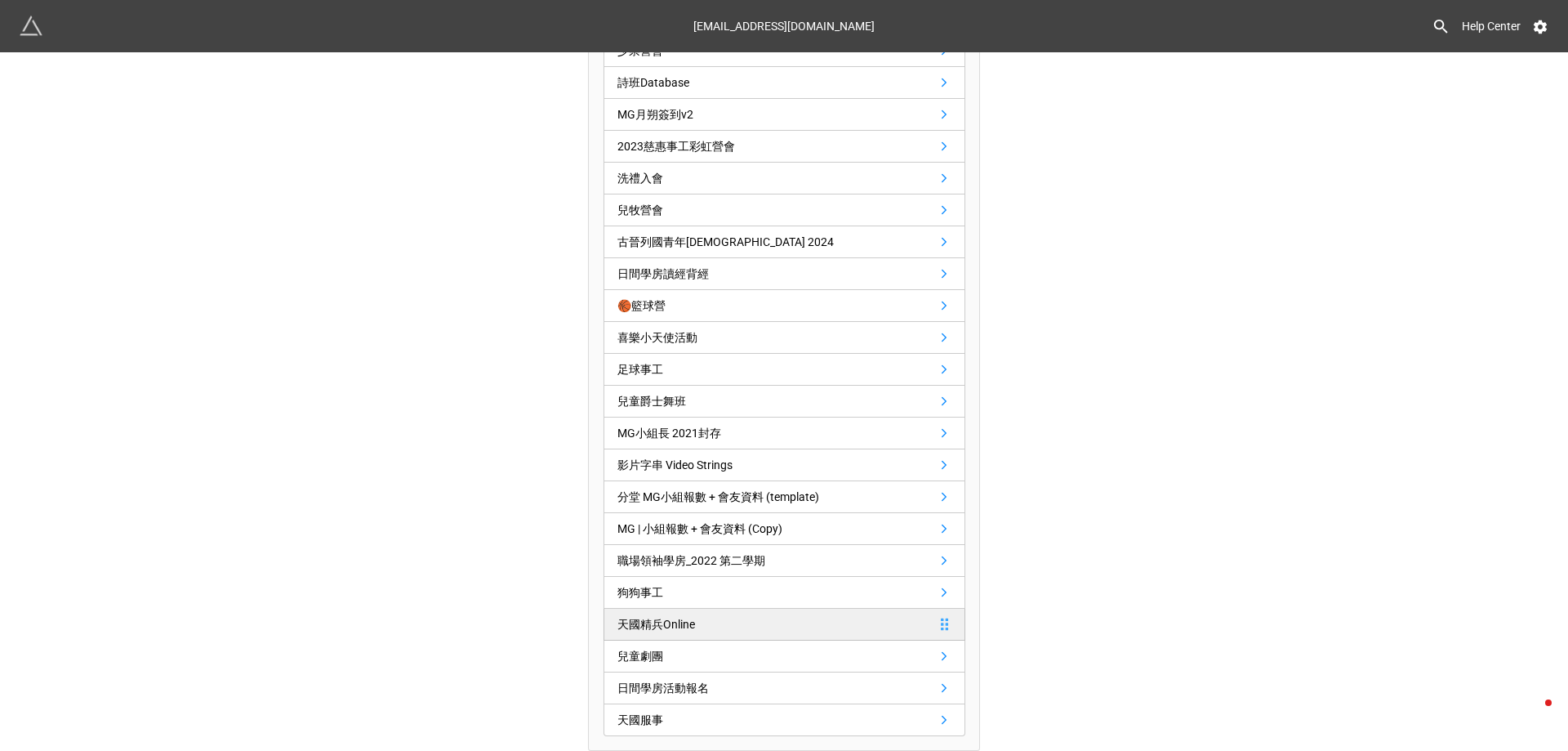
click at [759, 629] on link "天國精兵Online" at bounding box center [784, 625] width 362 height 32
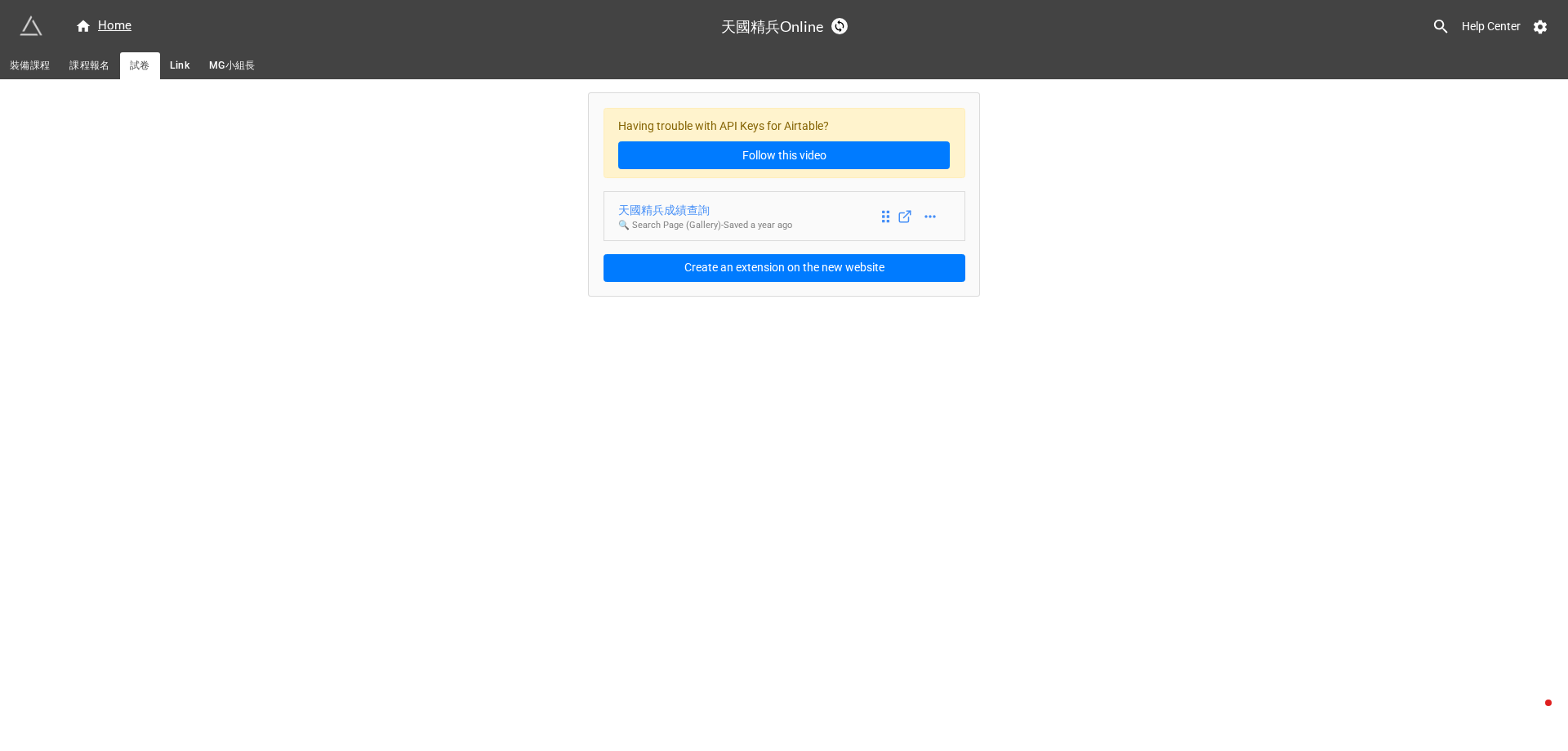
click at [721, 213] on div "天國精兵成績查詢" at bounding box center [705, 210] width 174 height 18
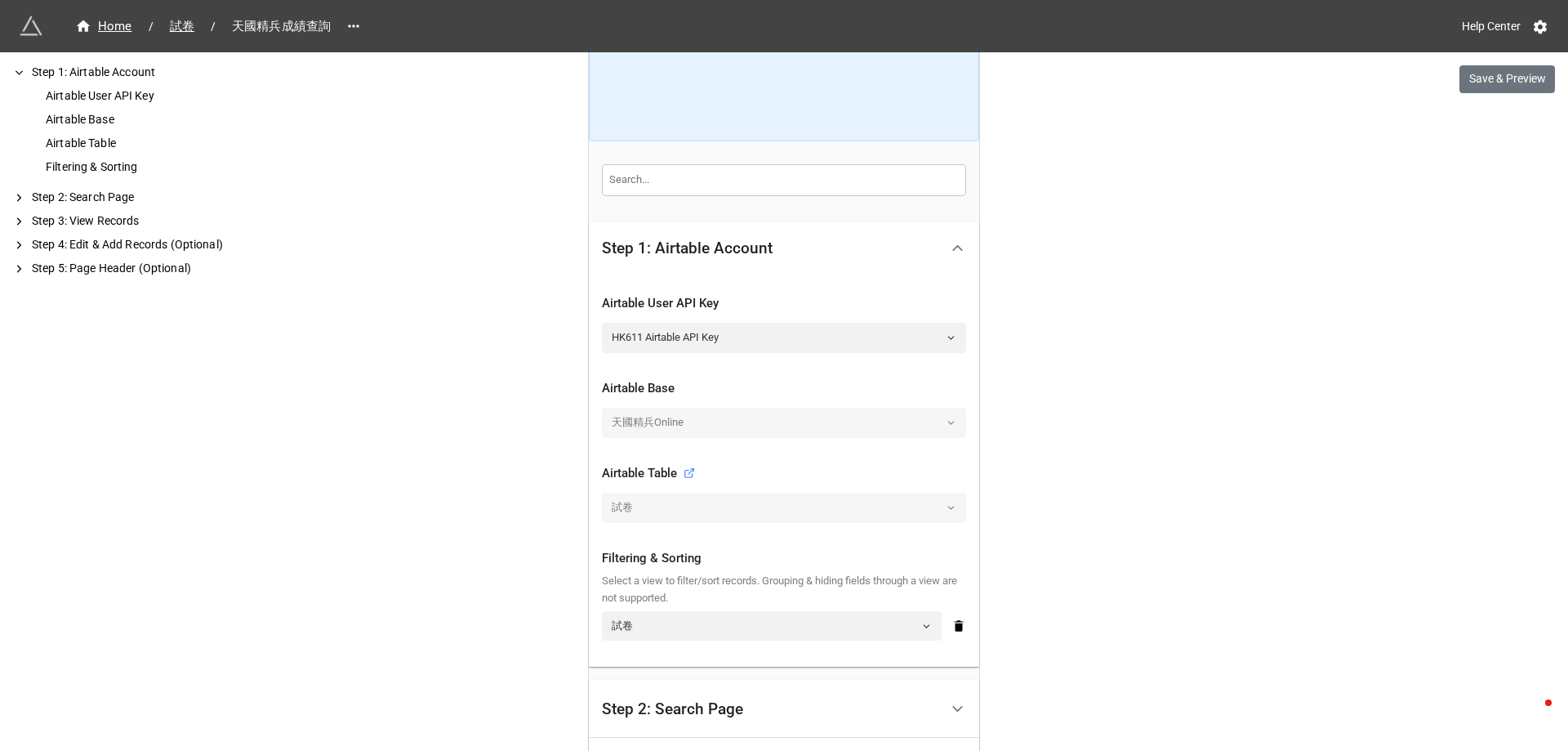
scroll to position [490, 0]
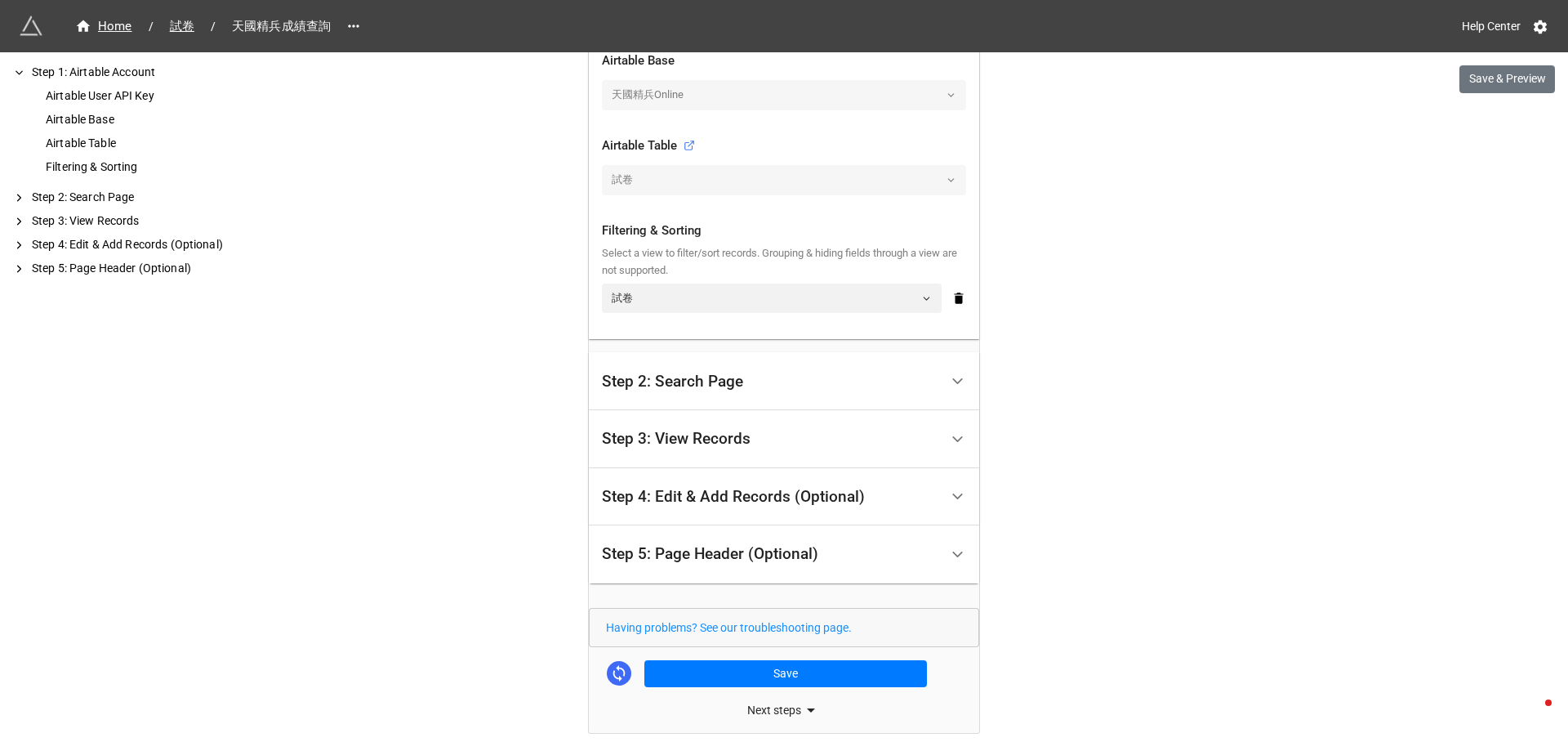
click at [758, 710] on div "Next steps" at bounding box center [783, 710] width 390 height 19
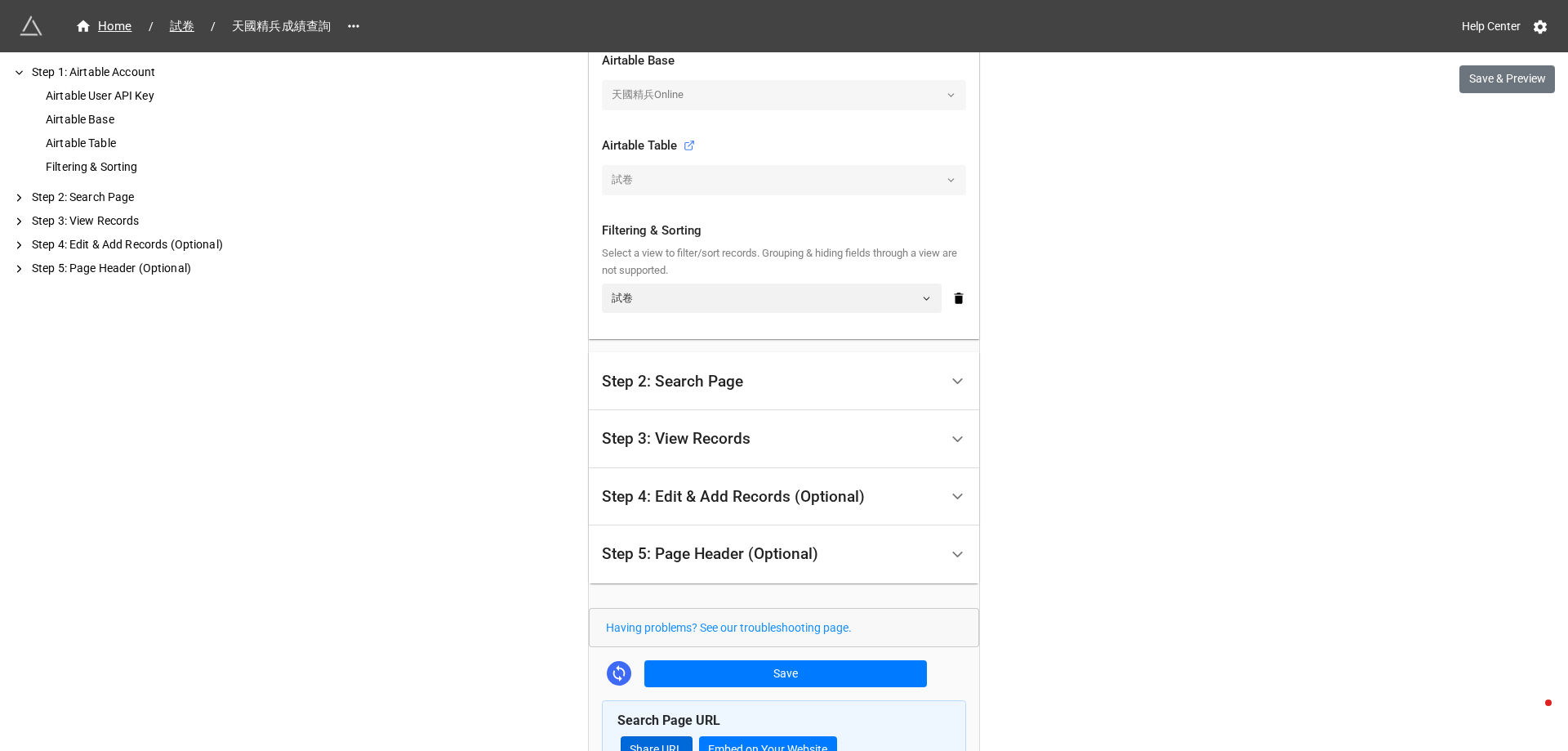
click at [669, 738] on div "Search Page URL Share URL Embed on Your Website" at bounding box center [783, 737] width 364 height 73
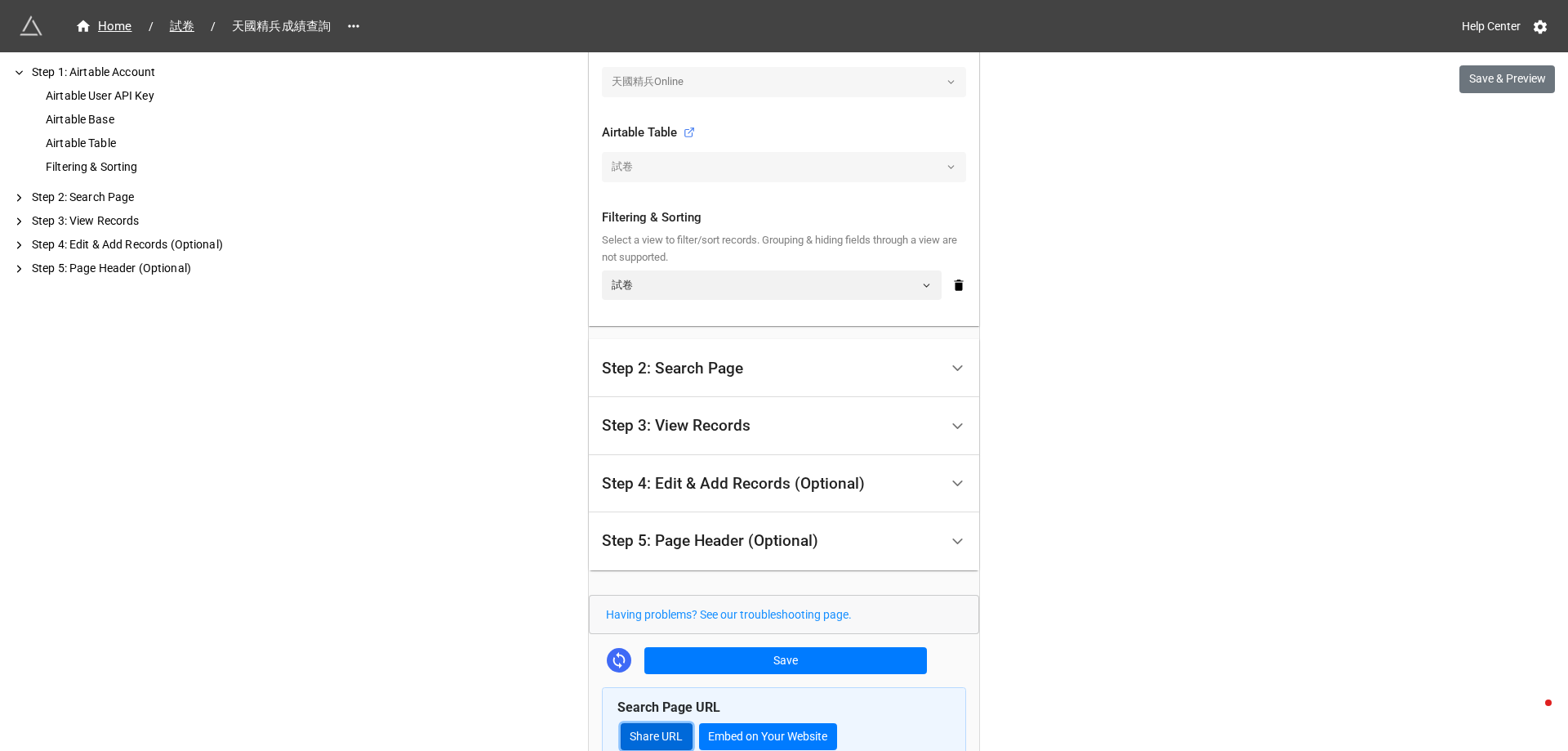
click at [670, 736] on link "Share URL" at bounding box center [657, 737] width 72 height 28
click at [121, 24] on div "Home" at bounding box center [103, 26] width 57 height 19
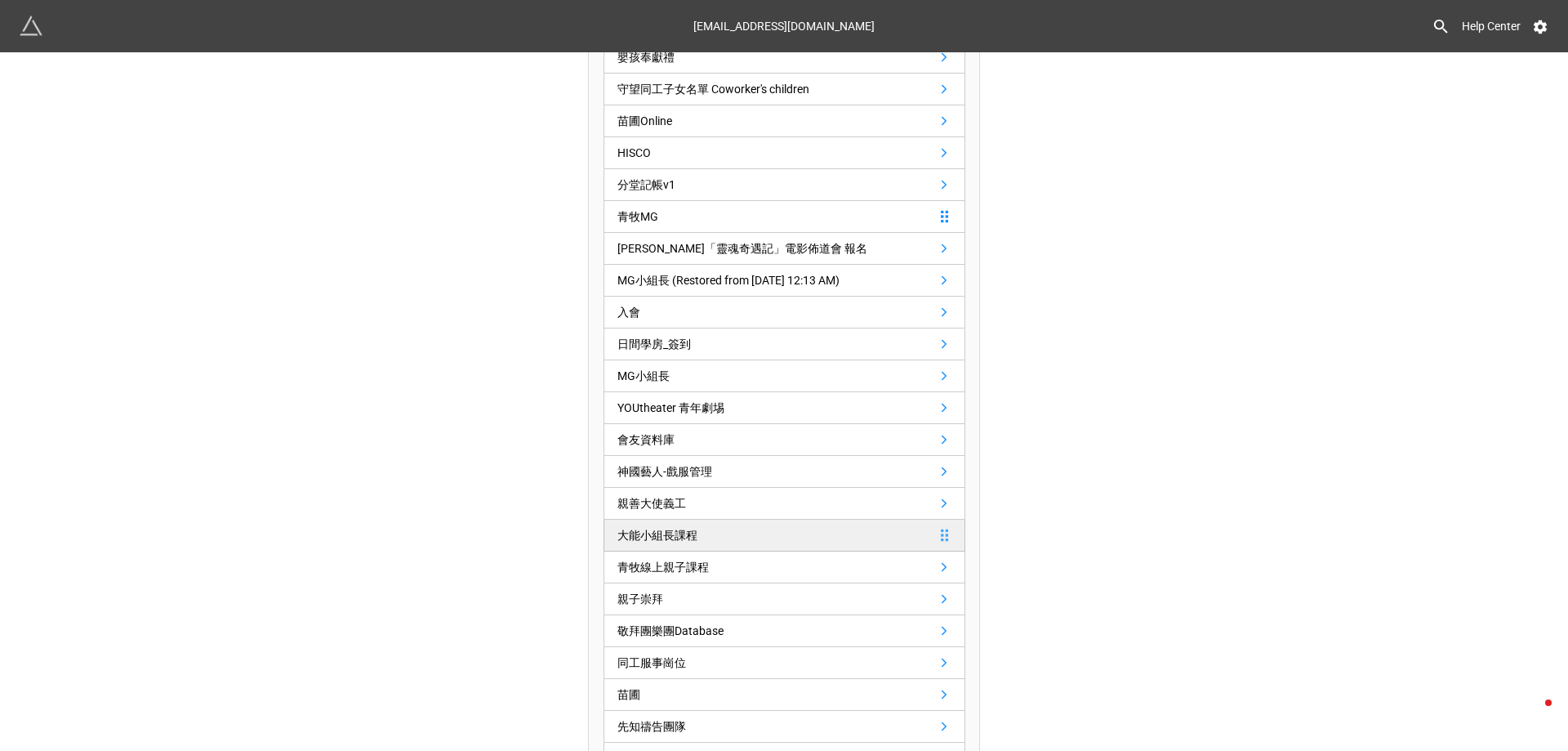
click at [722, 527] on link "大能小組長課程" at bounding box center [784, 536] width 362 height 32
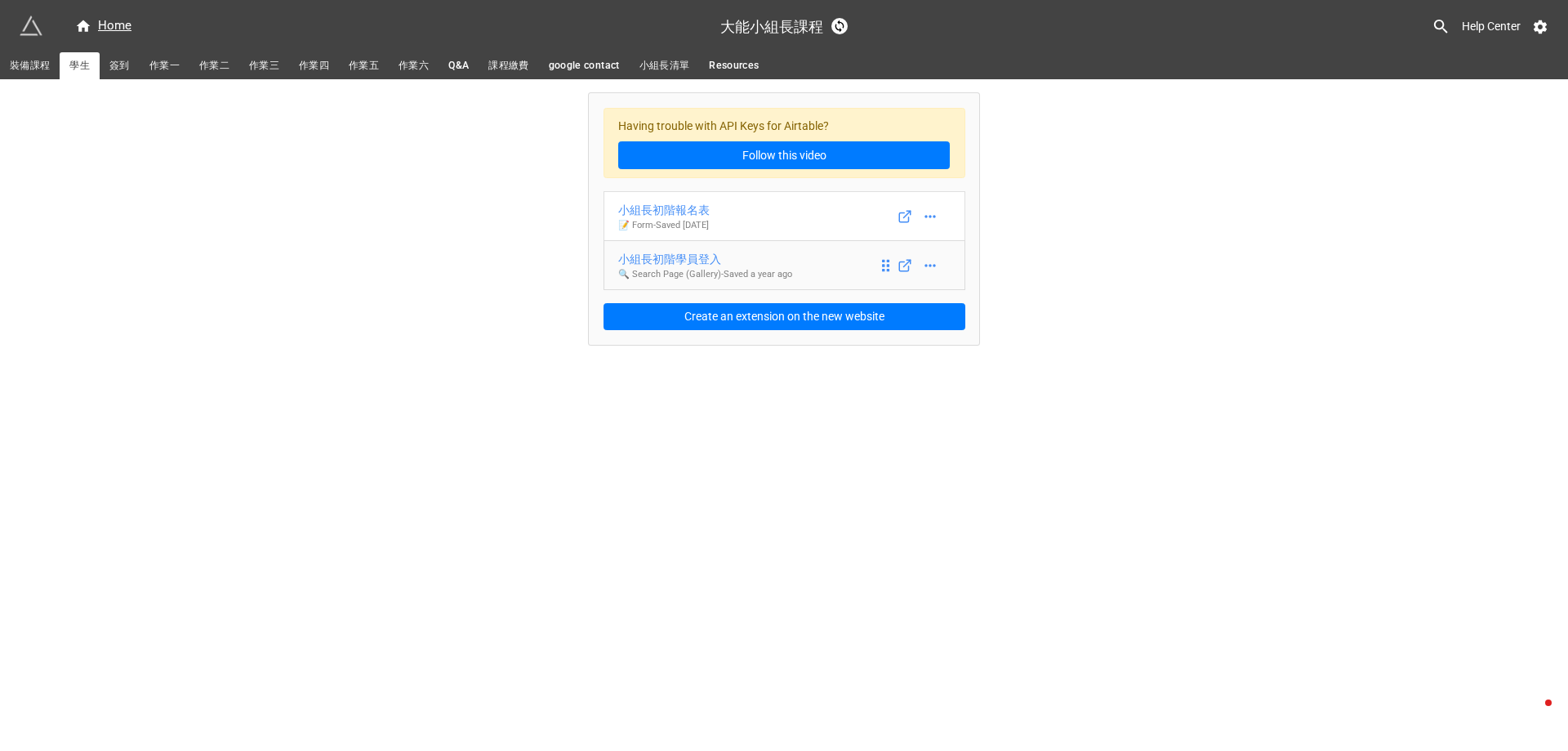
click at [706, 259] on div "小組長初階學員登入" at bounding box center [705, 259] width 174 height 18
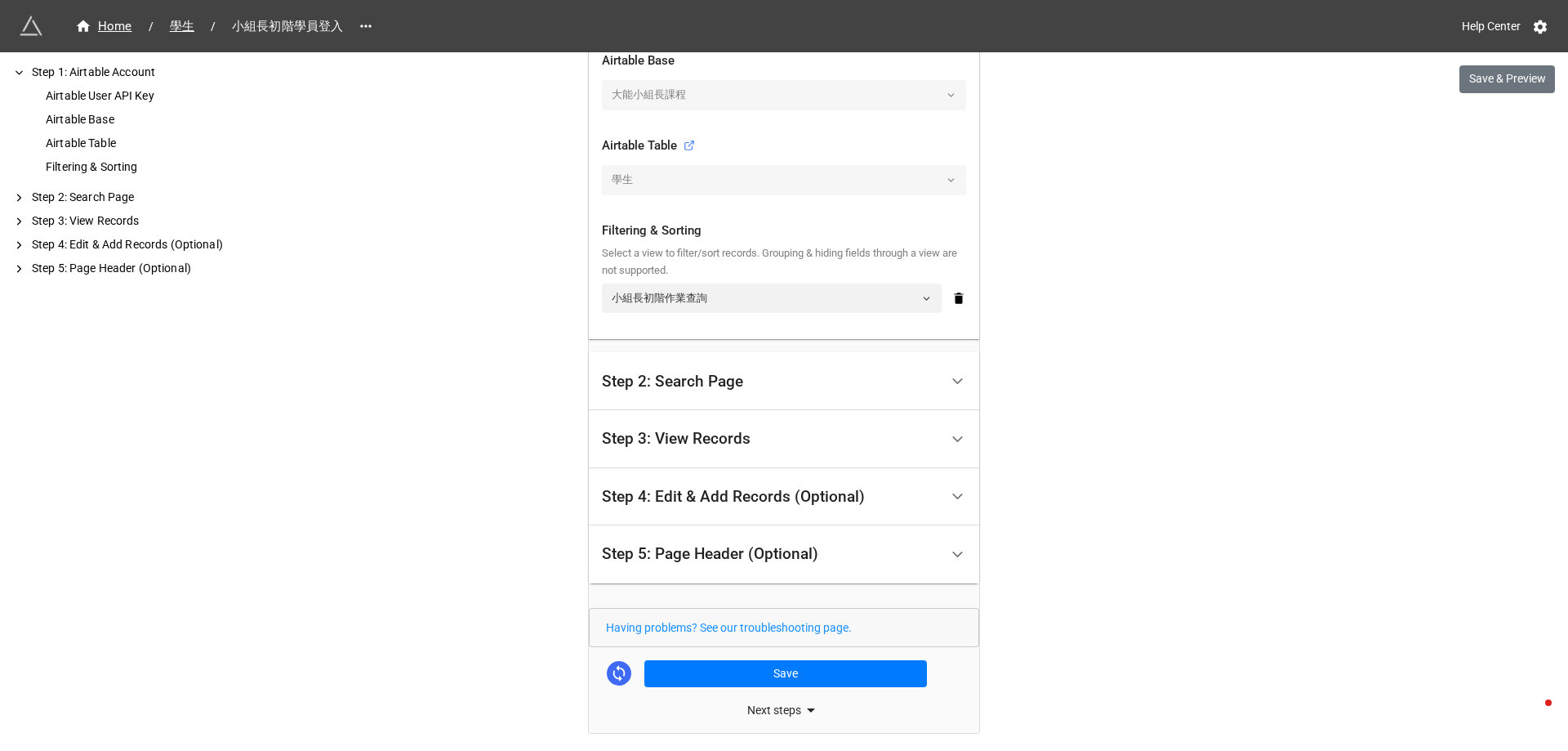
click at [714, 381] on div "Step 2: Search Page" at bounding box center [672, 382] width 141 height 17
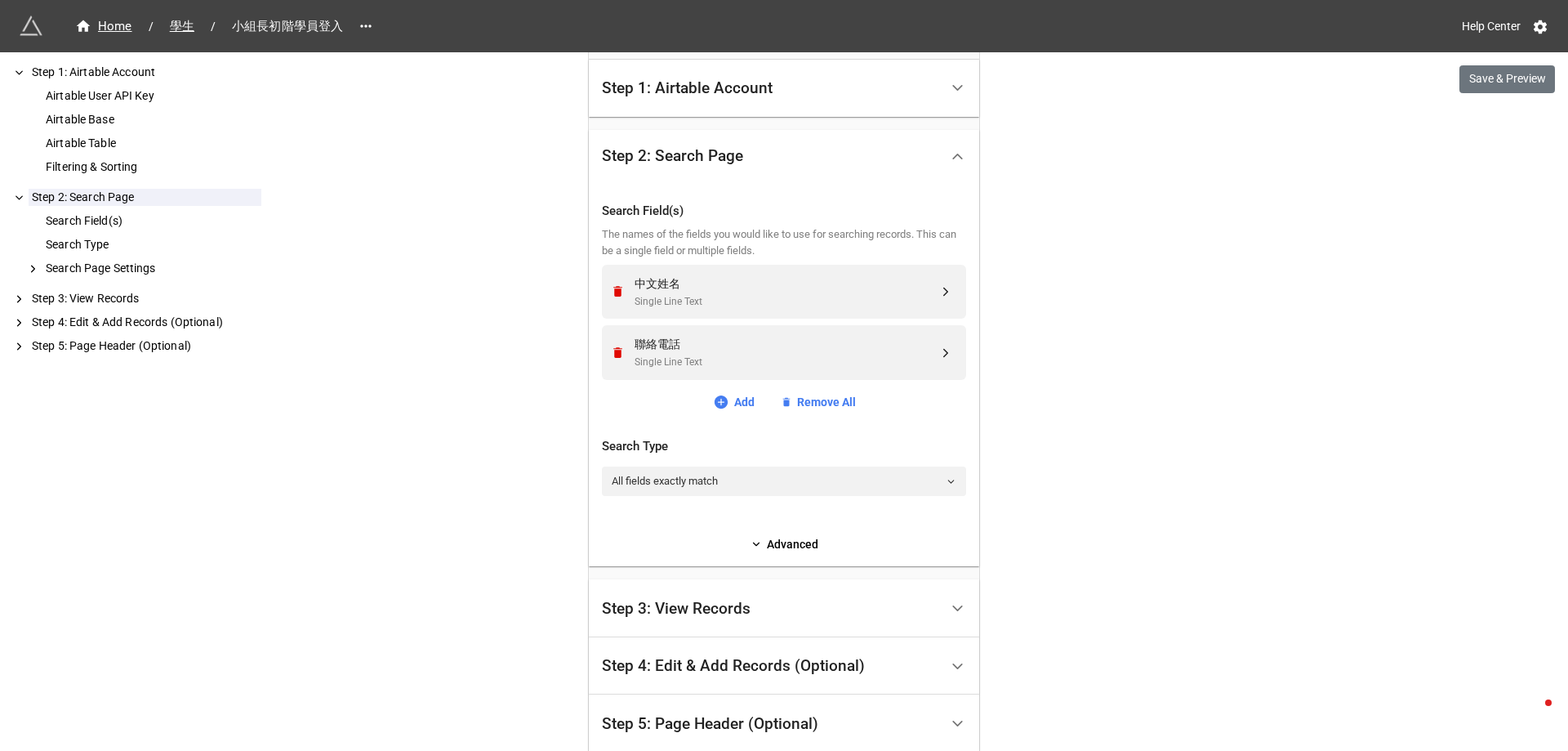
scroll to position [487, 0]
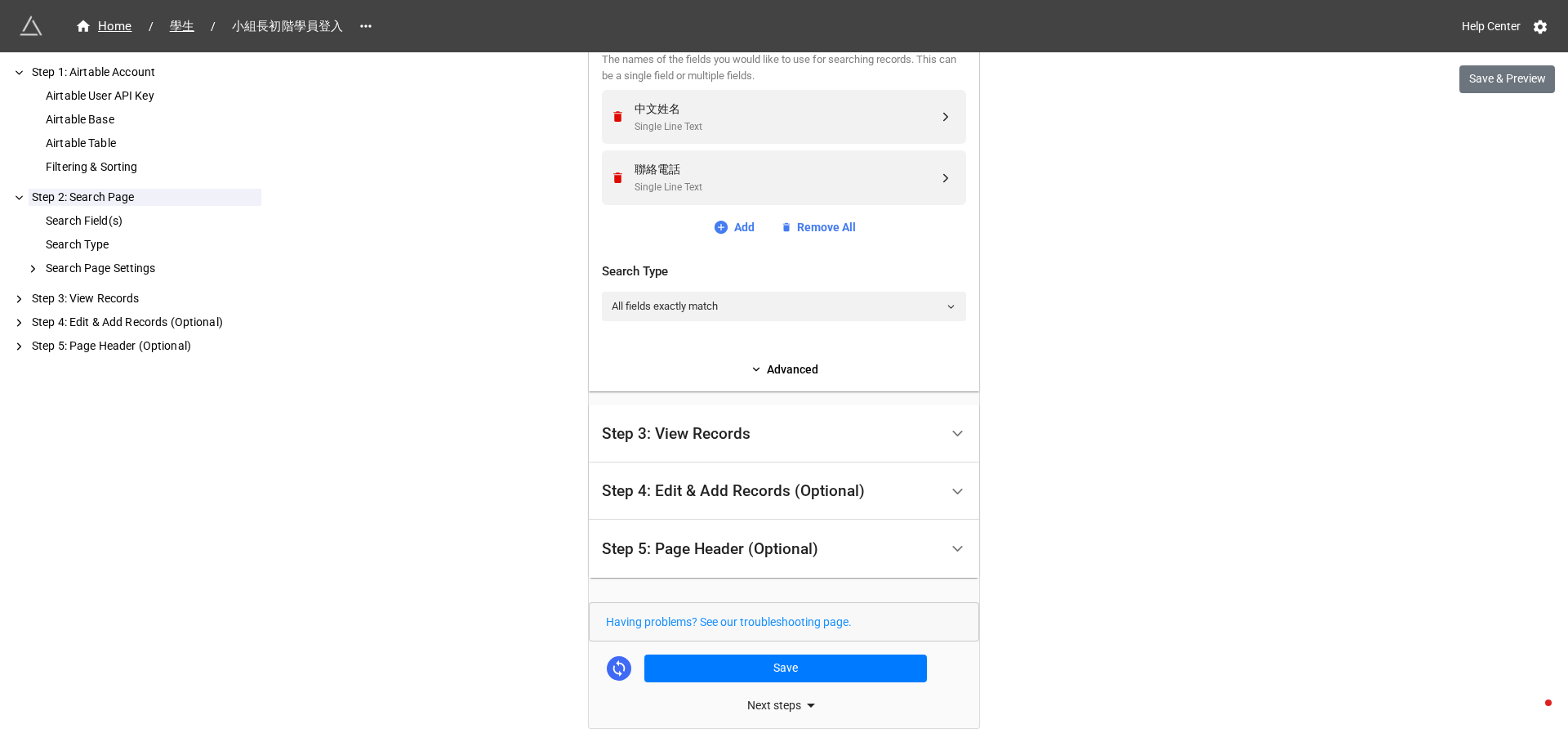
click at [709, 420] on div "Step 3: View Records" at bounding box center [770, 434] width 337 height 39
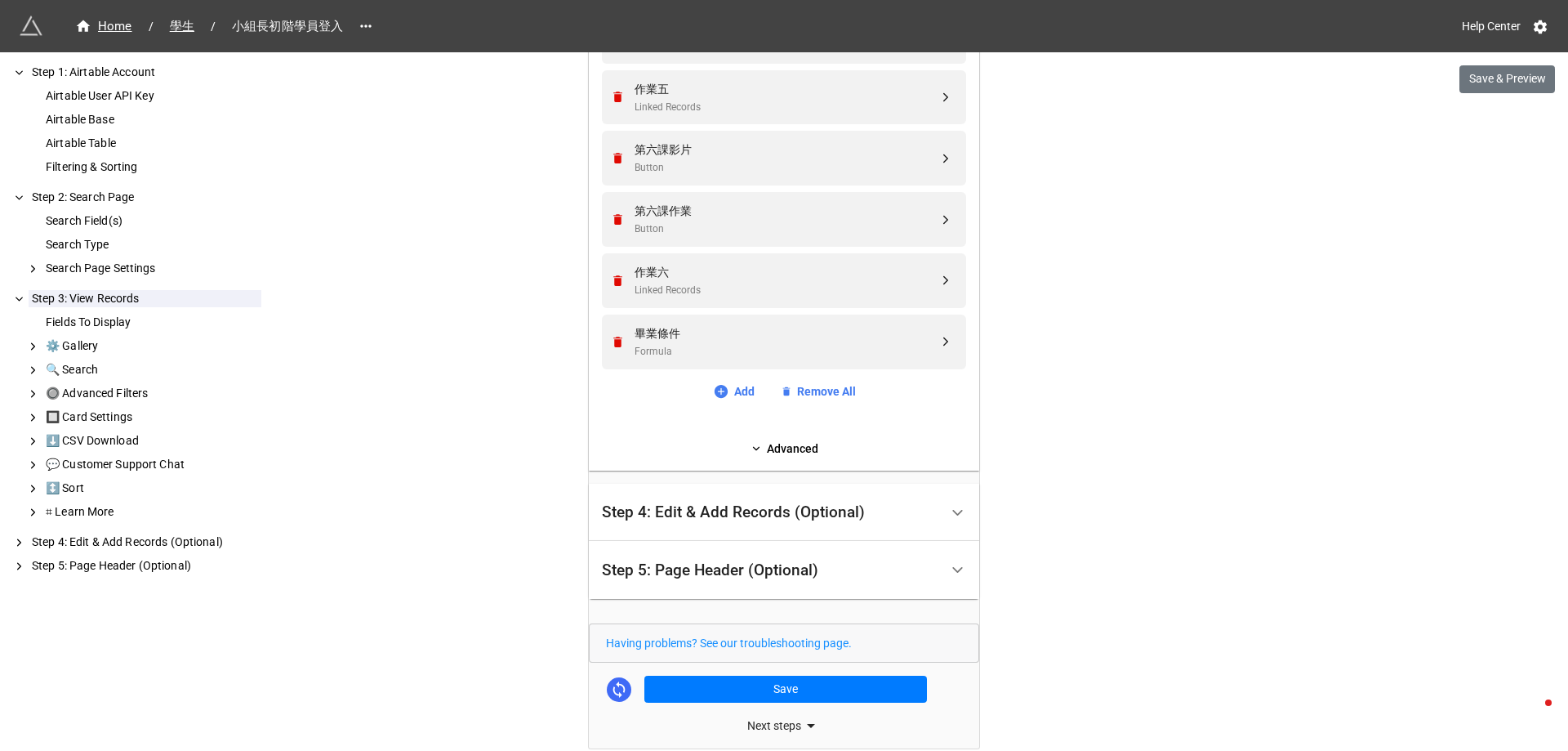
scroll to position [1710, 0]
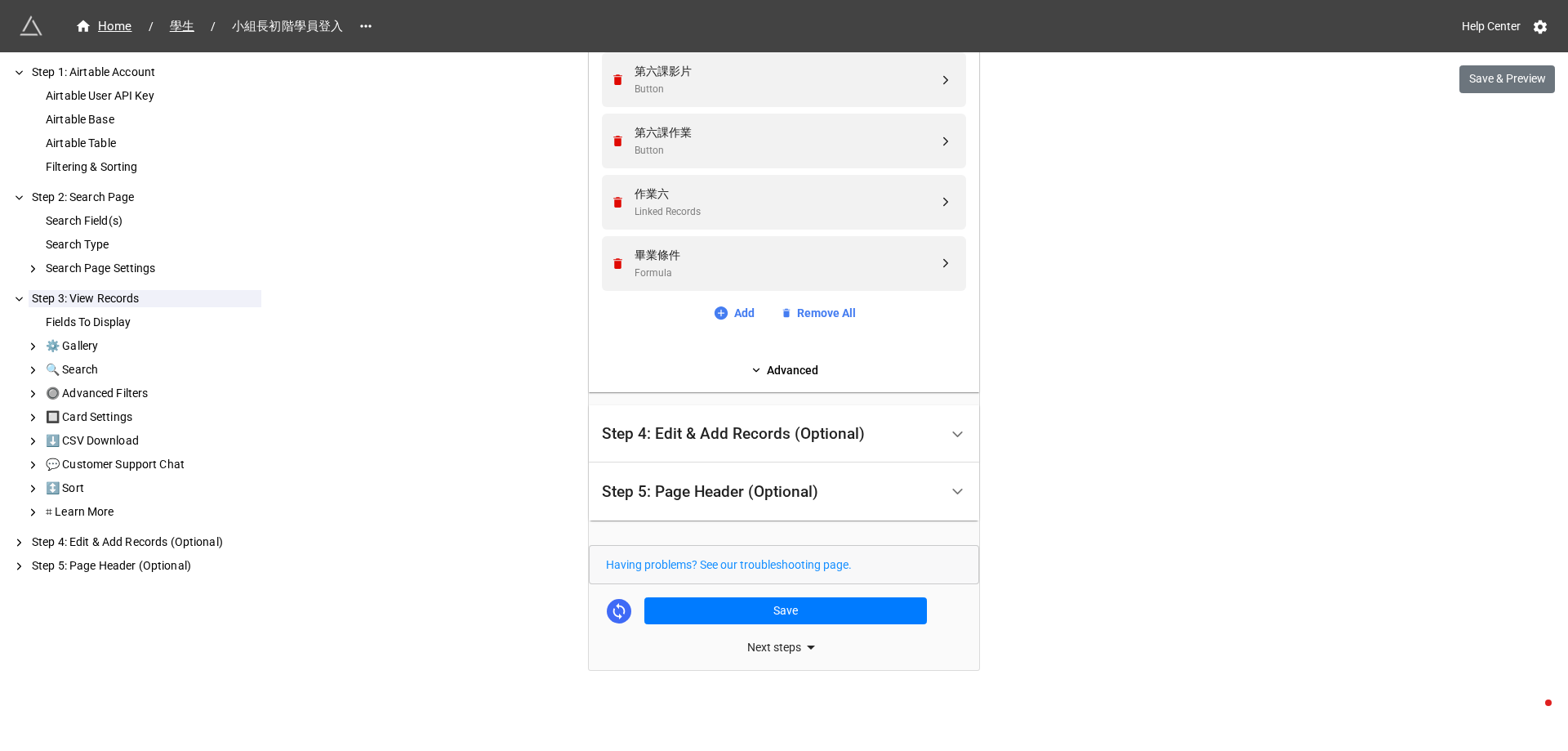
click at [755, 643] on div "Next steps" at bounding box center [783, 647] width 390 height 19
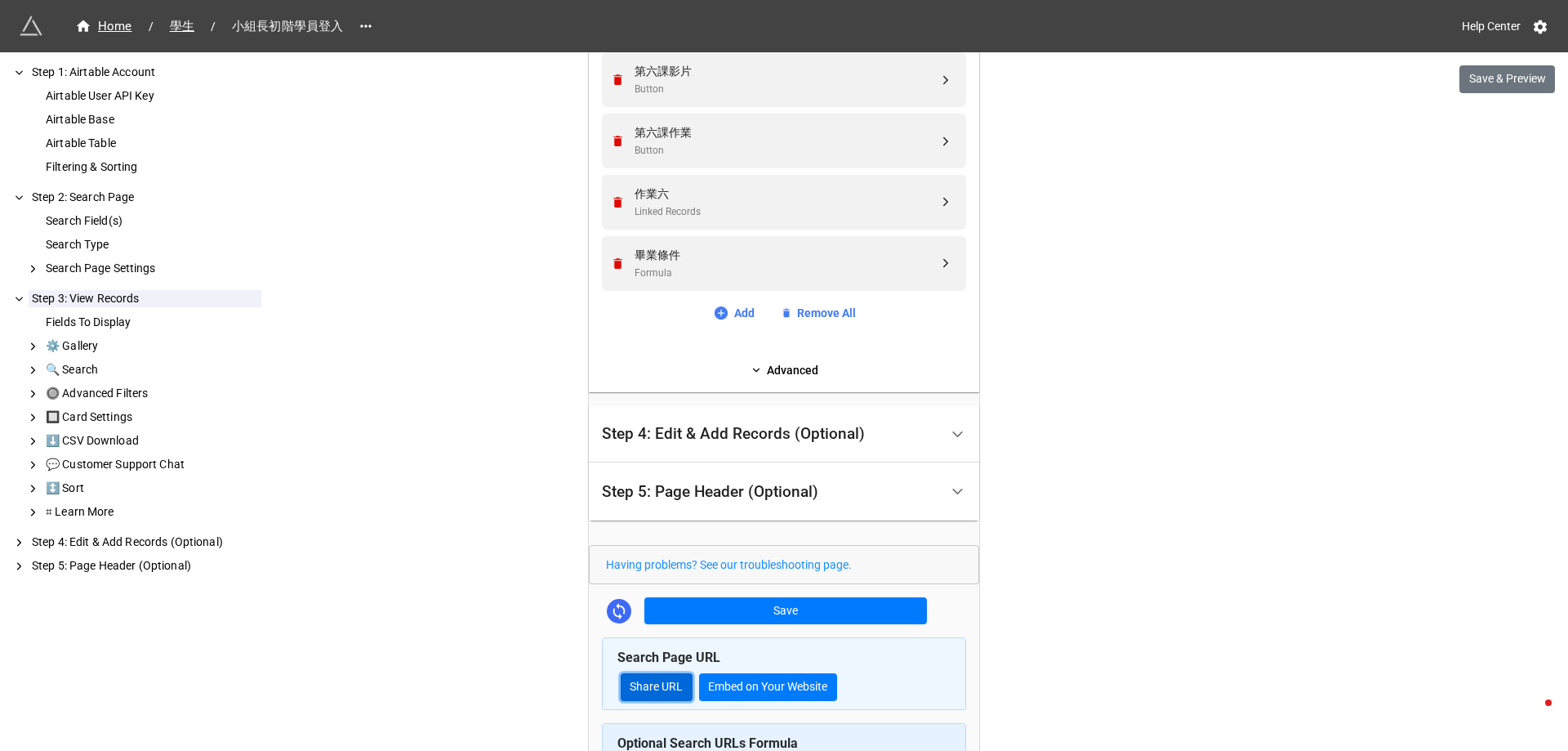
click at [651, 687] on link "Share URL" at bounding box center [657, 688] width 72 height 28
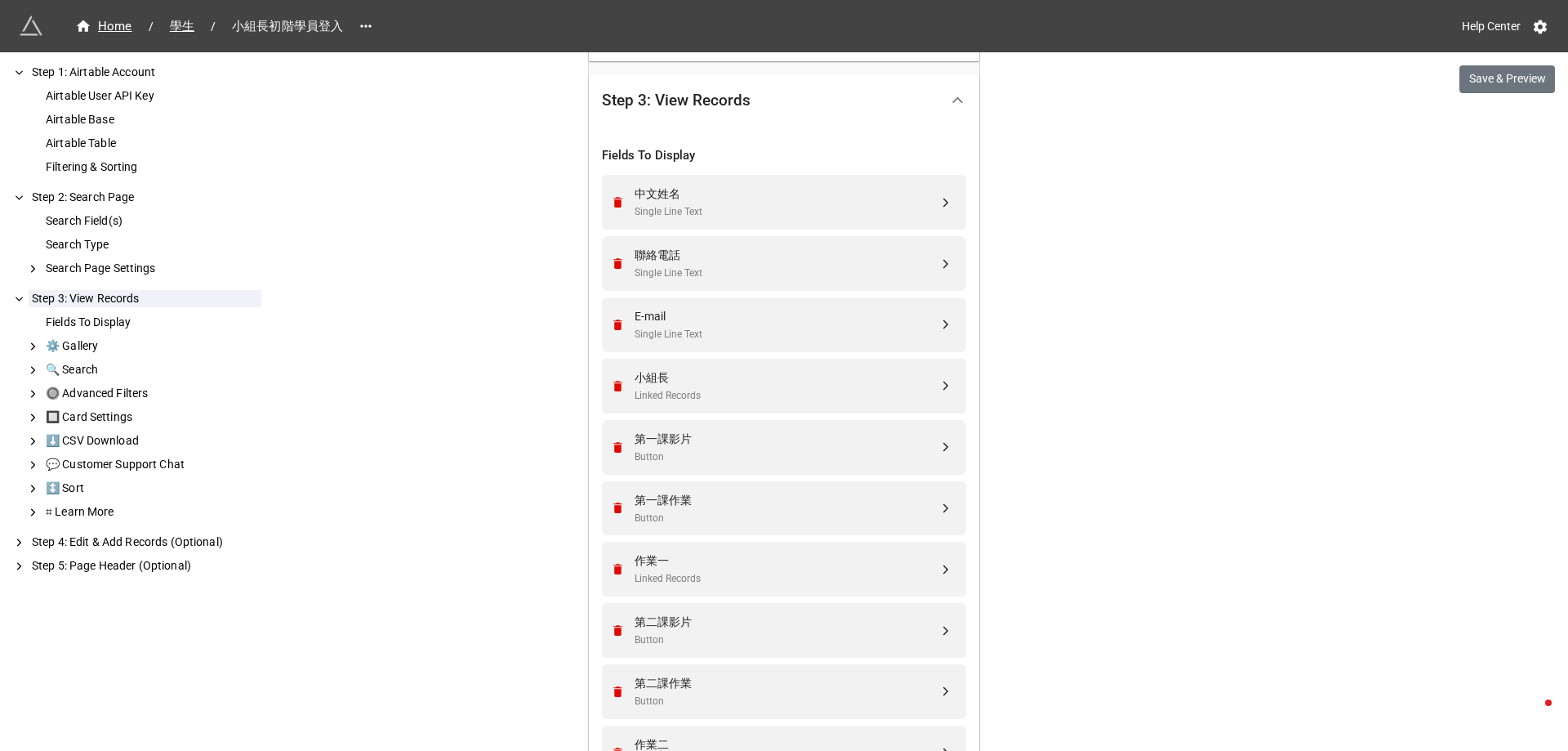
scroll to position [158, 0]
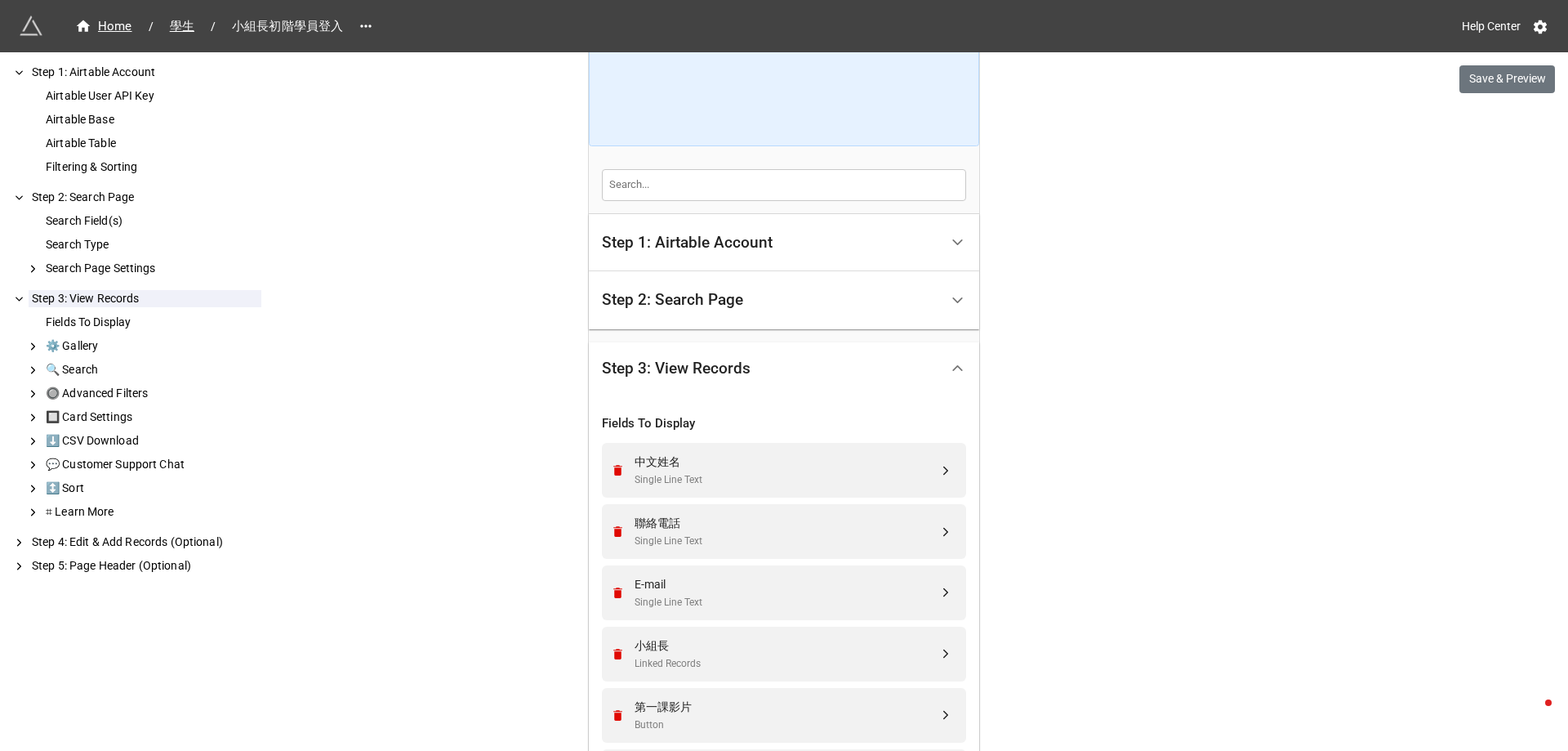
click at [736, 286] on div "Step 2: Search Page" at bounding box center [770, 301] width 337 height 39
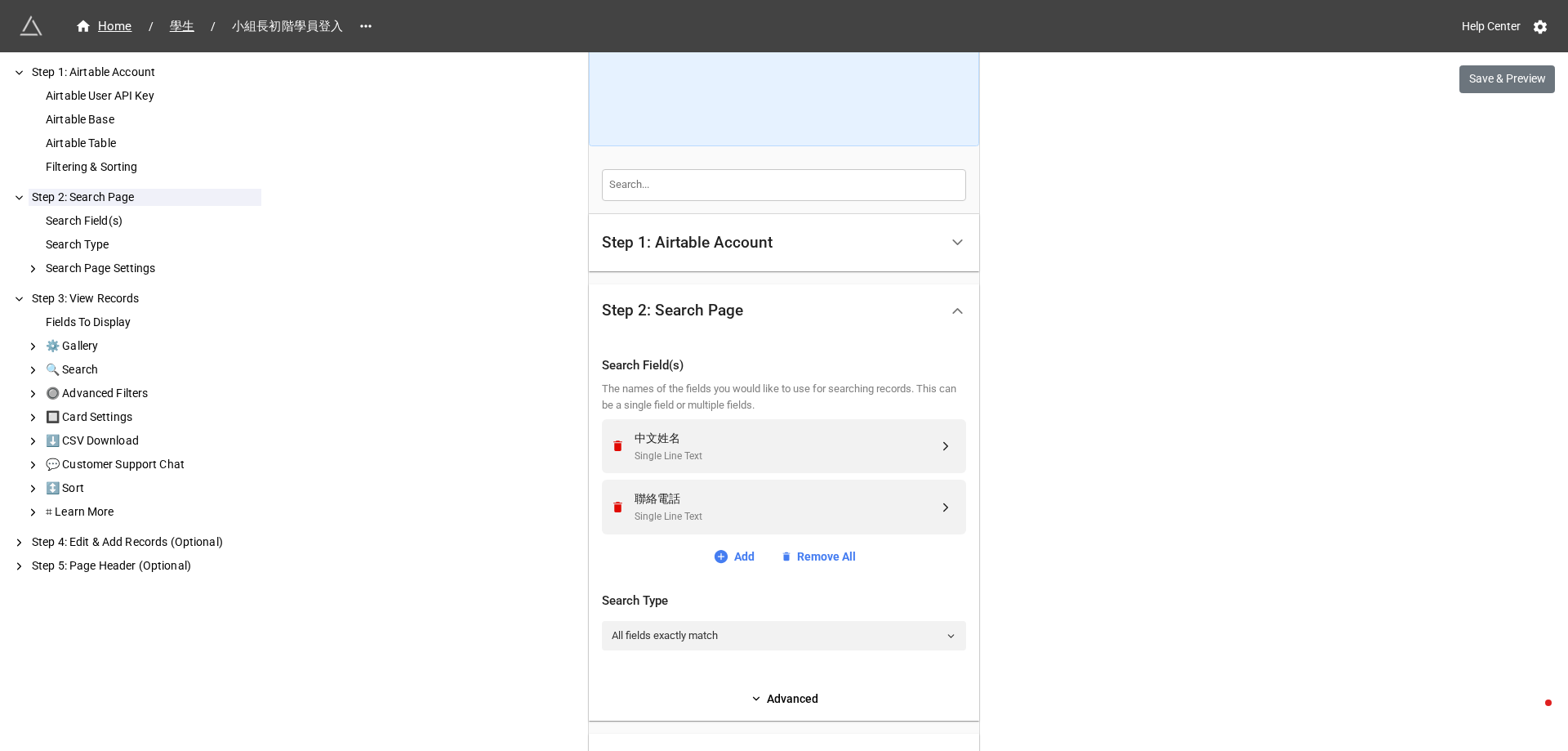
click at [400, 298] on div "Home / 學生 / 小組長初階學員登入 Help Center Save & Preview How to Setup Step 1: Airtable …" at bounding box center [784, 658] width 1568 height 1632
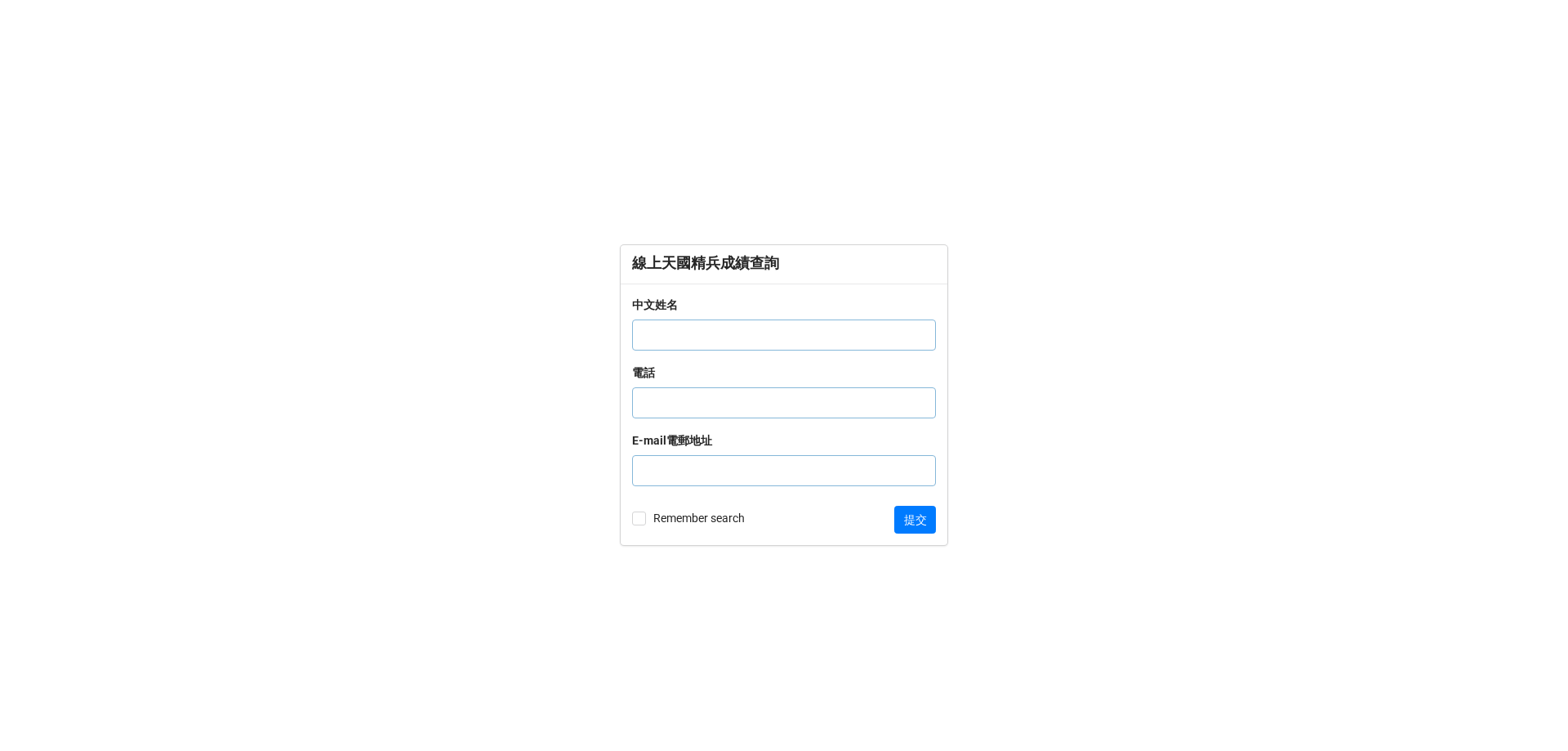
drag, startPoint x: 213, startPoint y: 485, endPoint x: 229, endPoint y: 467, distance: 24.1
click at [213, 485] on form "線上天國精兵成績查詢 中文姓名 電話 E-mail電郵地址 Remember search 提交" at bounding box center [784, 395] width 1568 height 686
click at [752, 145] on form "線上天國精兵成績查詢 中文姓名 電話 E-mail電郵地址 Remember search 提交" at bounding box center [784, 395] width 1568 height 686
click at [743, 138] on form "線上天國精兵成績查詢 中文姓名 電話 E-mail電郵地址 Remember search 提交" at bounding box center [784, 395] width 1568 height 686
click at [430, 476] on form "線上天國精兵成績查詢 中文姓名 電話 E-mail電郵地址 Remember search 提交" at bounding box center [784, 395] width 1568 height 686
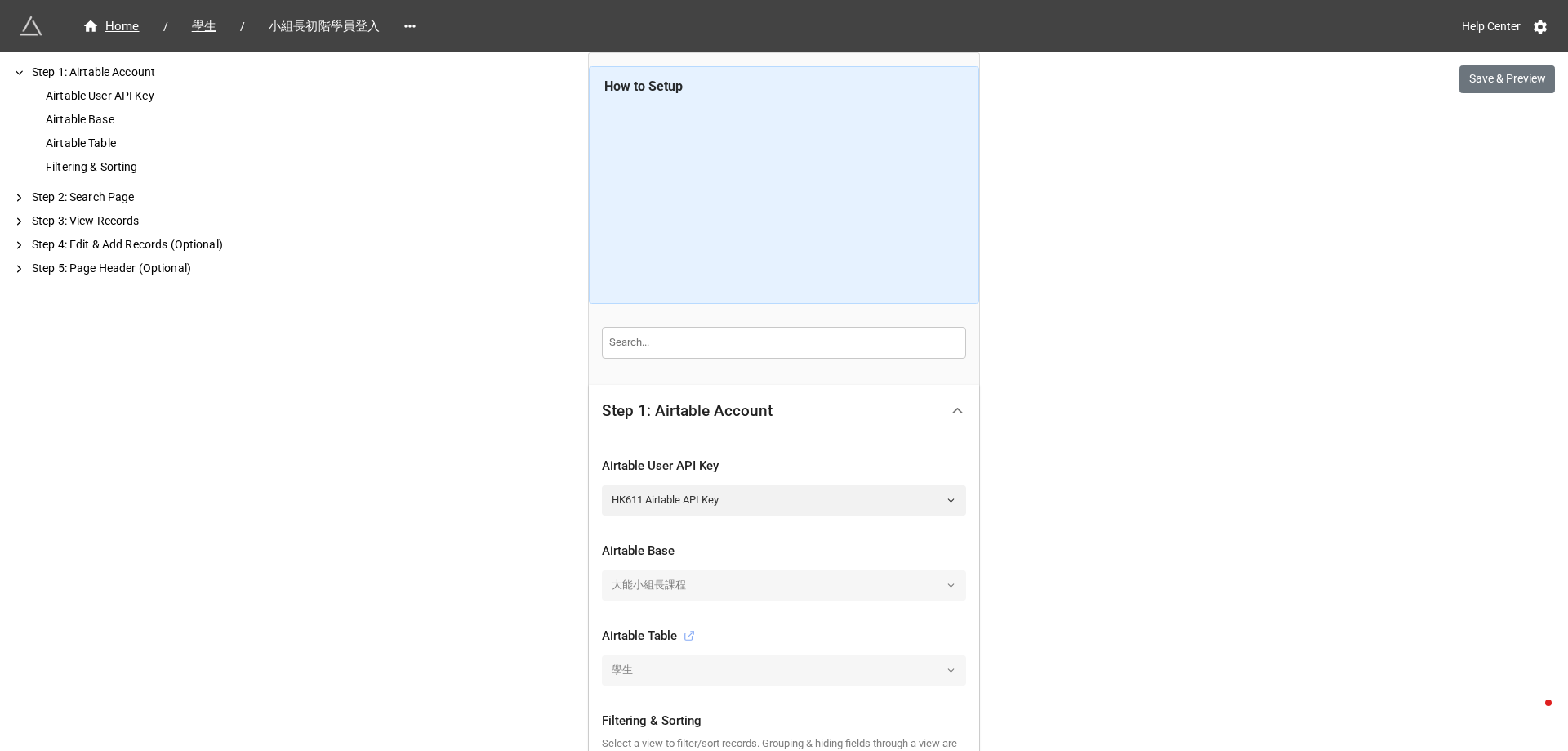
click at [685, 635] on icon at bounding box center [689, 636] width 11 height 11
